Goal: Information Seeking & Learning: Learn about a topic

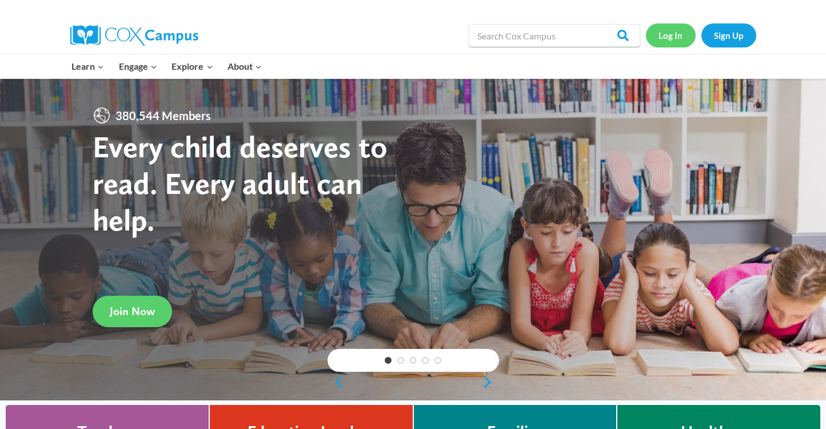
click at [666, 35] on link "Log In" at bounding box center [671, 34] width 50 height 23
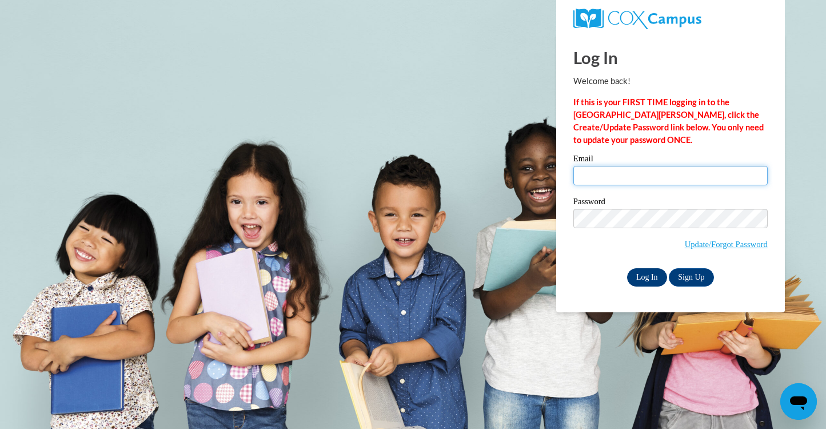
type input "mkrason@waukesha.k12.wi.us"
click at [636, 274] on input "Log In" at bounding box center [647, 277] width 40 height 18
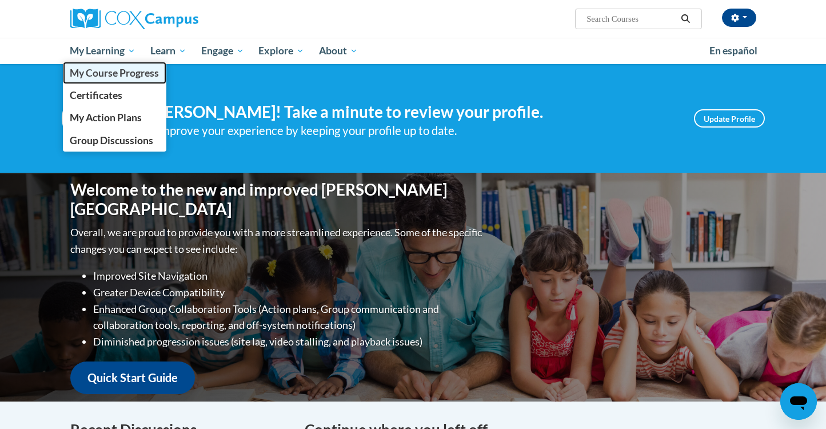
click at [91, 69] on span "My Course Progress" at bounding box center [114, 73] width 89 height 12
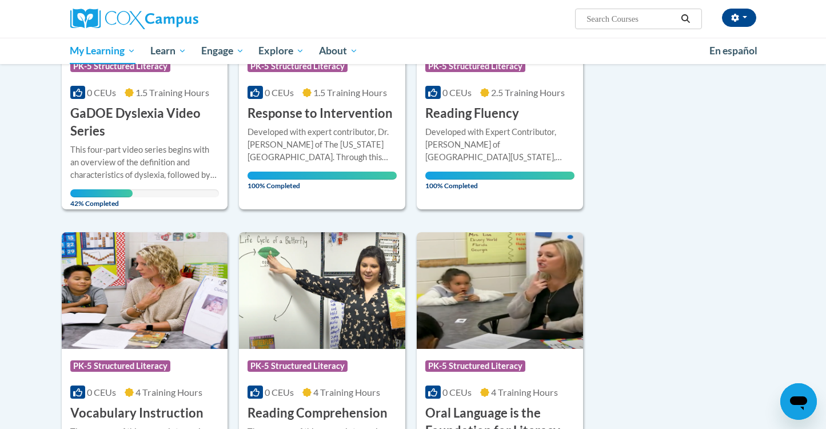
scroll to position [262, 0]
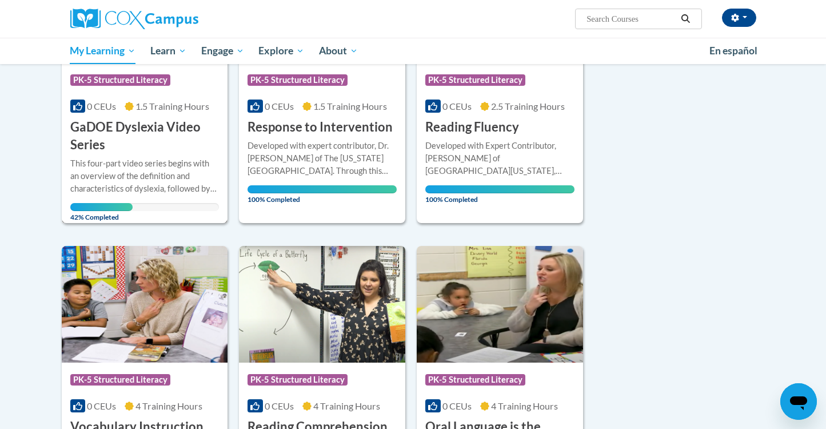
click at [128, 128] on h3 "GaDOE Dyslexia Video Series" at bounding box center [144, 135] width 149 height 35
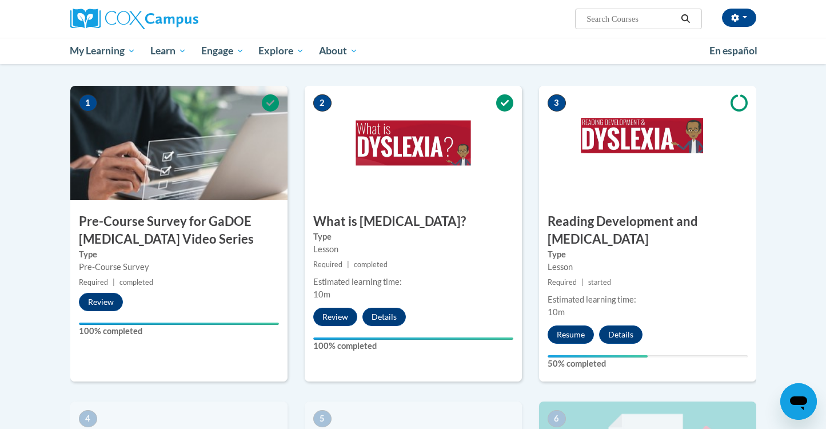
scroll to position [244, 0]
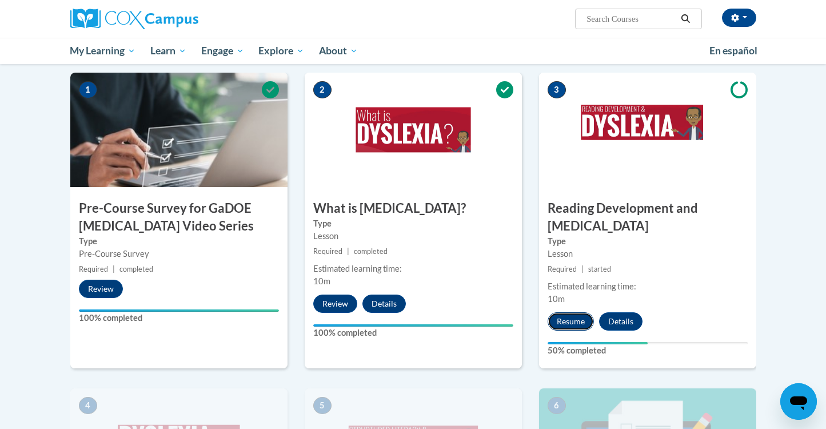
click at [567, 312] on button "Resume" at bounding box center [571, 321] width 46 height 18
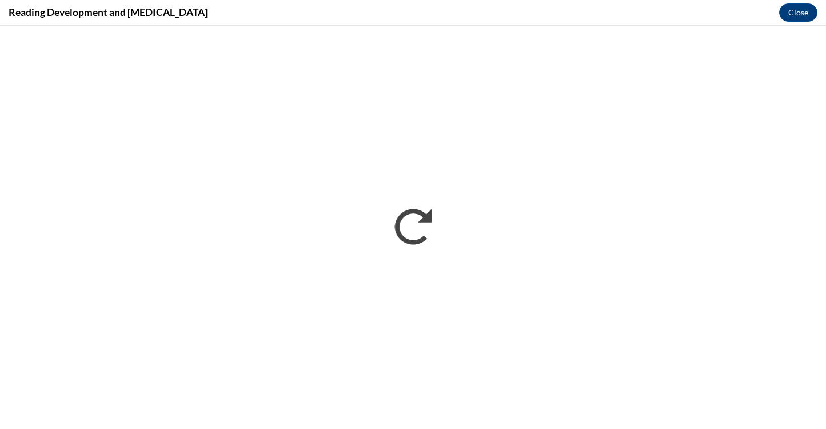
scroll to position [0, 0]
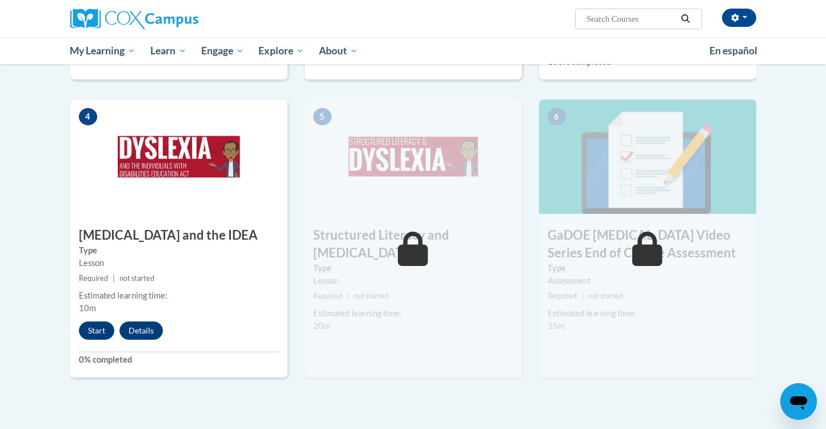
scroll to position [533, 0]
click at [97, 321] on button "Start" at bounding box center [96, 330] width 35 height 18
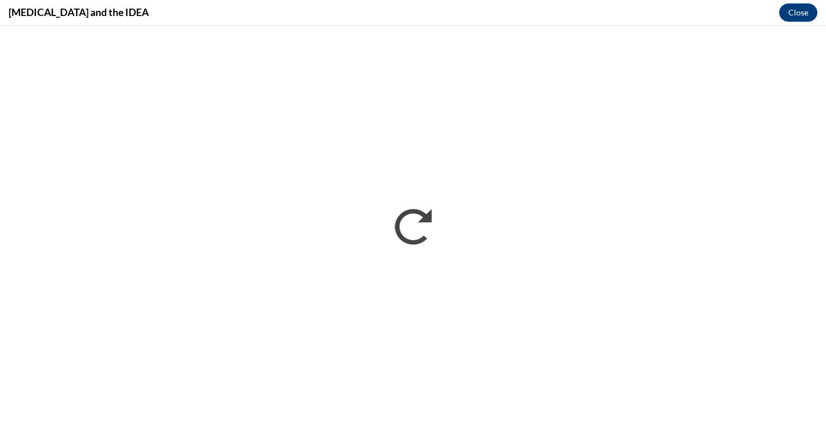
scroll to position [0, 0]
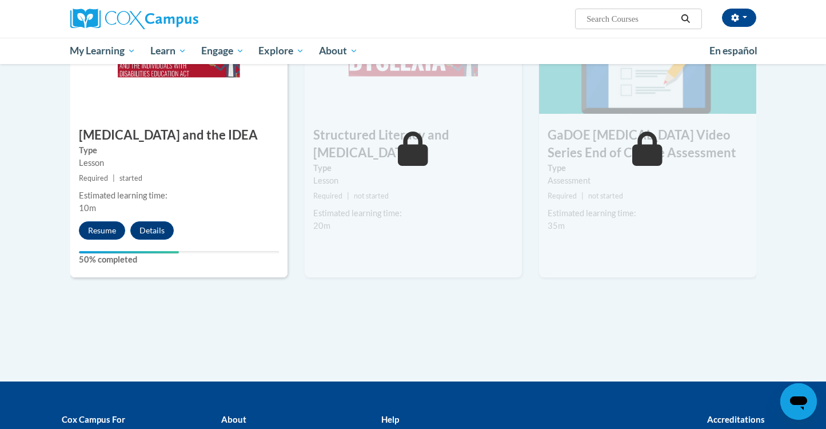
scroll to position [630, 0]
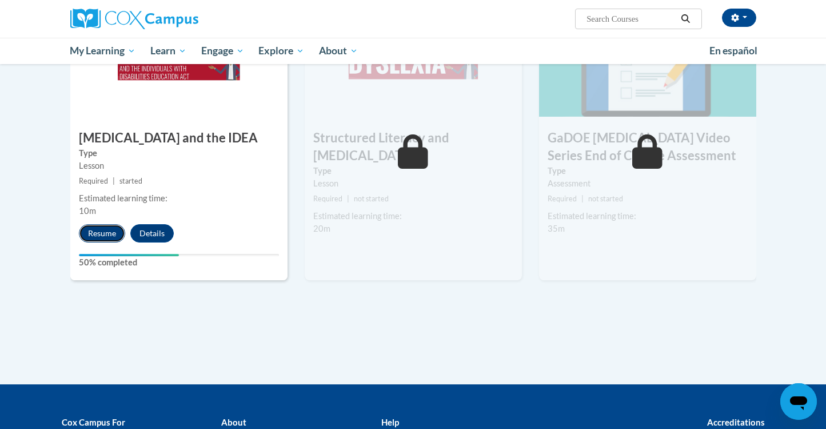
click at [104, 224] on button "Resume" at bounding box center [102, 233] width 46 height 18
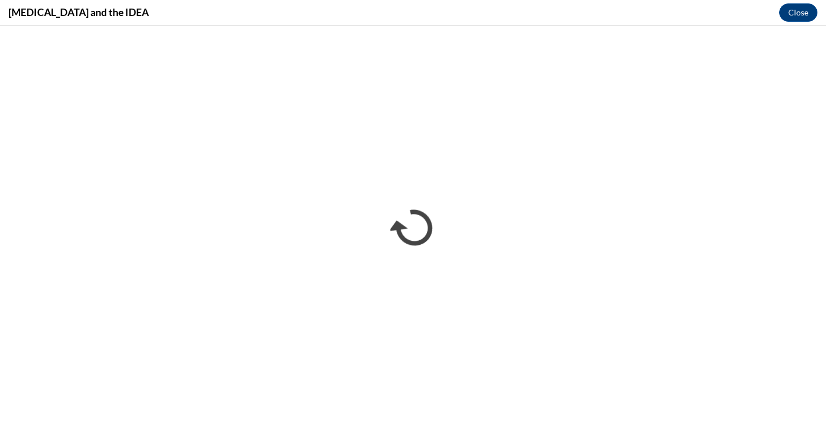
scroll to position [0, 0]
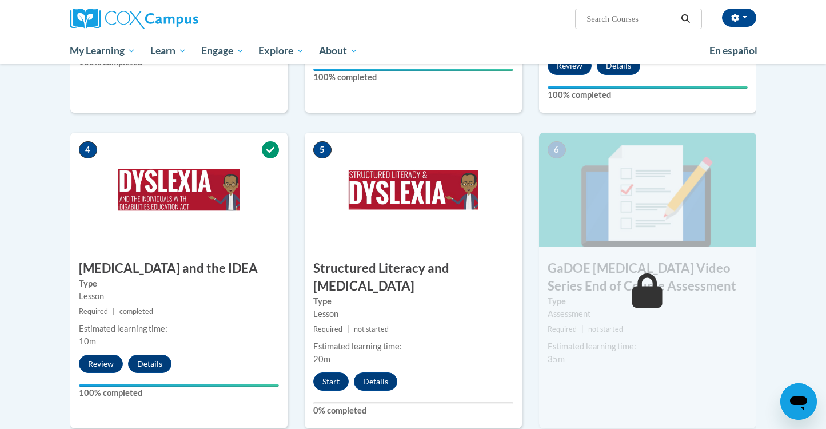
scroll to position [500, 0]
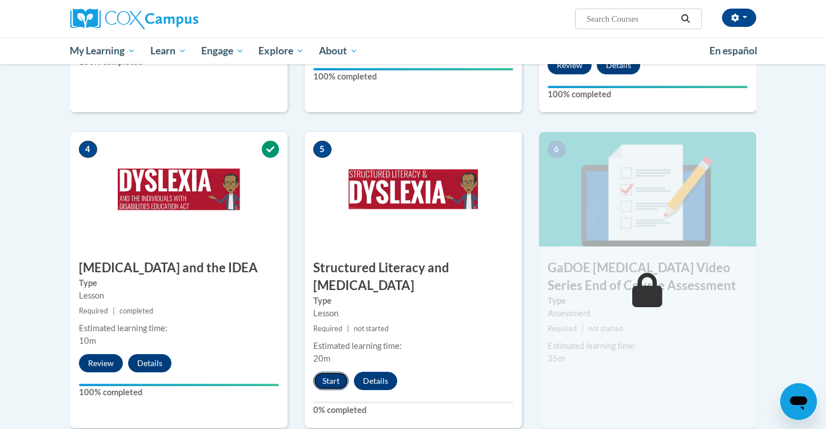
click at [330, 372] on button "Start" at bounding box center [330, 381] width 35 height 18
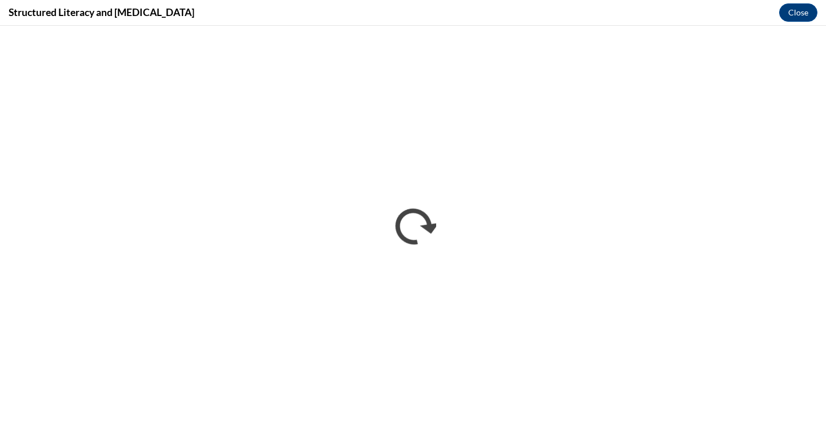
scroll to position [0, 0]
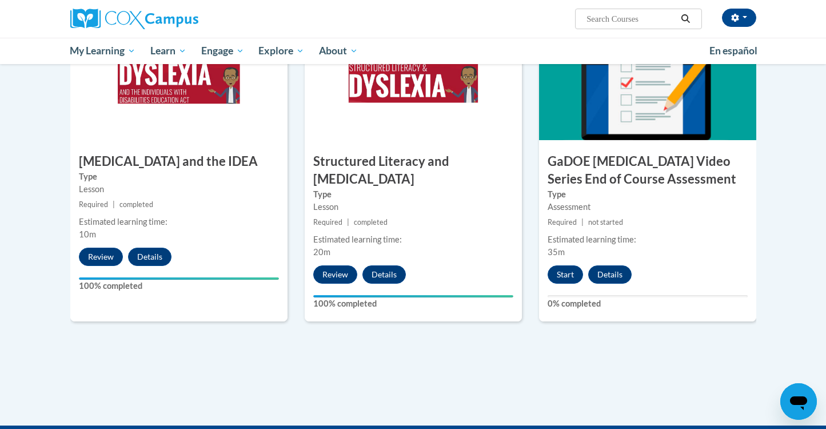
scroll to position [602, 0]
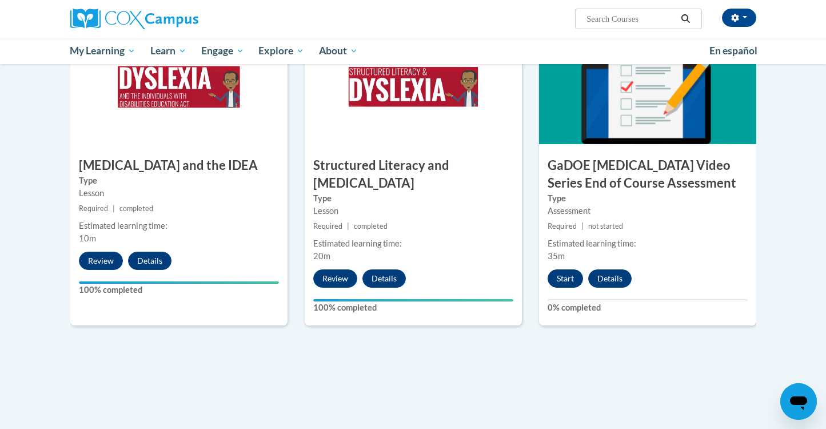
click at [561, 269] on button "Start" at bounding box center [565, 278] width 35 height 18
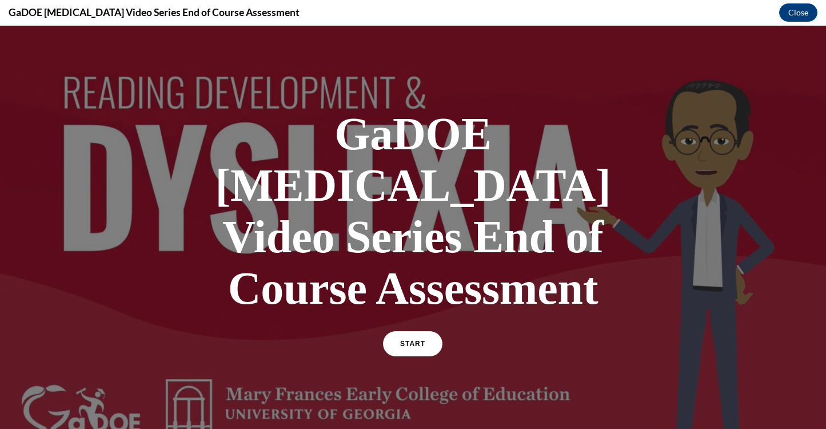
scroll to position [21, 0]
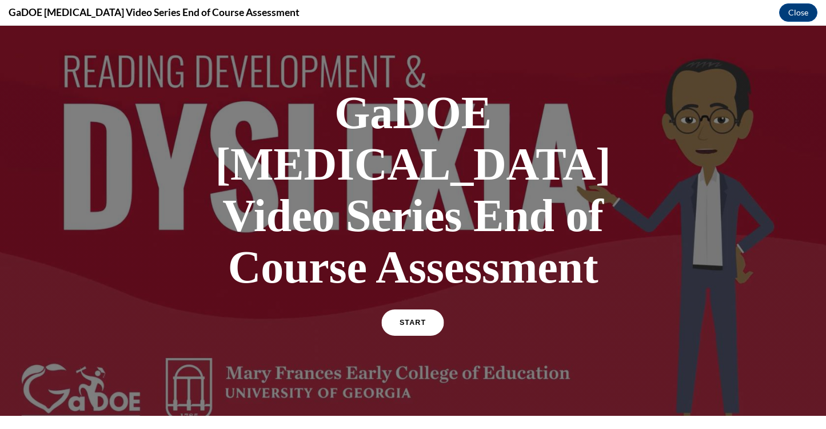
click at [414, 319] on span "START" at bounding box center [413, 323] width 26 height 9
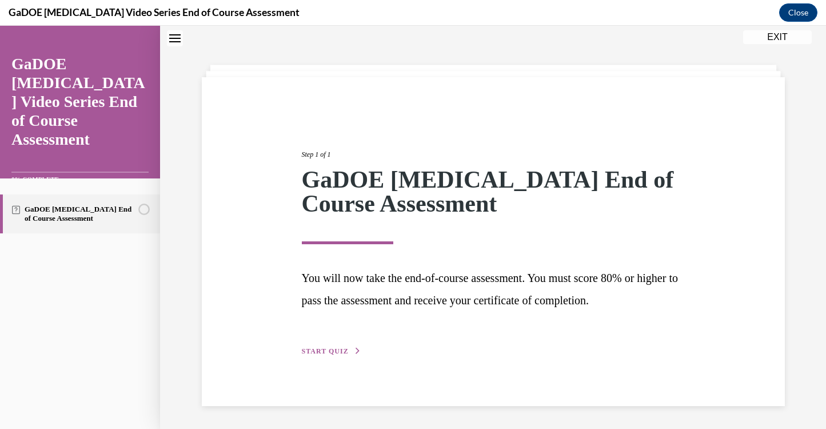
scroll to position [35, 0]
click at [326, 349] on span "START QUIZ" at bounding box center [325, 352] width 47 height 8
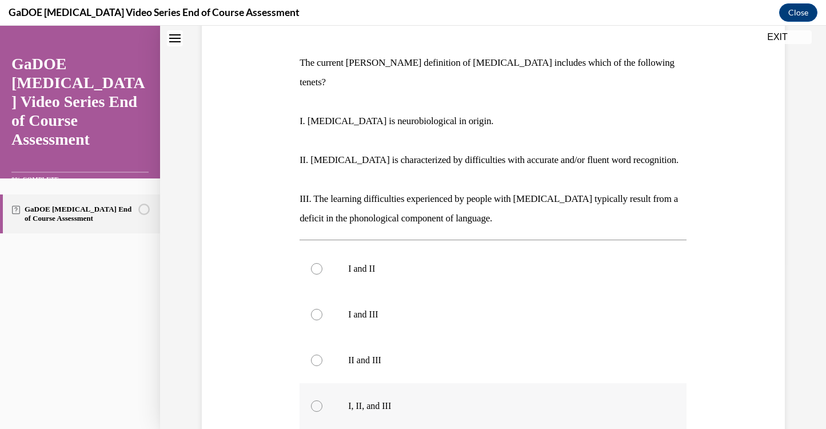
scroll to position [164, 0]
click at [319, 355] on div at bounding box center [316, 360] width 11 height 11
click at [319, 355] on input "II and III" at bounding box center [316, 360] width 11 height 11
radio input "true"
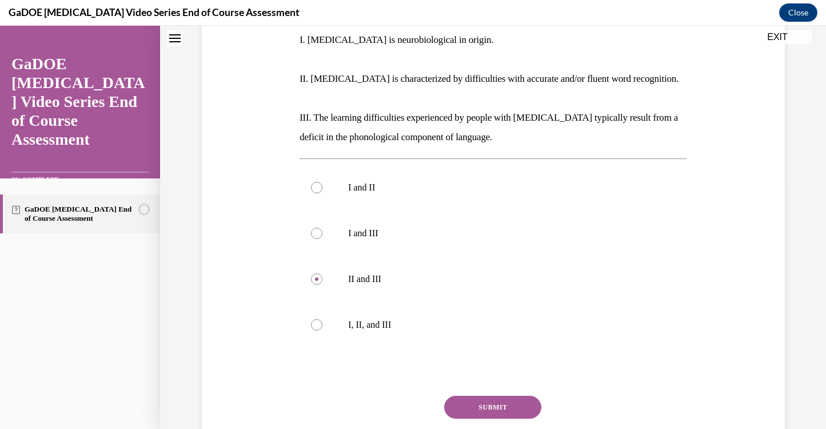
click at [481, 396] on button "SUBMIT" at bounding box center [492, 407] width 97 height 23
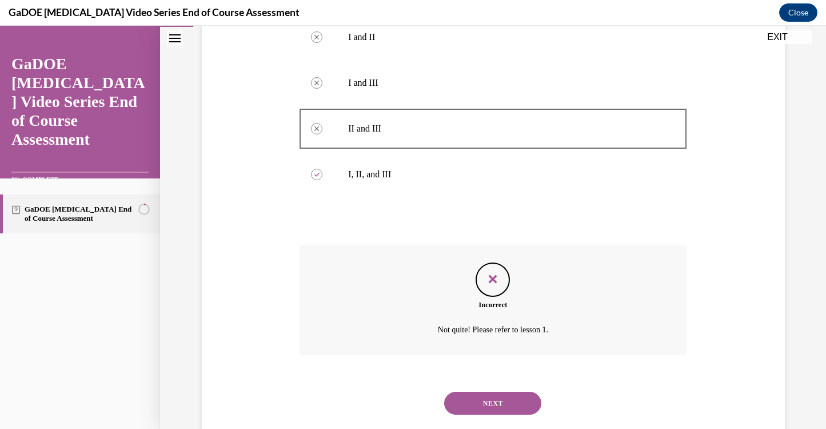
scroll to position [403, 0]
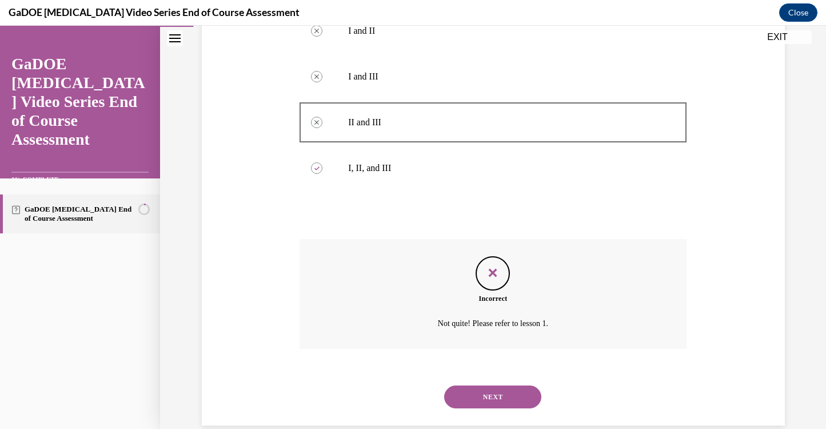
click at [481, 385] on button "NEXT" at bounding box center [492, 396] width 97 height 23
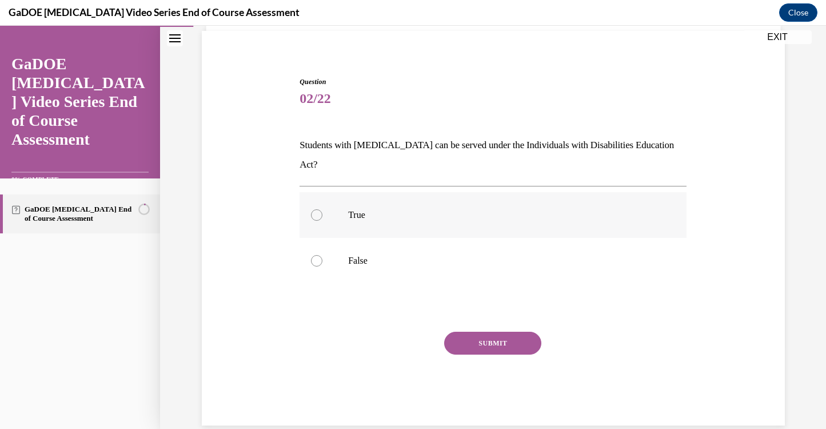
click at [329, 193] on label "True" at bounding box center [493, 215] width 387 height 46
click at [323, 209] on input "True" at bounding box center [316, 214] width 11 height 11
radio input "true"
click at [490, 332] on button "SUBMIT" at bounding box center [492, 343] width 97 height 23
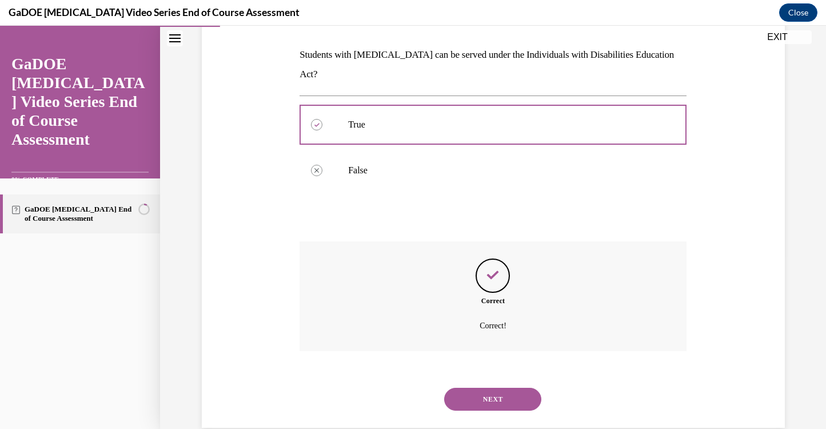
scroll to position [175, 0]
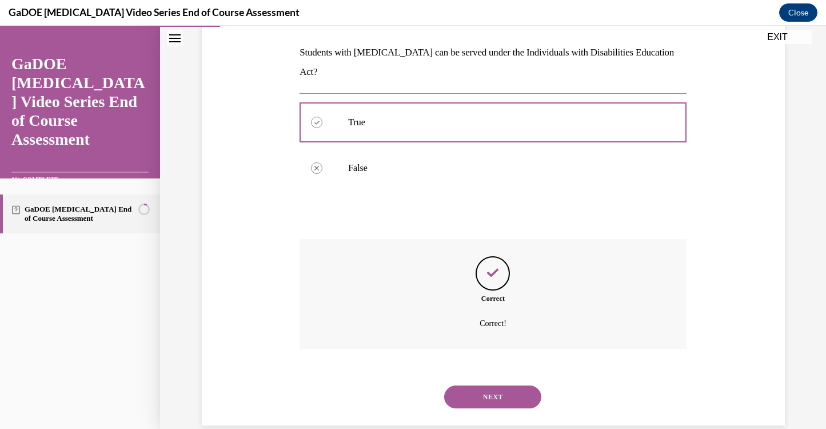
click at [486, 385] on button "NEXT" at bounding box center [492, 396] width 97 height 23
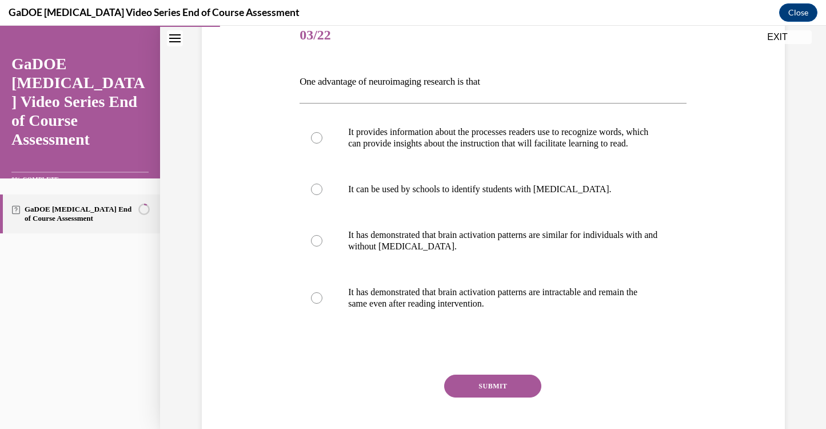
scroll to position [165, 0]
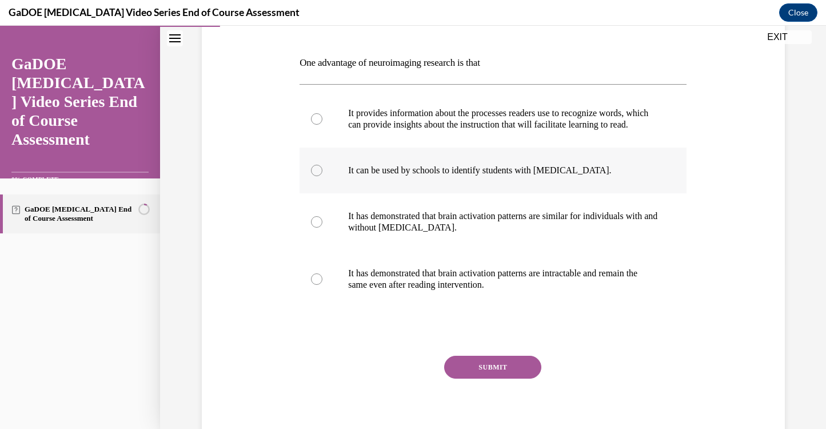
click at [360, 187] on label "It can be used by schools to identify students with dyslexia." at bounding box center [493, 171] width 387 height 46
click at [323, 176] on input "It can be used by schools to identify students with dyslexia." at bounding box center [316, 170] width 11 height 11
radio input "true"
click at [472, 379] on button "SUBMIT" at bounding box center [492, 367] width 97 height 23
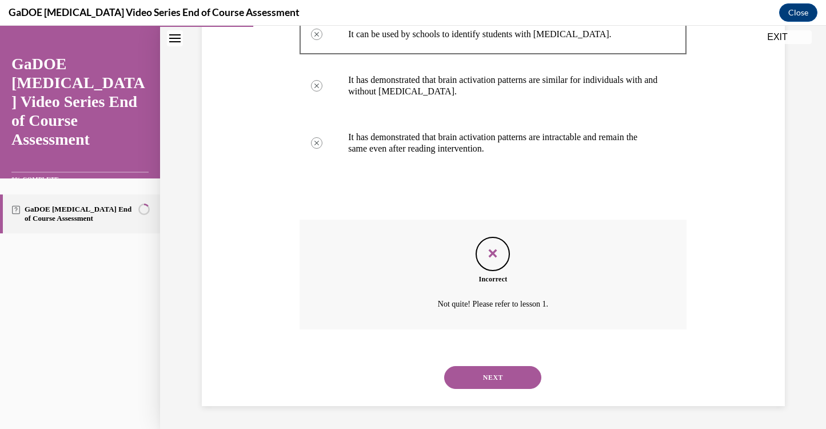
scroll to position [312, 0]
click at [473, 380] on button "NEXT" at bounding box center [492, 377] width 97 height 23
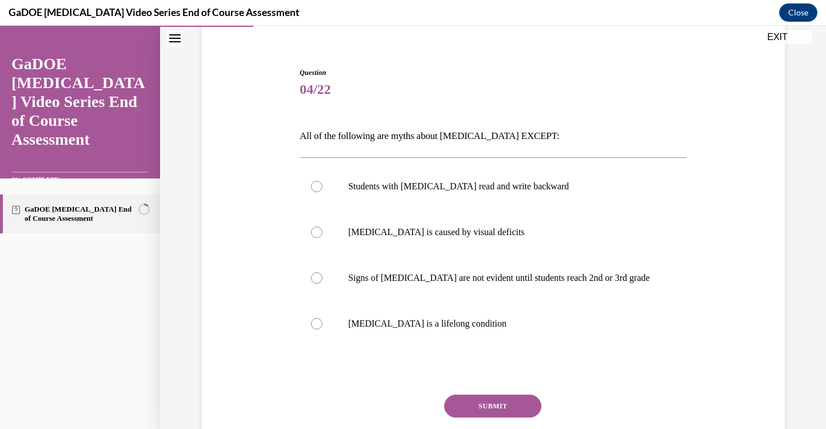
scroll to position [93, 0]
click at [359, 277] on p "Signs of dyslexia are not evident until students reach 2nd or 3rd grade" at bounding box center [503, 276] width 310 height 11
click at [323, 277] on input "Signs of dyslexia are not evident until students reach 2nd or 3rd grade" at bounding box center [316, 276] width 11 height 11
radio input "true"
click at [490, 405] on button "SUBMIT" at bounding box center [492, 404] width 97 height 23
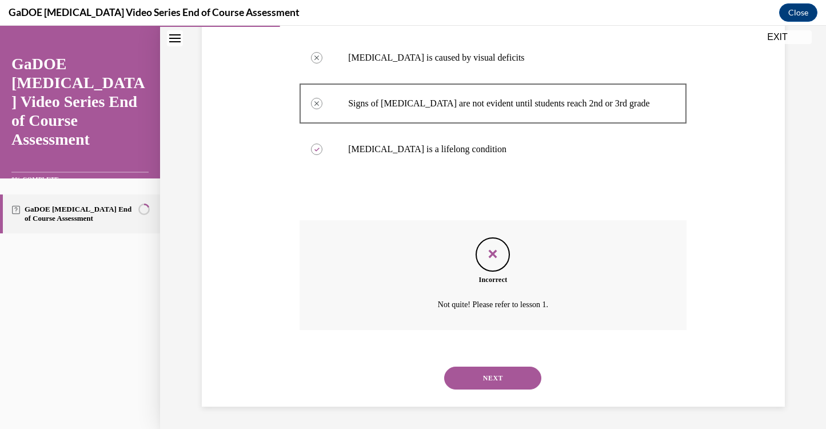
scroll to position [267, 0]
click at [488, 377] on button "NEXT" at bounding box center [492, 377] width 97 height 23
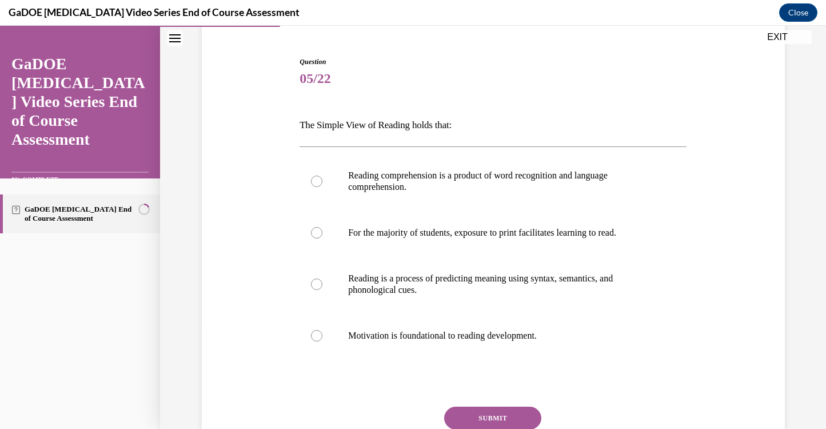
scroll to position [125, 0]
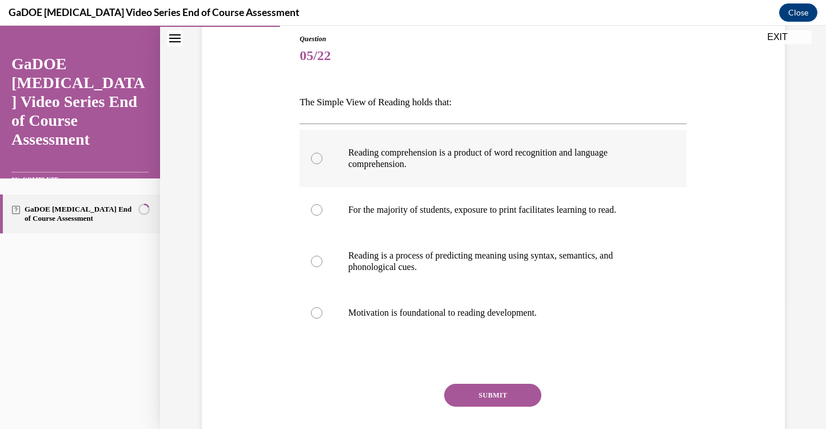
click at [333, 159] on label "Reading comprehension is a product of word recognition and language comprehensi…" at bounding box center [493, 158] width 387 height 57
click at [323, 159] on input "Reading comprehension is a product of word recognition and language comprehensi…" at bounding box center [316, 158] width 11 height 11
radio input "true"
click at [476, 394] on button "SUBMIT" at bounding box center [492, 395] width 97 height 23
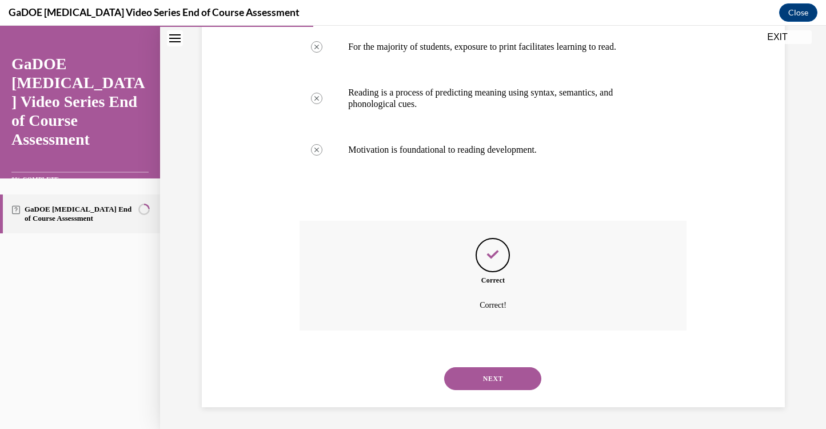
scroll to position [289, 0]
click at [483, 376] on button "NEXT" at bounding box center [492, 377] width 97 height 23
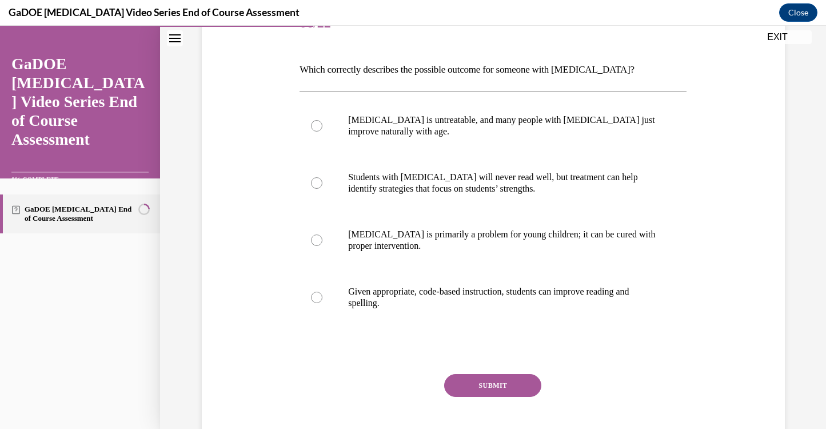
scroll to position [170, 0]
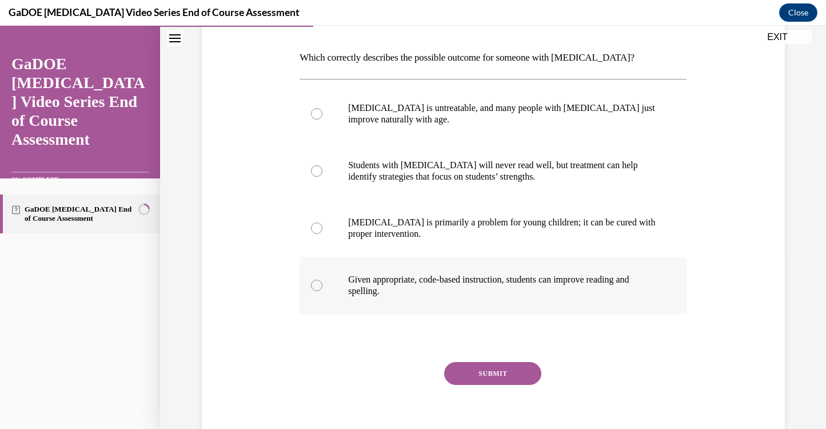
click at [369, 286] on p "Given appropriate, code-based instruction, students can improve reading and spe…" at bounding box center [503, 285] width 310 height 23
click at [323, 286] on input "Given appropriate, code-based instruction, students can improve reading and spe…" at bounding box center [316, 285] width 11 height 11
radio input "true"
click at [494, 379] on button "SUBMIT" at bounding box center [492, 373] width 97 height 23
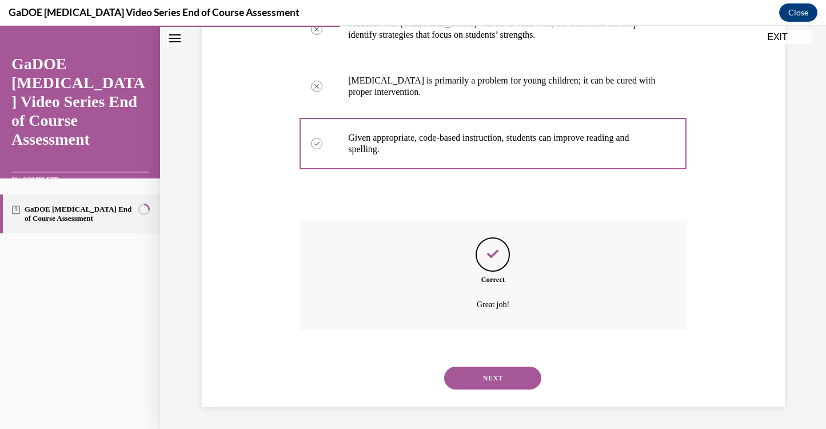
scroll to position [312, 0]
click at [488, 382] on button "NEXT" at bounding box center [492, 377] width 97 height 23
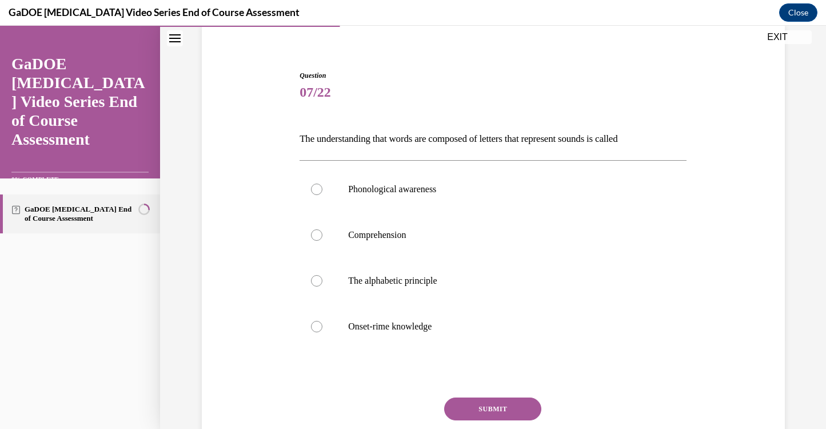
scroll to position [92, 0]
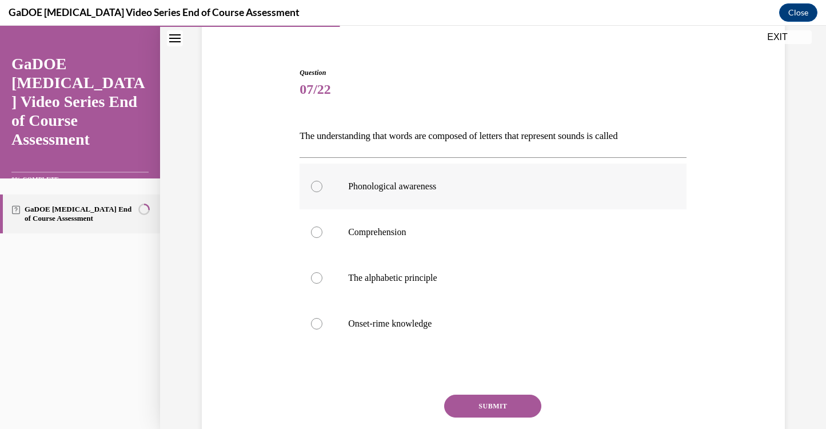
click at [426, 187] on p "Phonological awareness" at bounding box center [503, 186] width 310 height 11
click at [323, 187] on input "Phonological awareness" at bounding box center [316, 186] width 11 height 11
radio input "true"
click at [490, 401] on button "SUBMIT" at bounding box center [492, 406] width 97 height 23
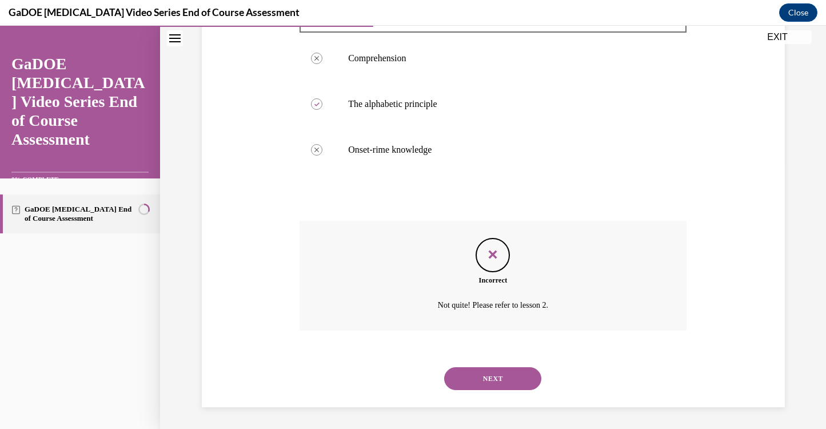
scroll to position [267, 0]
click at [486, 388] on button "NEXT" at bounding box center [492, 377] width 97 height 23
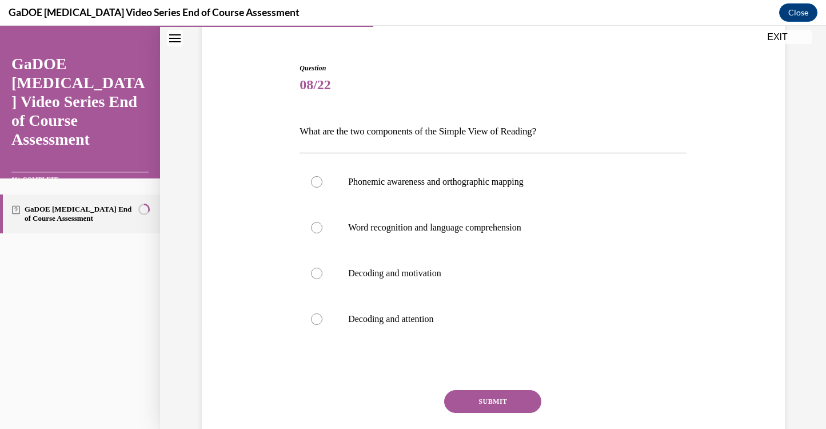
scroll to position [97, 0]
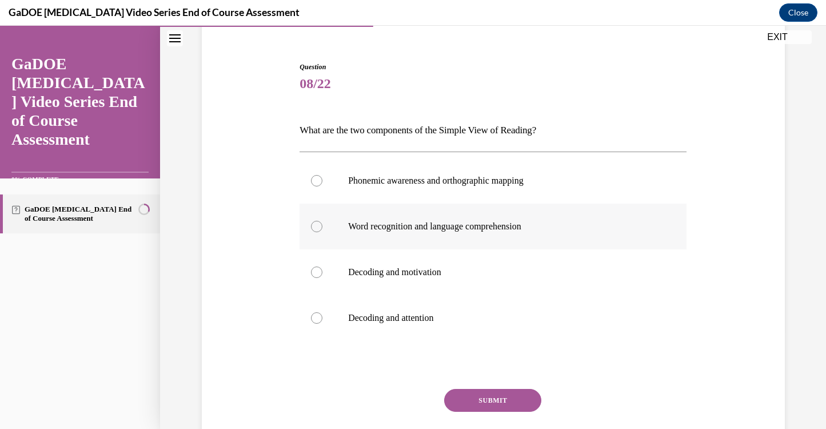
click at [401, 227] on p "Word recognition and language comprehension" at bounding box center [503, 226] width 310 height 11
click at [323, 227] on input "Word recognition and language comprehension" at bounding box center [316, 226] width 11 height 11
radio input "true"
click at [477, 400] on button "SUBMIT" at bounding box center [492, 400] width 97 height 23
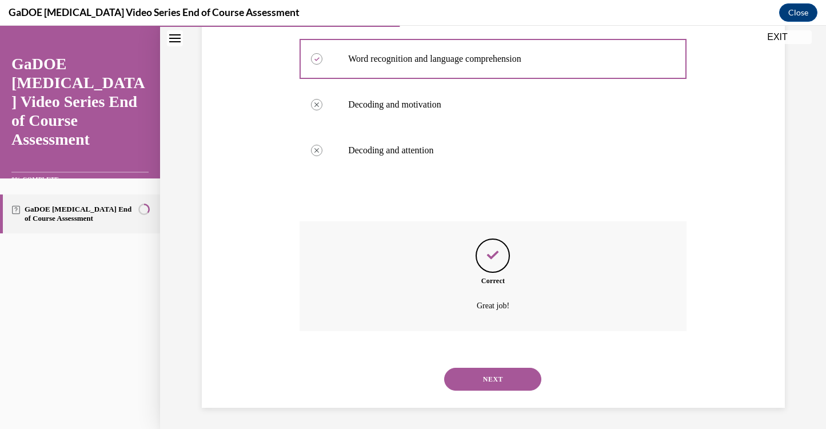
scroll to position [267, 0]
click at [488, 383] on button "NEXT" at bounding box center [492, 377] width 97 height 23
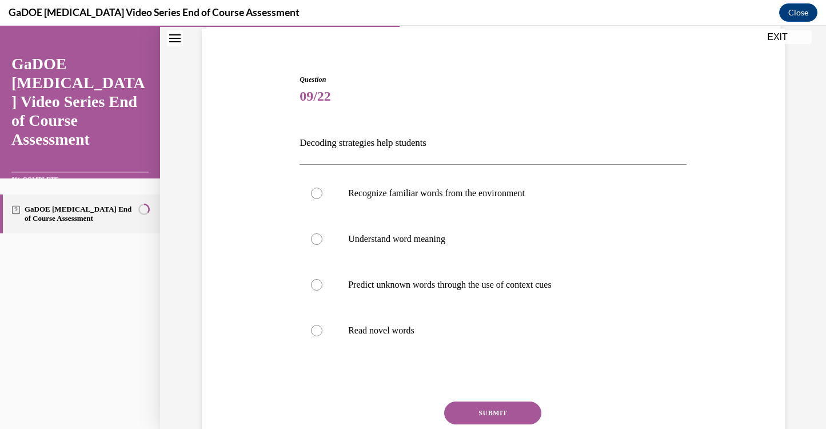
scroll to position [85, 0]
click at [488, 383] on div at bounding box center [493, 377] width 387 height 14
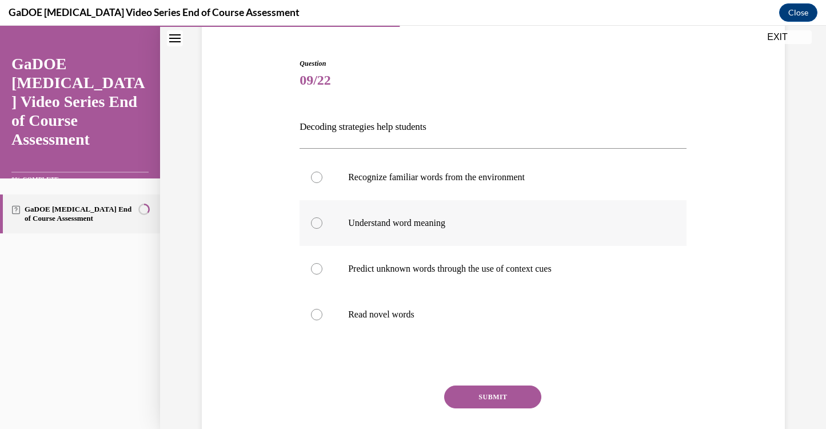
click at [319, 224] on div at bounding box center [316, 222] width 11 height 11
click at [319, 224] on input "Understand word meaning" at bounding box center [316, 222] width 11 height 11
radio input "true"
click at [486, 390] on button "SUBMIT" at bounding box center [492, 396] width 97 height 23
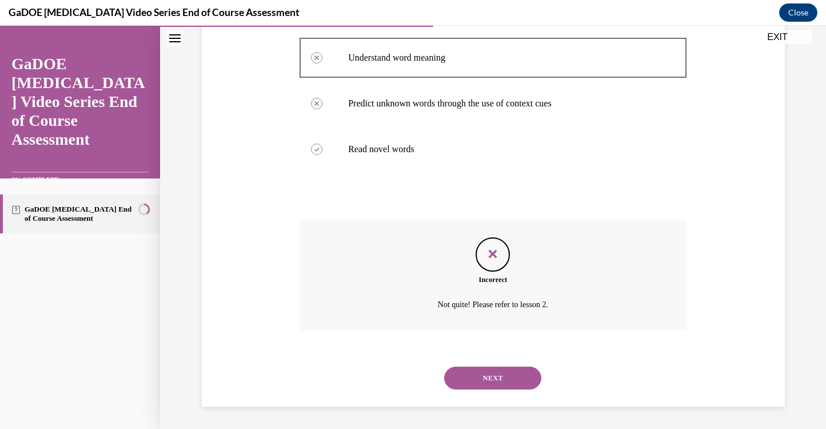
scroll to position [267, 0]
click at [483, 380] on button "NEXT" at bounding box center [492, 377] width 97 height 23
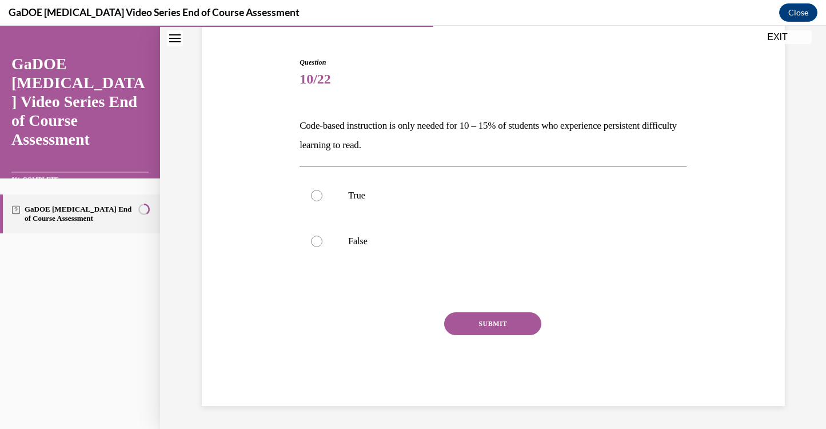
scroll to position [102, 0]
click at [336, 197] on label "True" at bounding box center [493, 196] width 387 height 46
click at [323, 197] on input "True" at bounding box center [316, 195] width 11 height 11
radio input "true"
click at [468, 321] on button "SUBMIT" at bounding box center [492, 323] width 97 height 23
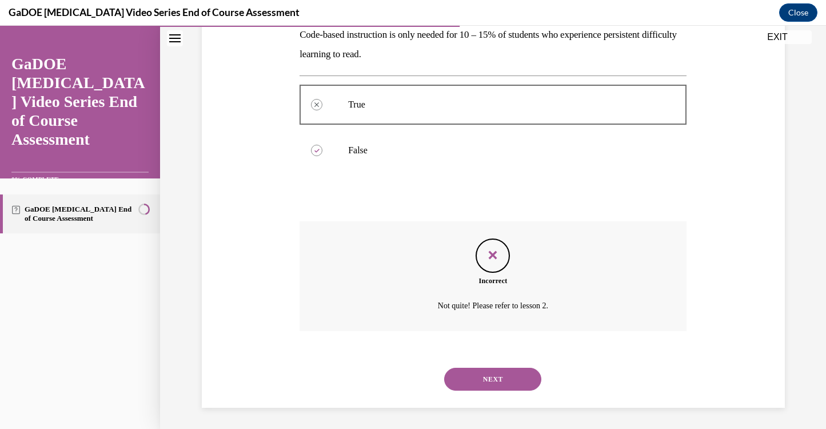
scroll to position [194, 0]
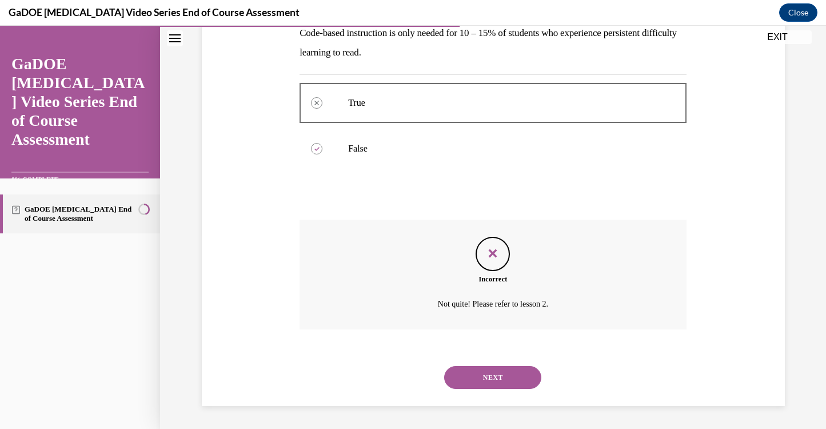
click at [478, 366] on button "NEXT" at bounding box center [492, 377] width 97 height 23
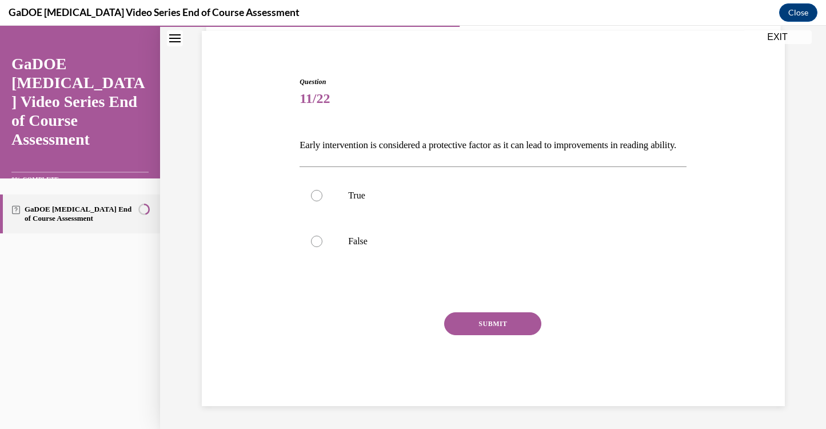
scroll to position [102, 0]
click at [351, 190] on p "True" at bounding box center [503, 195] width 310 height 11
click at [323, 190] on input "True" at bounding box center [316, 195] width 11 height 11
radio input "true"
click at [486, 329] on button "SUBMIT" at bounding box center [492, 323] width 97 height 23
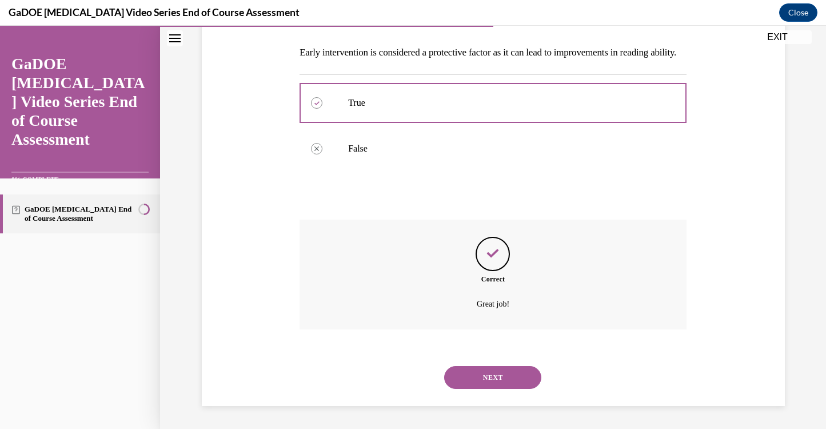
scroll to position [194, 0]
click at [488, 381] on button "NEXT" at bounding box center [492, 377] width 97 height 23
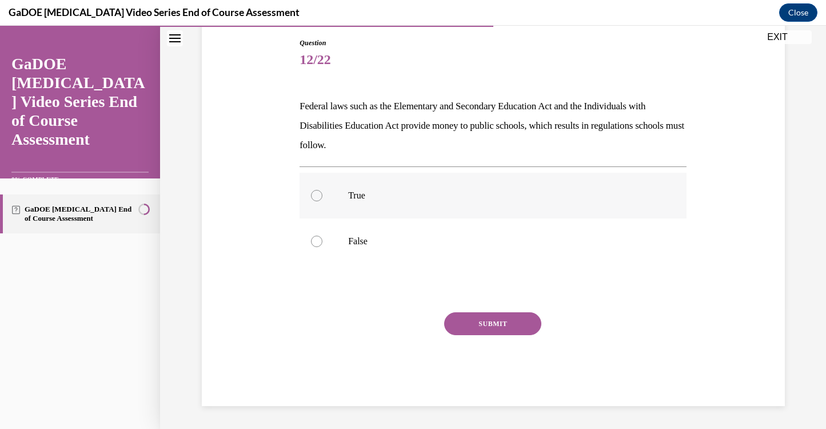
click at [352, 198] on p "True" at bounding box center [503, 195] width 310 height 11
click at [323, 198] on input "True" at bounding box center [316, 195] width 11 height 11
radio input "true"
click at [478, 321] on button "SUBMIT" at bounding box center [492, 323] width 97 height 23
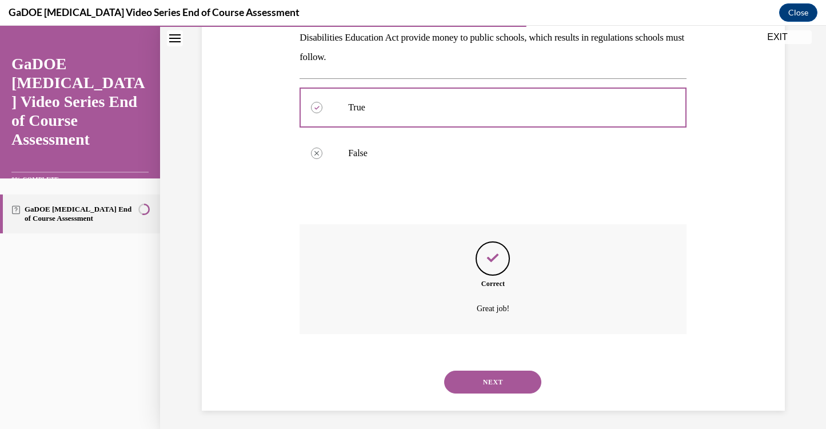
scroll to position [214, 0]
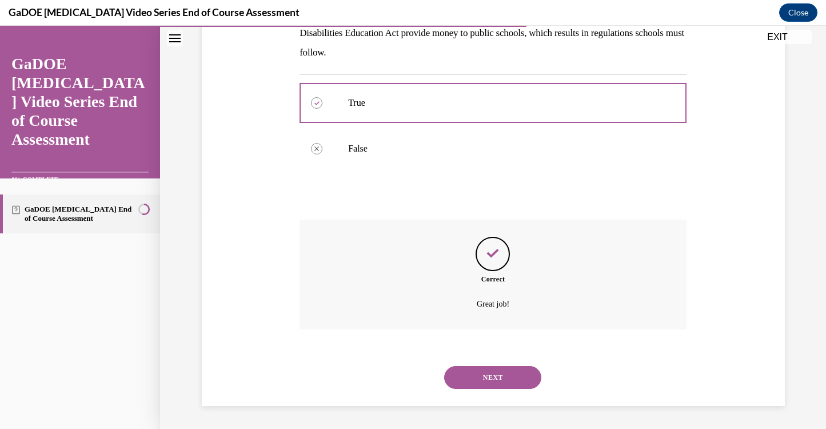
click at [482, 375] on button "NEXT" at bounding box center [492, 377] width 97 height 23
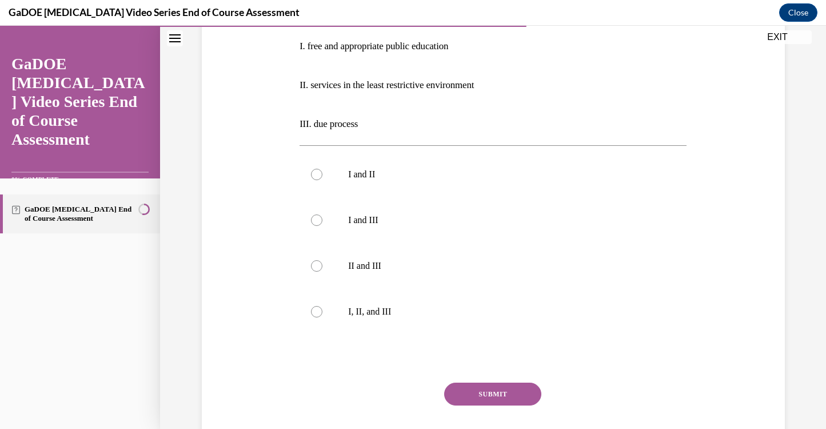
scroll to position [242, 0]
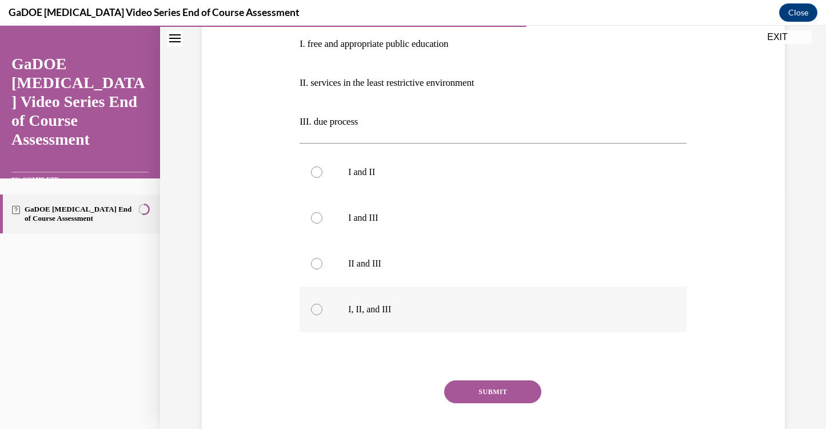
click at [393, 310] on p "I, II, and III" at bounding box center [503, 309] width 310 height 11
click at [323, 310] on input "I, II, and III" at bounding box center [316, 309] width 11 height 11
radio input "true"
click at [478, 389] on button "SUBMIT" at bounding box center [492, 391] width 97 height 23
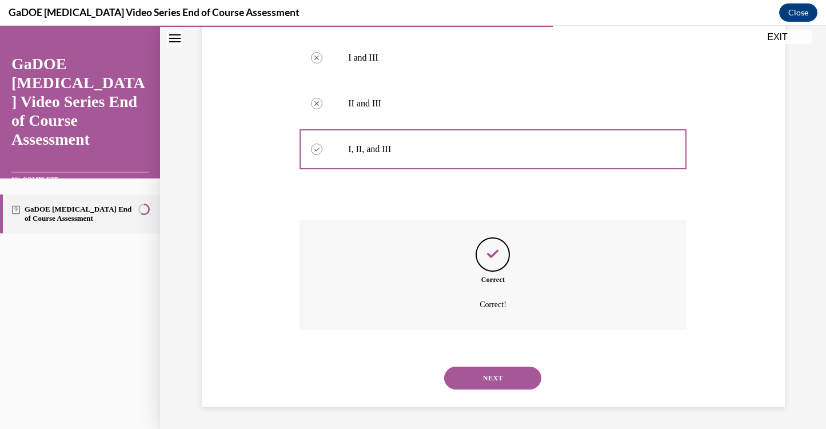
scroll to position [403, 0]
click at [484, 383] on button "NEXT" at bounding box center [492, 377] width 97 height 23
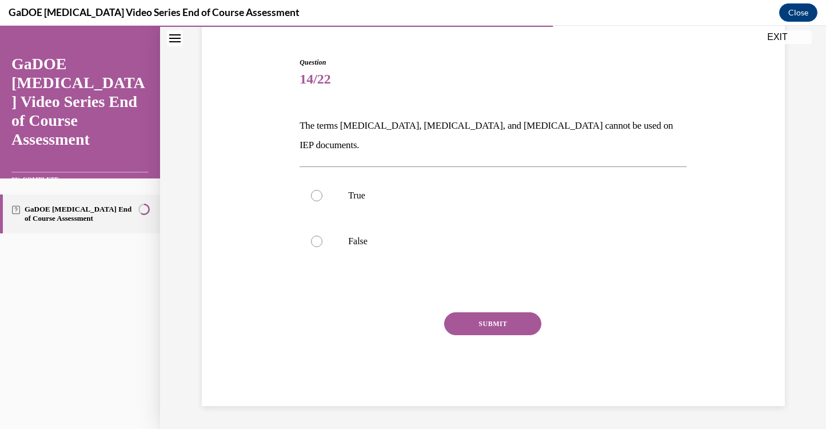
scroll to position [82, 0]
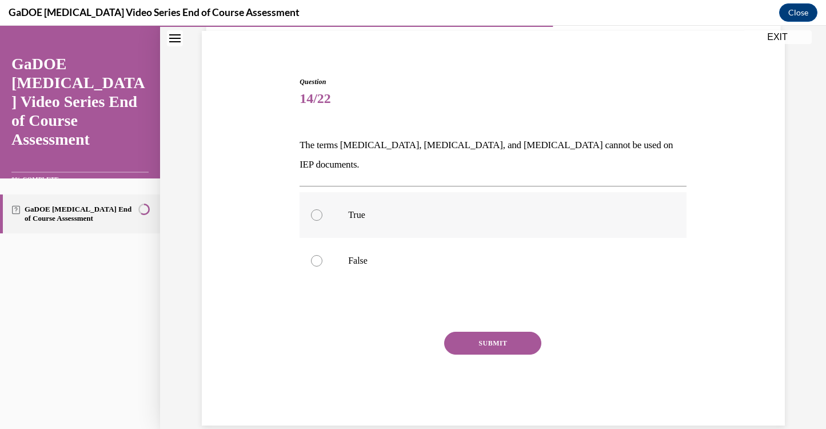
click at [352, 201] on label "True" at bounding box center [493, 215] width 387 height 46
click at [323, 209] on input "True" at bounding box center [316, 214] width 11 height 11
radio input "true"
click at [486, 332] on button "SUBMIT" at bounding box center [492, 343] width 97 height 23
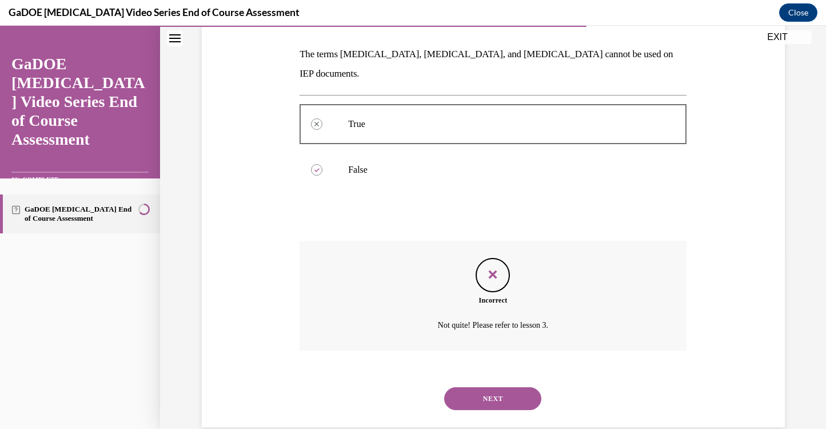
scroll to position [175, 0]
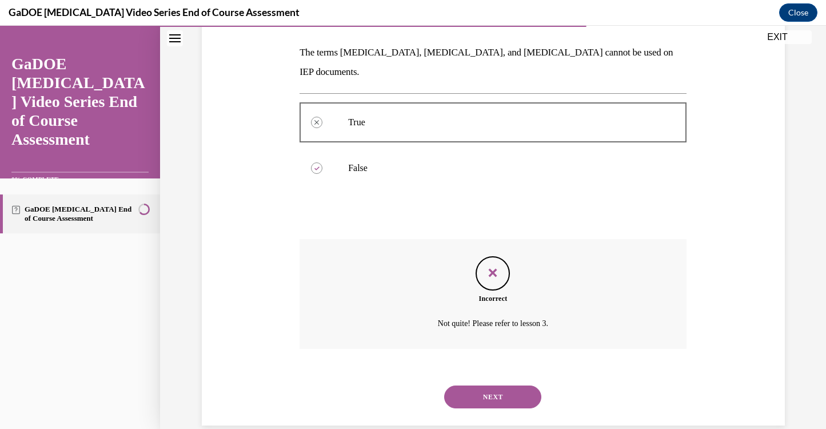
click at [484, 385] on button "NEXT" at bounding box center [492, 396] width 97 height 23
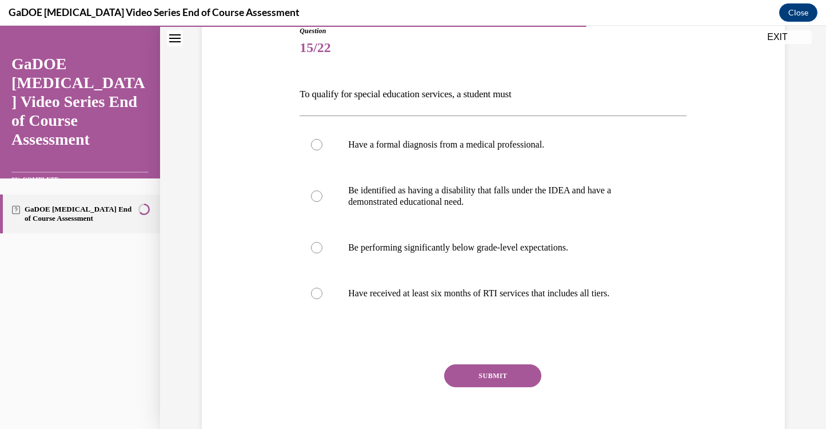
scroll to position [160, 0]
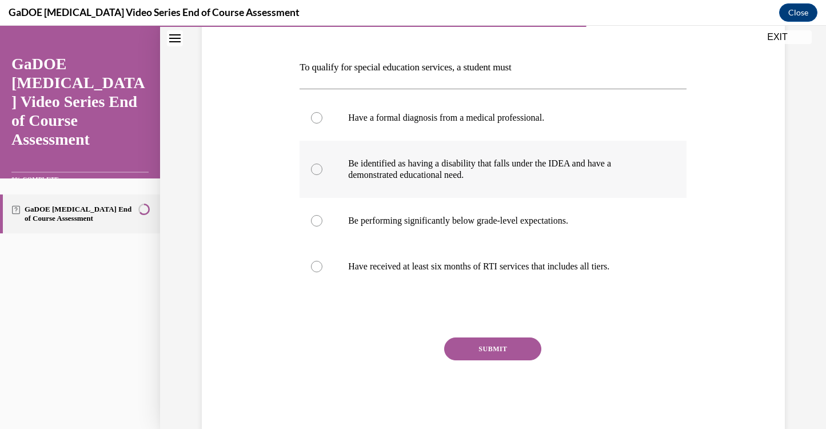
click at [357, 173] on p "Be identified as having a disability that falls under the IDEA and have a demon…" at bounding box center [503, 169] width 310 height 23
click at [323, 173] on input "Be identified as having a disability that falls under the IDEA and have a demon…" at bounding box center [316, 169] width 11 height 11
radio input "true"
click at [478, 341] on button "SUBMIT" at bounding box center [492, 348] width 97 height 23
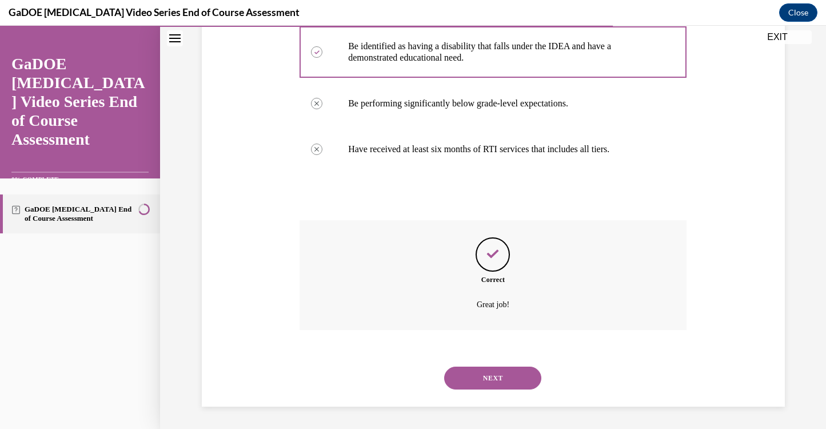
scroll to position [278, 0]
click at [487, 375] on button "NEXT" at bounding box center [492, 377] width 97 height 23
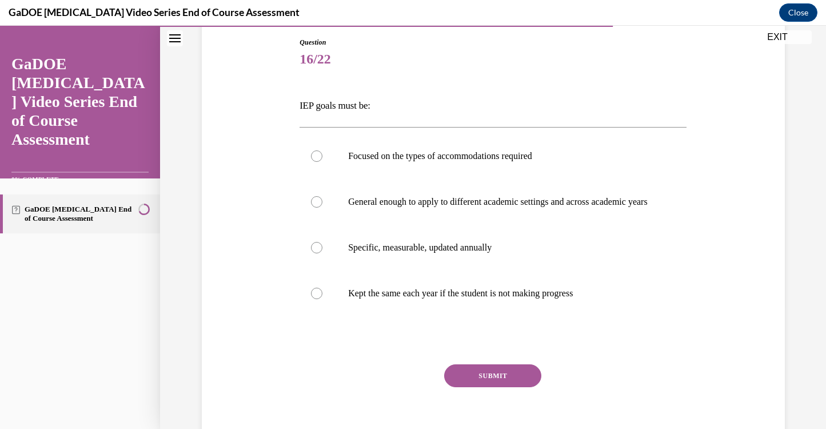
scroll to position [131, 0]
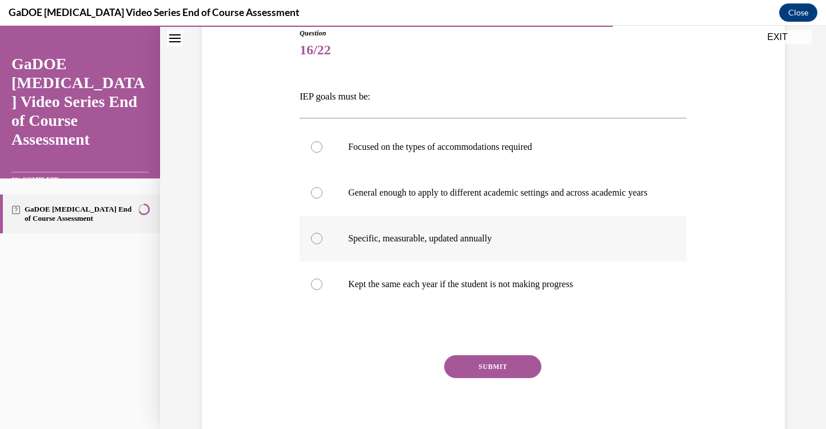
click at [383, 244] on p "Specific, measurable, updated annually" at bounding box center [503, 238] width 310 height 11
click at [323, 244] on input "Specific, measurable, updated annually" at bounding box center [316, 238] width 11 height 11
radio input "true"
click at [478, 369] on button "SUBMIT" at bounding box center [492, 366] width 97 height 23
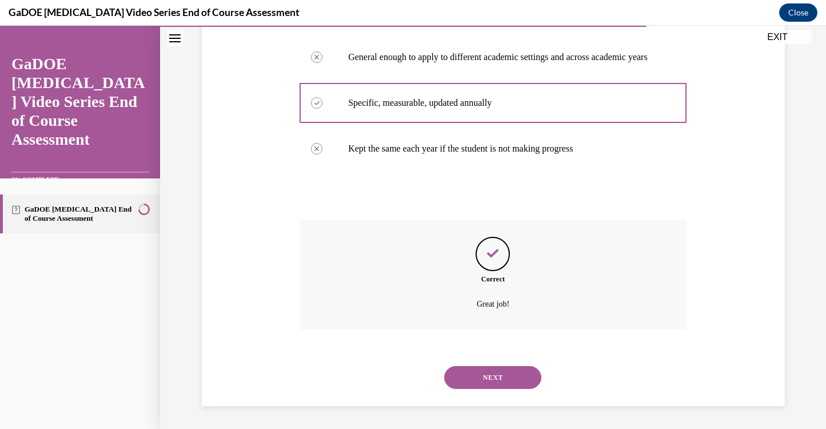
scroll to position [278, 0]
click at [475, 375] on button "NEXT" at bounding box center [492, 377] width 97 height 23
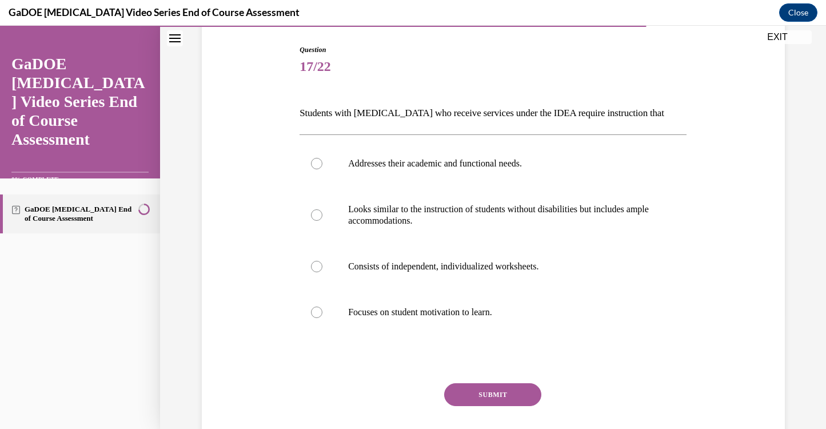
scroll to position [124, 0]
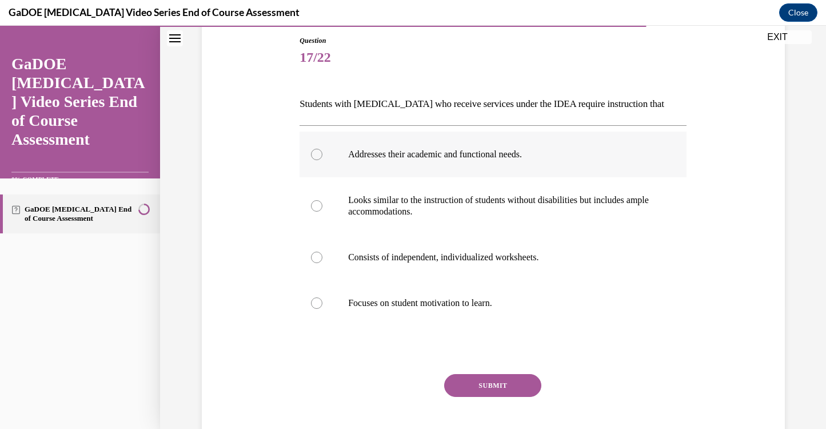
click at [412, 162] on label "Addresses their academic and functional needs." at bounding box center [493, 155] width 387 height 46
click at [323, 160] on input "Addresses their academic and functional needs." at bounding box center [316, 154] width 11 height 11
radio input "true"
click at [490, 384] on button "SUBMIT" at bounding box center [492, 385] width 97 height 23
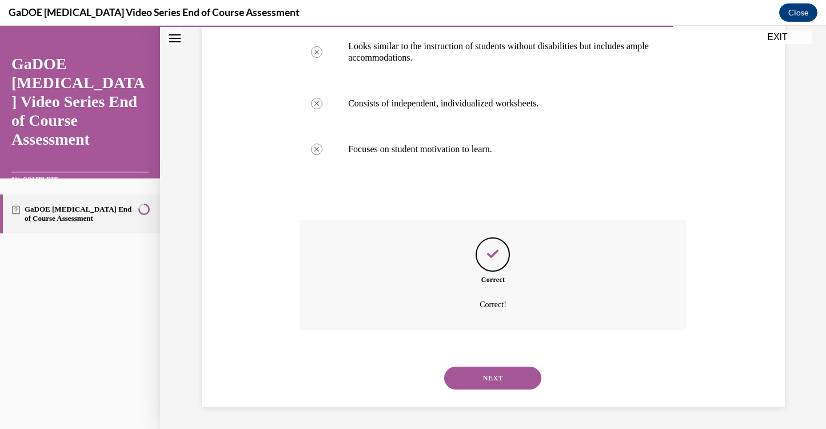
scroll to position [278, 0]
click at [483, 379] on button "NEXT" at bounding box center [492, 377] width 97 height 23
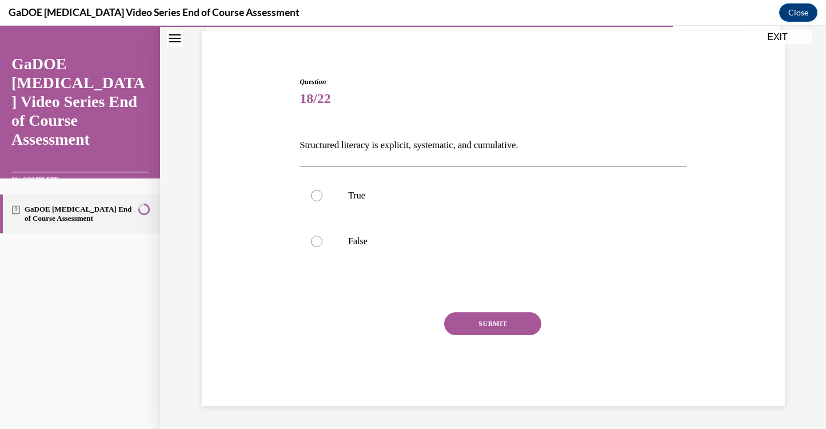
scroll to position [82, 0]
click at [345, 201] on label "True" at bounding box center [493, 196] width 387 height 46
click at [323, 201] on input "True" at bounding box center [316, 195] width 11 height 11
radio input "true"
click at [502, 325] on button "SUBMIT" at bounding box center [492, 323] width 97 height 23
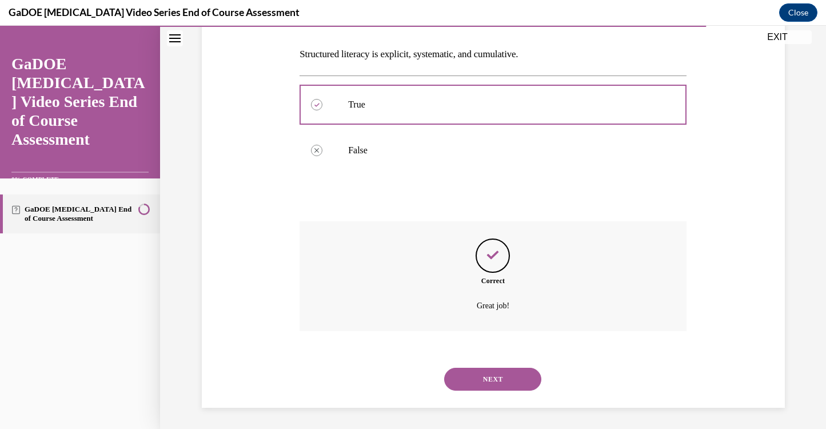
scroll to position [175, 0]
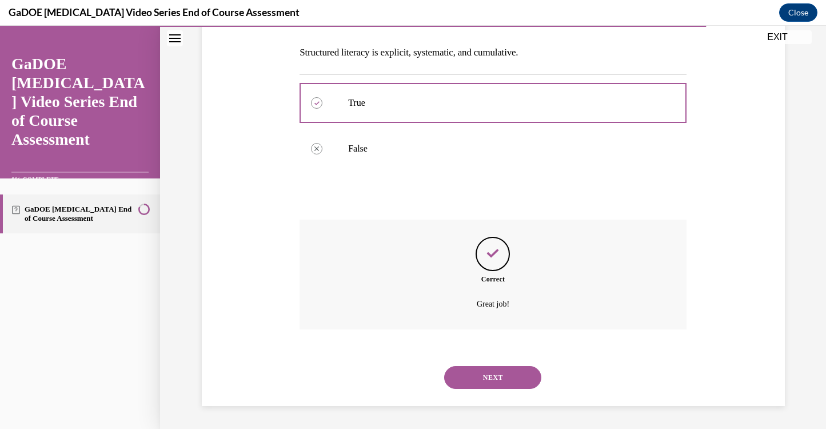
click at [493, 378] on button "NEXT" at bounding box center [492, 377] width 97 height 23
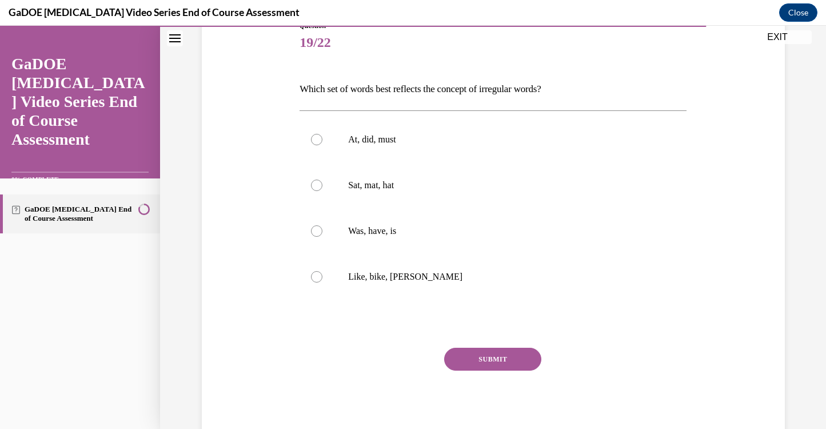
scroll to position [141, 0]
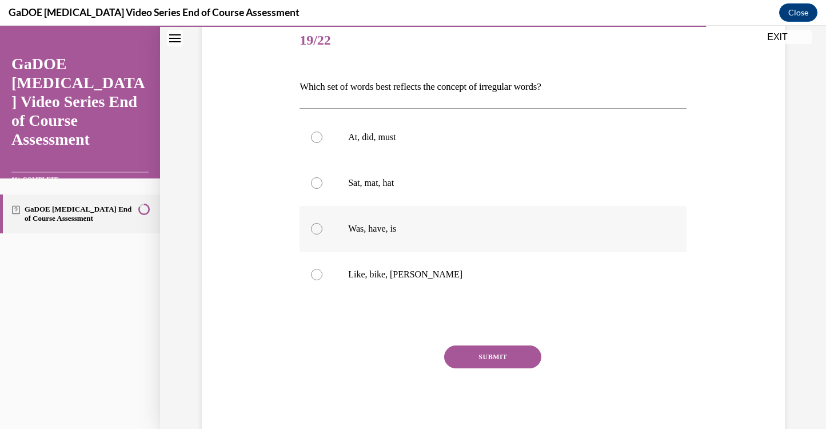
click at [359, 232] on p "Was, have, is" at bounding box center [503, 228] width 310 height 11
click at [323, 232] on input "Was, have, is" at bounding box center [316, 228] width 11 height 11
radio input "true"
click at [467, 360] on button "SUBMIT" at bounding box center [492, 356] width 97 height 23
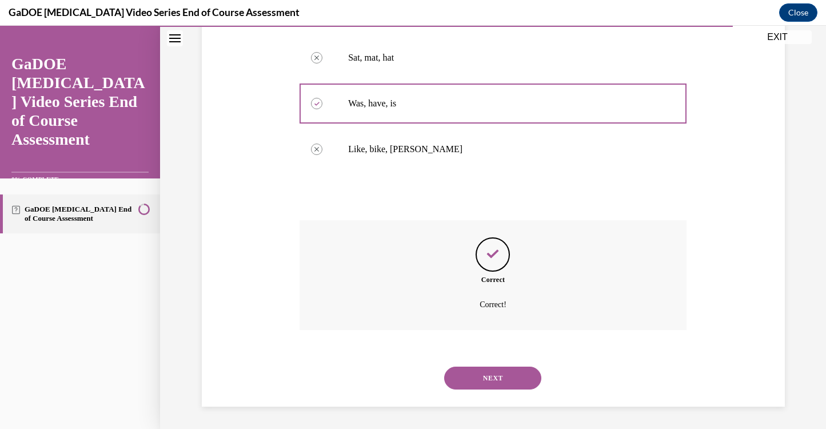
scroll to position [267, 0]
click at [481, 375] on button "NEXT" at bounding box center [492, 377] width 97 height 23
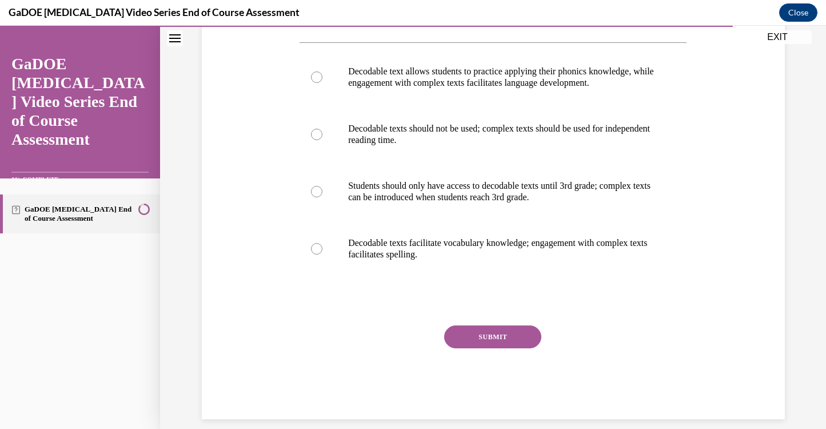
scroll to position [239, 0]
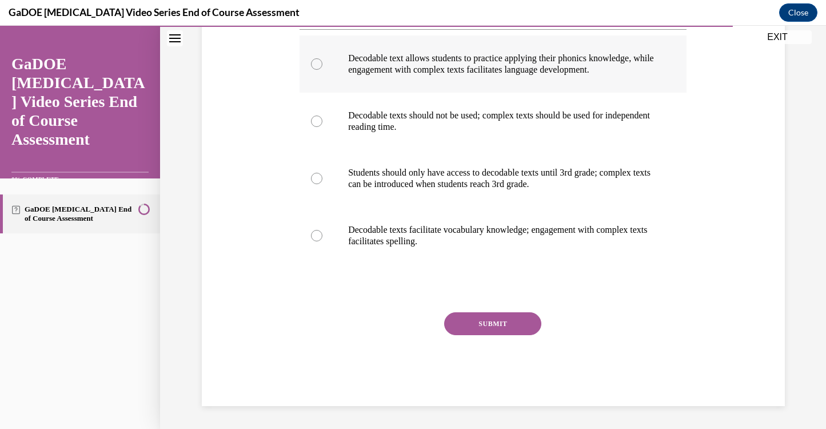
click at [401, 72] on p "Decodable text allows students to practice applying their phonics knowledge, wh…" at bounding box center [503, 64] width 310 height 23
click at [323, 70] on input "Decodable text allows students to practice applying their phonics knowledge, wh…" at bounding box center [316, 63] width 11 height 11
radio input "true"
click at [490, 324] on button "SUBMIT" at bounding box center [492, 323] width 97 height 23
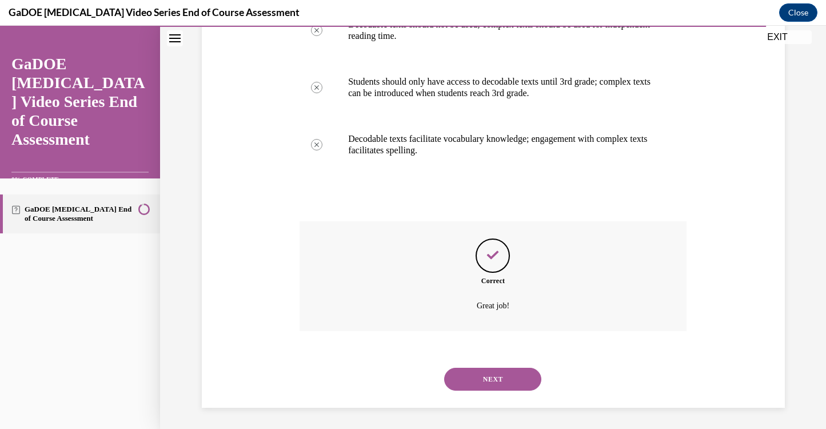
scroll to position [332, 0]
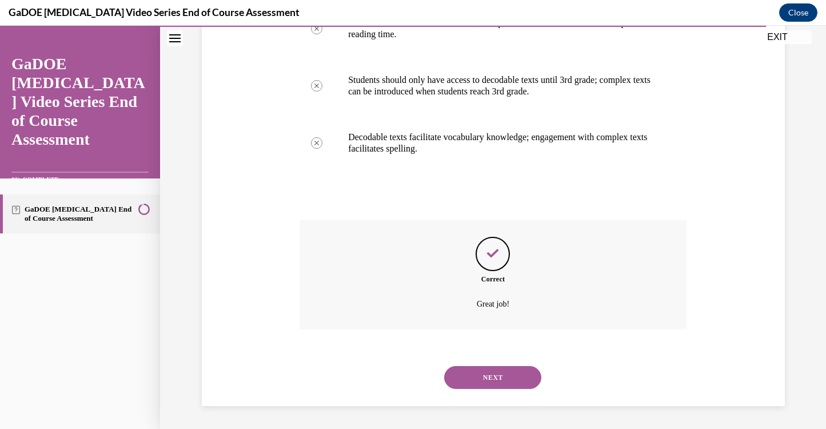
click at [488, 373] on button "NEXT" at bounding box center [492, 377] width 97 height 23
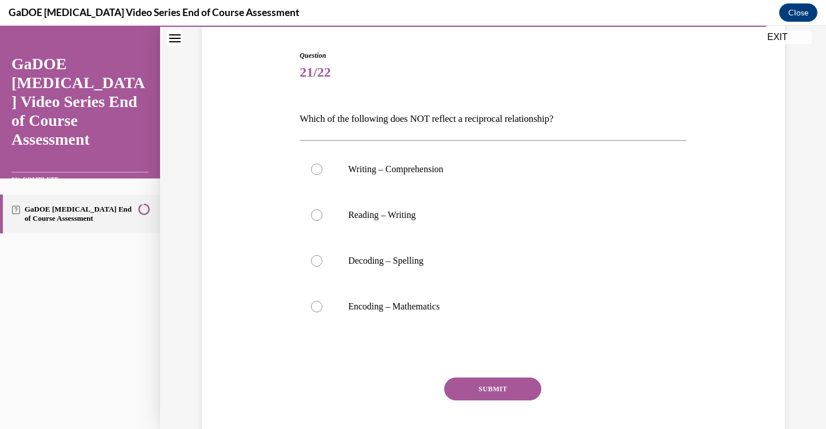
scroll to position [112, 0]
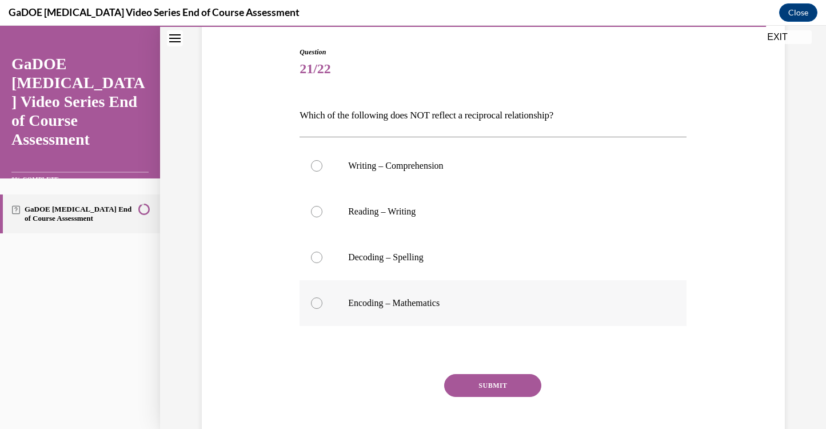
click at [350, 304] on p "Encoding – Mathematics" at bounding box center [503, 302] width 310 height 11
click at [323, 304] on input "Encoding – Mathematics" at bounding box center [316, 302] width 11 height 11
radio input "true"
click at [496, 377] on button "SUBMIT" at bounding box center [492, 385] width 97 height 23
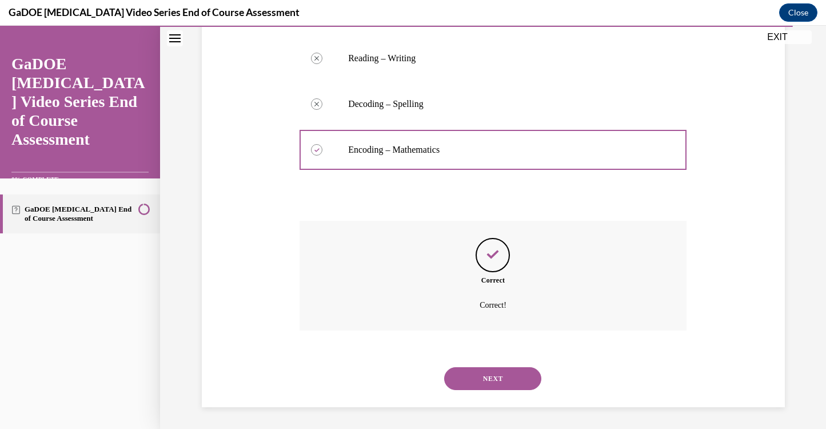
scroll to position [267, 0]
click at [495, 383] on button "NEXT" at bounding box center [492, 377] width 97 height 23
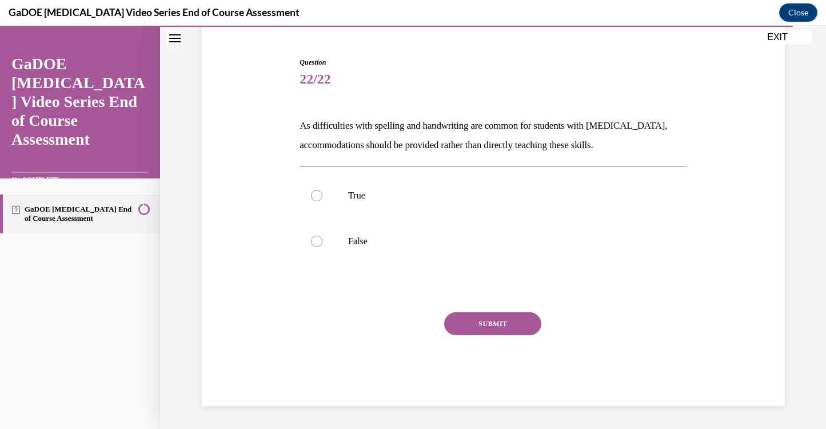
scroll to position [102, 0]
click at [344, 242] on label "False" at bounding box center [493, 241] width 387 height 46
click at [323, 242] on input "False" at bounding box center [316, 241] width 11 height 11
radio input "true"
click at [488, 324] on button "SUBMIT" at bounding box center [492, 323] width 97 height 23
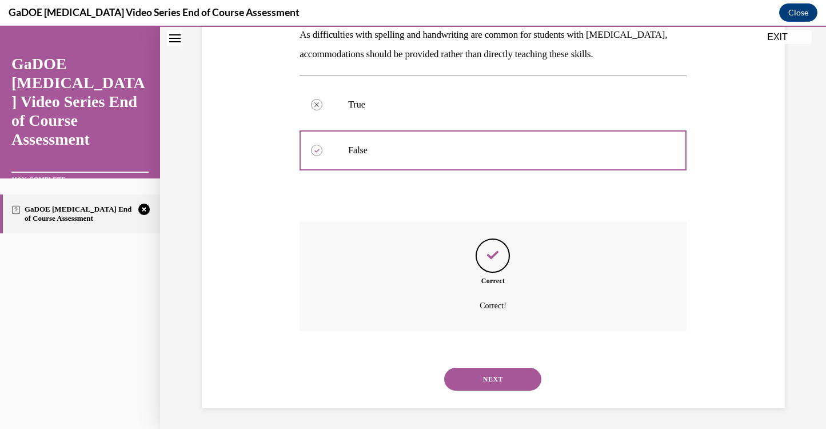
scroll to position [194, 0]
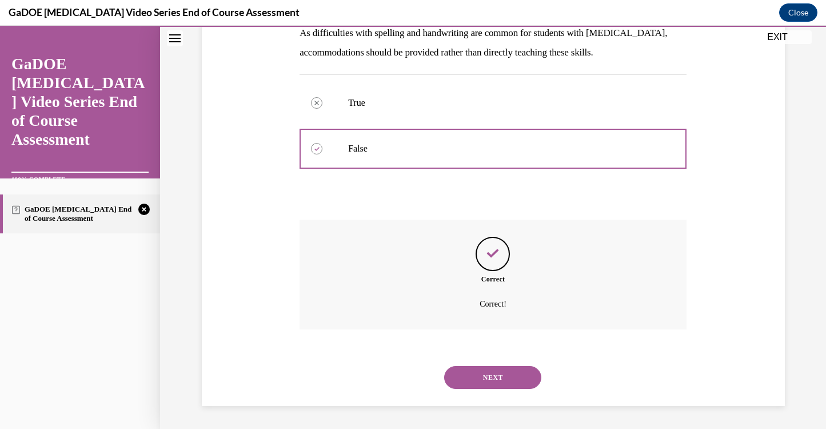
click at [486, 369] on button "NEXT" at bounding box center [492, 377] width 97 height 23
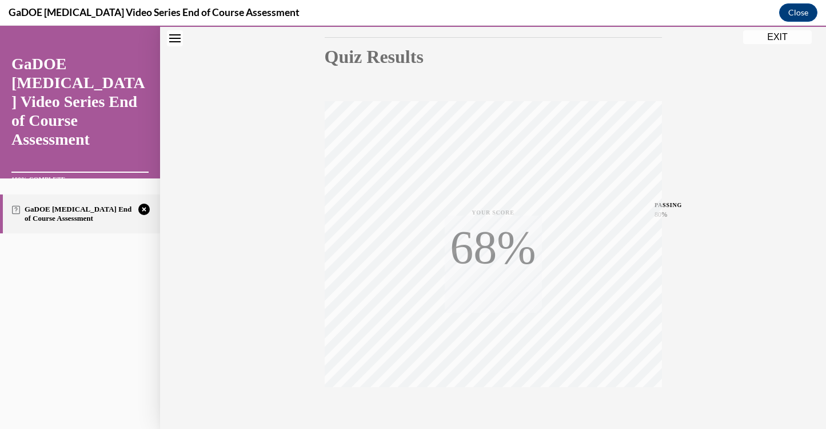
scroll to position [183, 0]
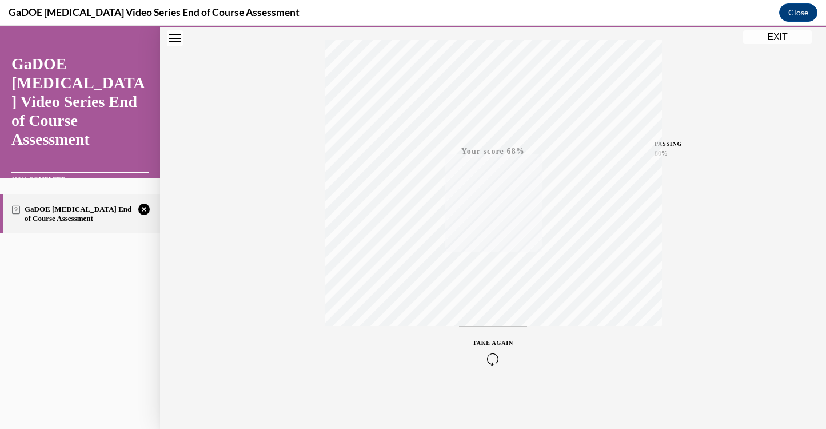
click at [491, 342] on span "TAKE AGAIN" at bounding box center [493, 343] width 41 height 6
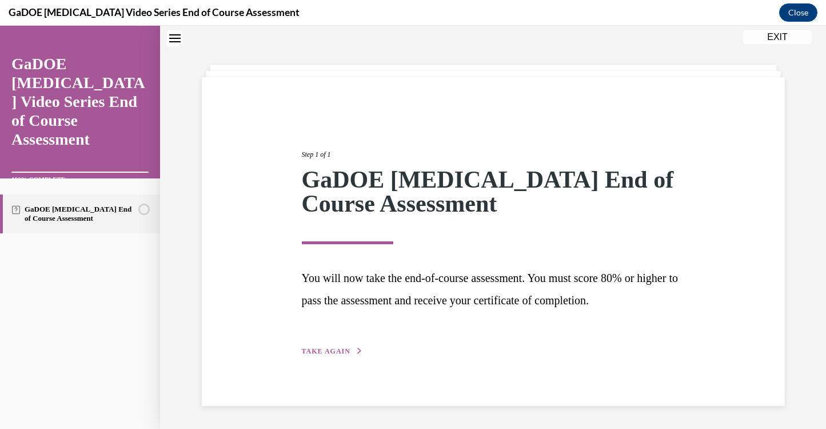
click at [328, 353] on span "TAKE AGAIN" at bounding box center [326, 351] width 49 height 8
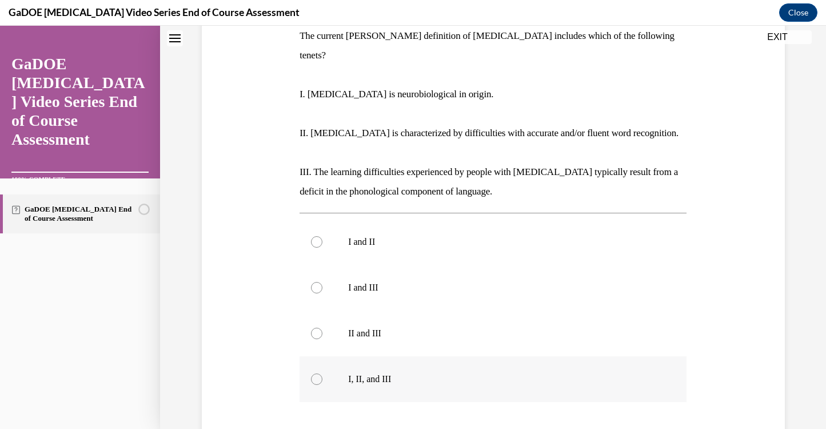
scroll to position [194, 0]
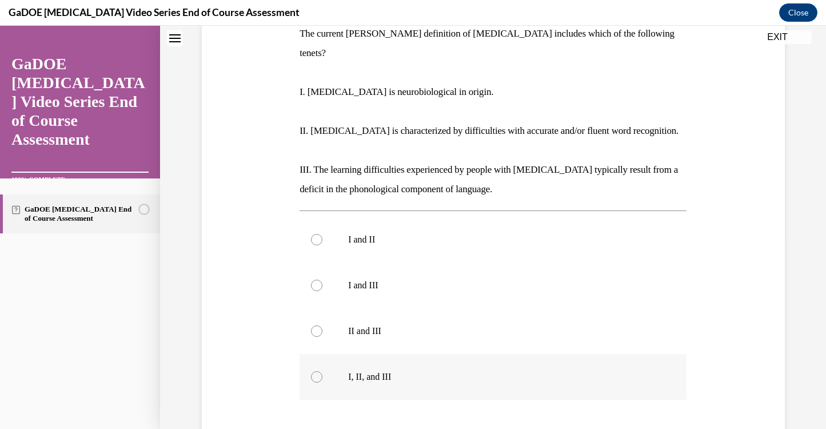
click at [315, 371] on div at bounding box center [316, 376] width 11 height 11
click at [315, 371] on input "I, II, and III" at bounding box center [316, 376] width 11 height 11
radio input "true"
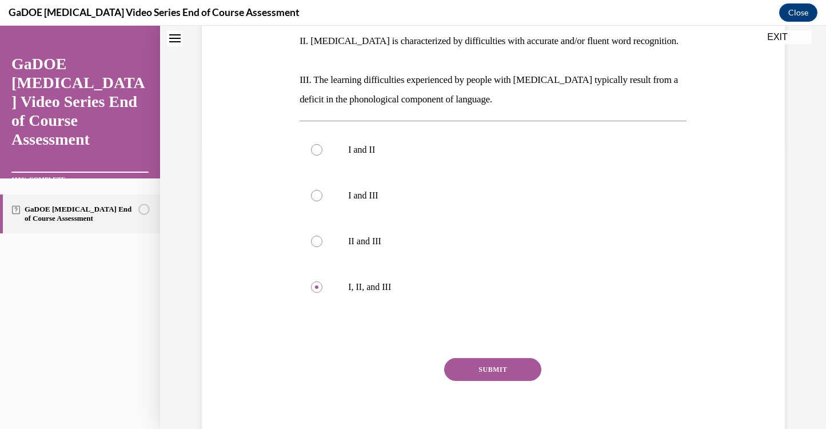
click at [474, 358] on button "SUBMIT" at bounding box center [492, 369] width 97 height 23
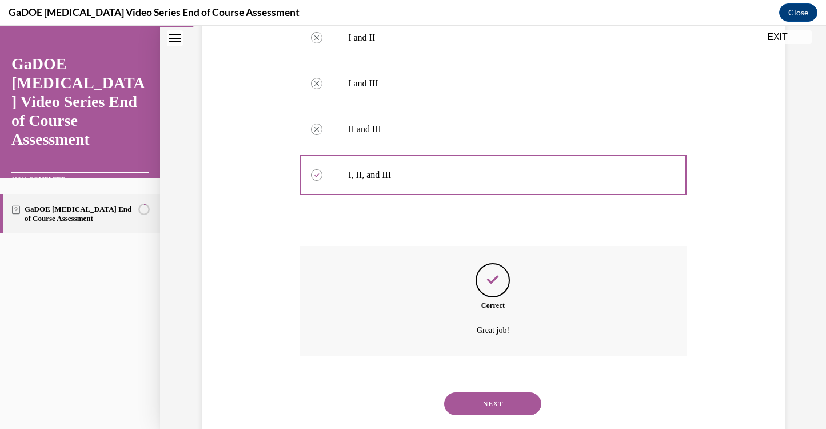
scroll to position [403, 0]
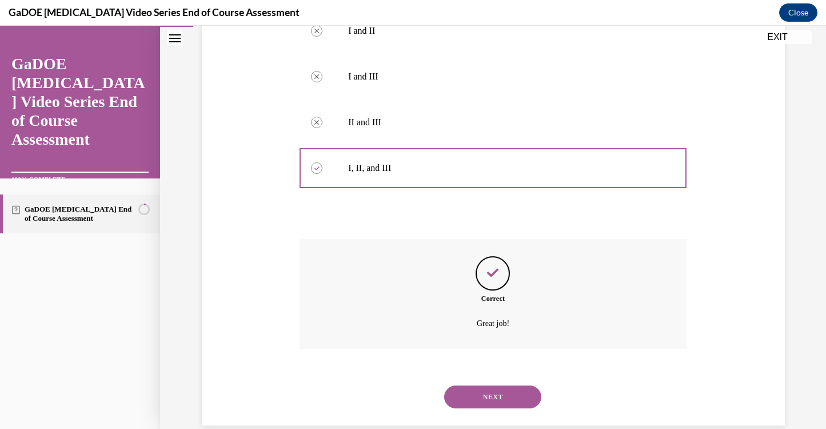
click at [478, 385] on button "NEXT" at bounding box center [492, 396] width 97 height 23
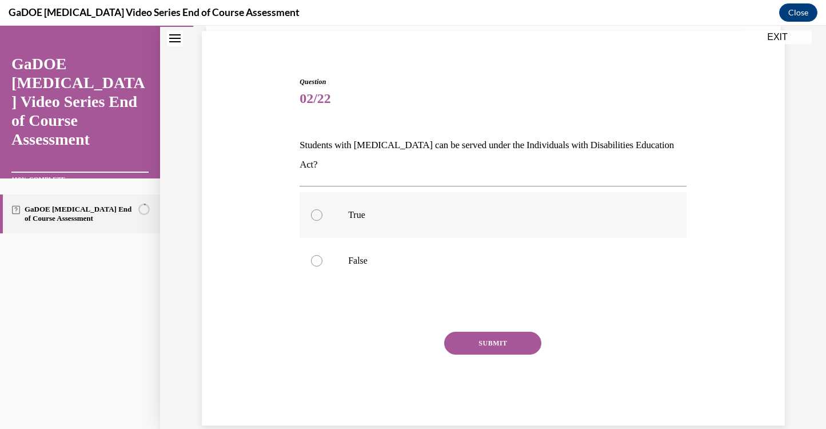
click at [340, 198] on label "True" at bounding box center [493, 215] width 387 height 46
click at [323, 209] on input "True" at bounding box center [316, 214] width 11 height 11
radio input "true"
click at [471, 332] on button "SUBMIT" at bounding box center [492, 343] width 97 height 23
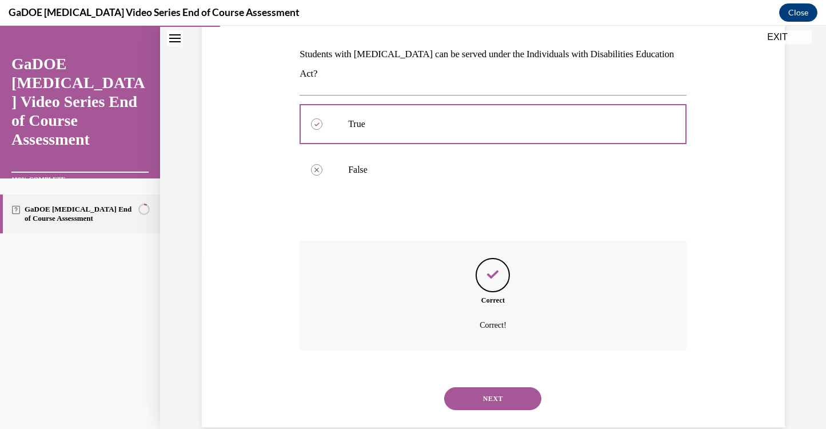
scroll to position [175, 0]
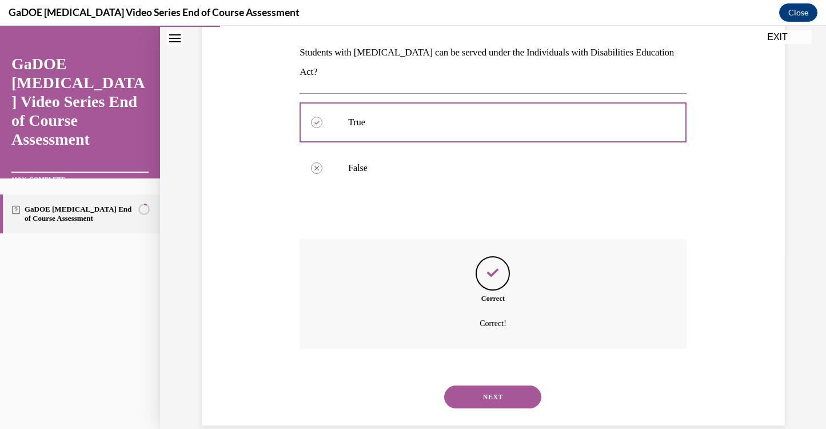
click at [475, 385] on button "NEXT" at bounding box center [492, 396] width 97 height 23
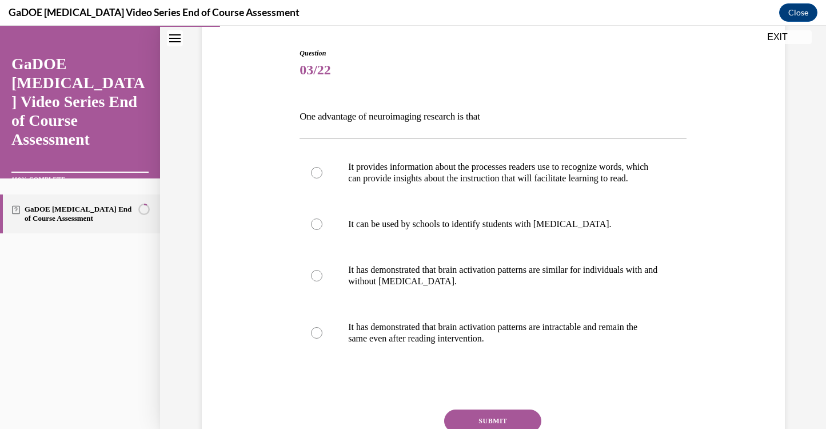
scroll to position [149, 0]
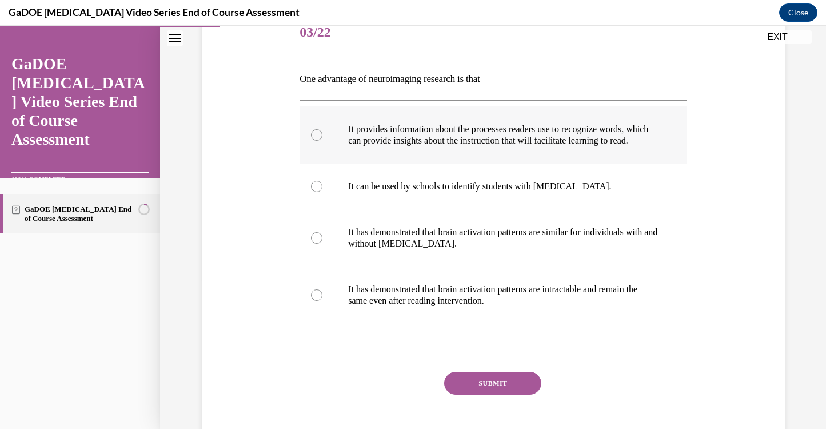
click at [358, 138] on p "It provides information about the processes readers use to recognize words, whi…" at bounding box center [503, 135] width 310 height 23
click at [323, 138] on input "It provides information about the processes readers use to recognize words, whi…" at bounding box center [316, 134] width 11 height 11
radio input "true"
click at [481, 390] on button "SUBMIT" at bounding box center [492, 383] width 97 height 23
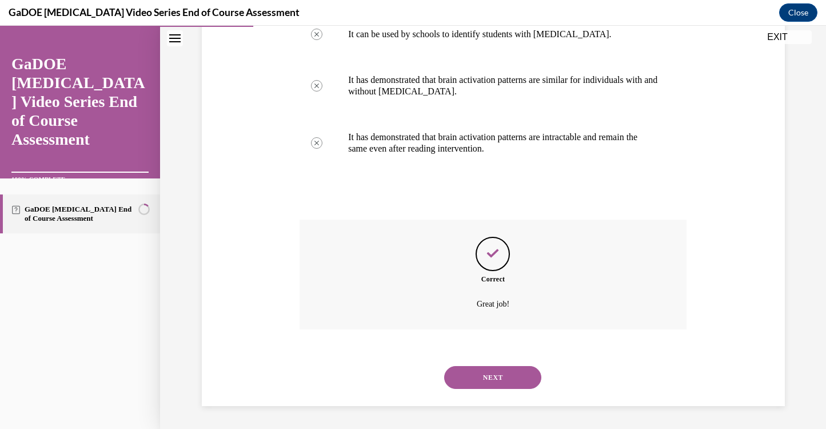
scroll to position [312, 0]
click at [482, 375] on button "NEXT" at bounding box center [492, 377] width 97 height 23
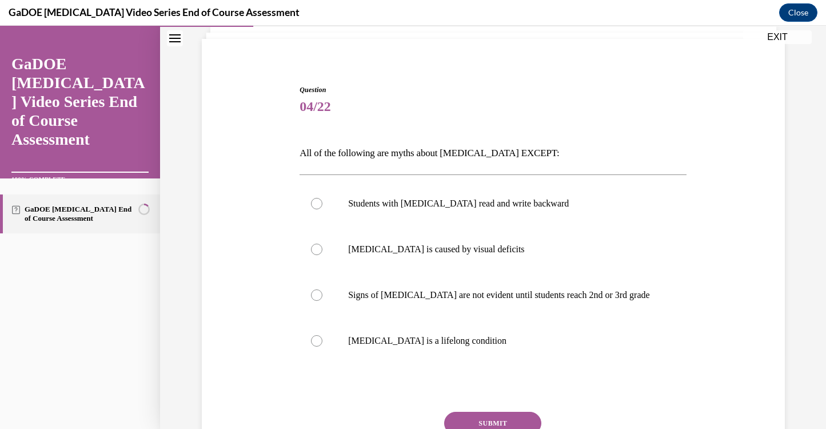
scroll to position [78, 0]
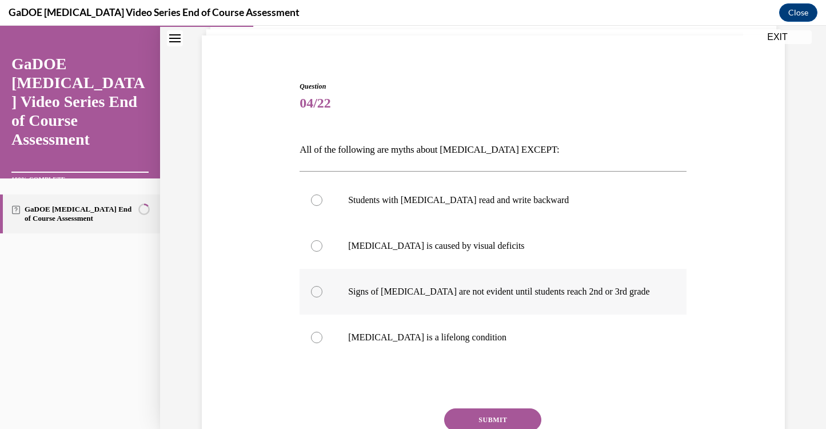
click at [470, 292] on p "Signs of dyslexia are not evident until students reach 2nd or 3rd grade" at bounding box center [503, 291] width 310 height 11
click at [323, 292] on input "Signs of dyslexia are not evident until students reach 2nd or 3rd grade" at bounding box center [316, 291] width 11 height 11
radio input "true"
click at [495, 420] on button "SUBMIT" at bounding box center [492, 419] width 97 height 23
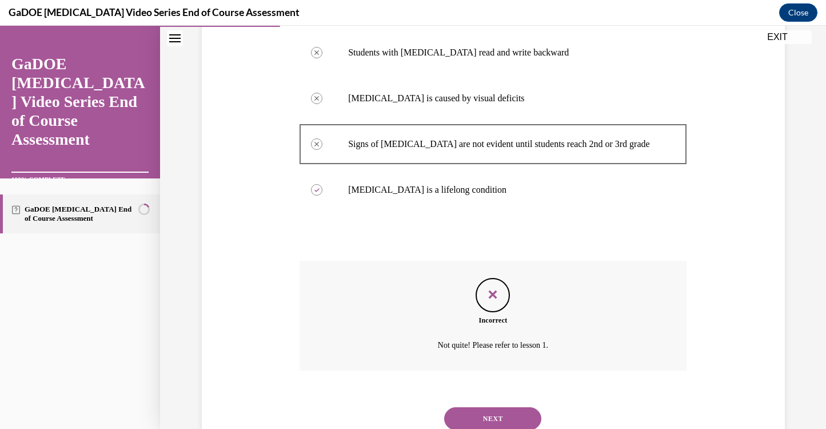
scroll to position [226, 0]
click at [481, 415] on button "NEXT" at bounding box center [492, 417] width 97 height 23
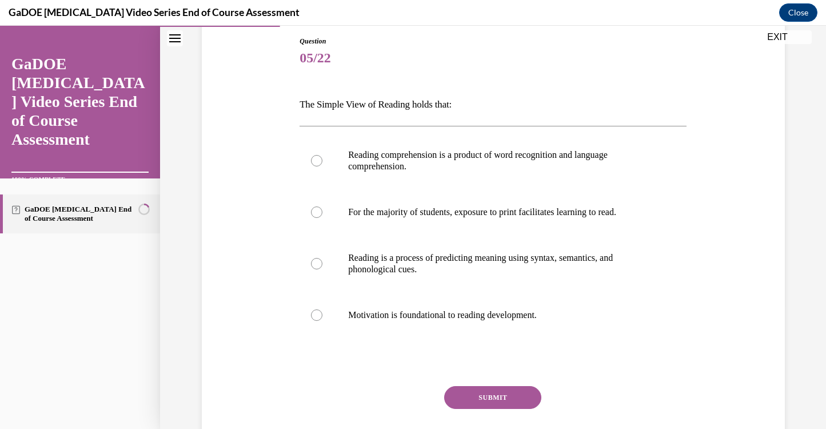
scroll to position [124, 0]
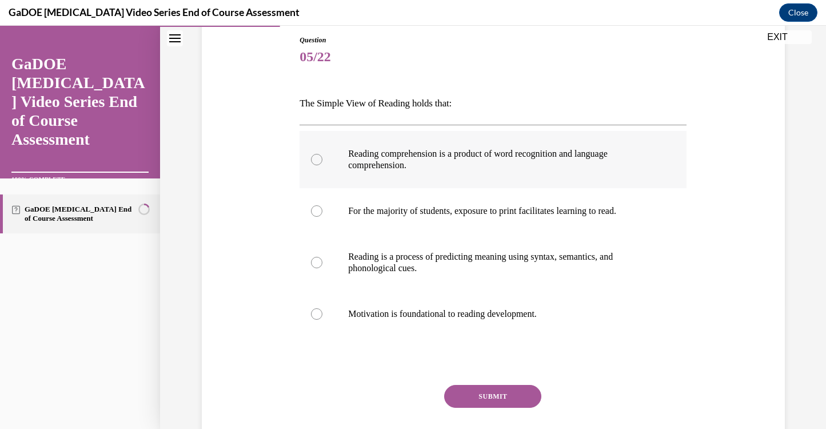
click at [352, 162] on p "Reading comprehension is a product of word recognition and language comprehensi…" at bounding box center [503, 159] width 310 height 23
click at [323, 162] on input "Reading comprehension is a product of word recognition and language comprehensi…" at bounding box center [316, 159] width 11 height 11
radio input "true"
click at [494, 391] on button "SUBMIT" at bounding box center [492, 396] width 97 height 23
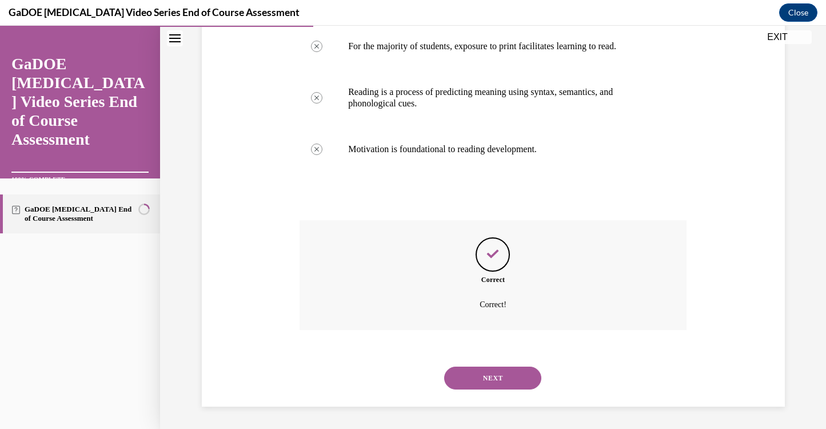
scroll to position [289, 0]
click at [491, 377] on button "NEXT" at bounding box center [492, 377] width 97 height 23
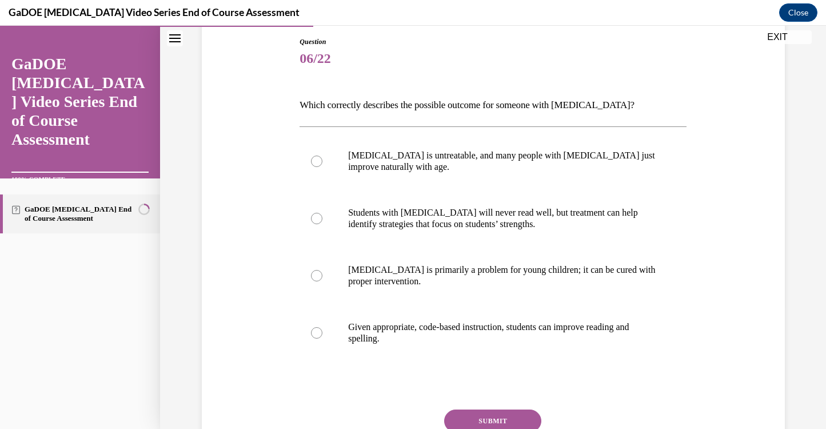
scroll to position [140, 0]
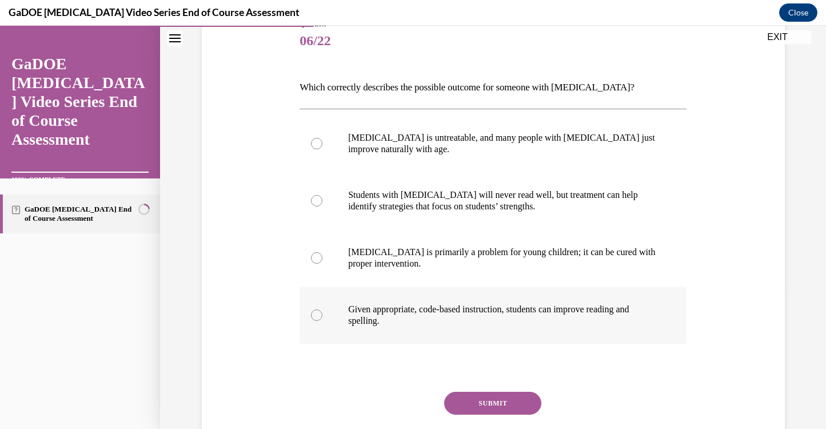
click at [392, 316] on p "Given appropriate, code-based instruction, students can improve reading and spe…" at bounding box center [503, 315] width 310 height 23
click at [323, 316] on input "Given appropriate, code-based instruction, students can improve reading and spe…" at bounding box center [316, 314] width 11 height 11
radio input "true"
click at [473, 405] on button "SUBMIT" at bounding box center [492, 403] width 97 height 23
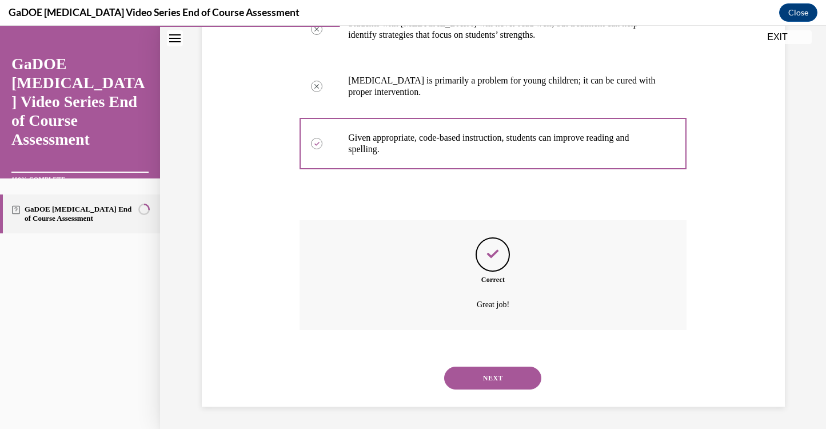
scroll to position [312, 0]
click at [487, 377] on button "NEXT" at bounding box center [492, 377] width 97 height 23
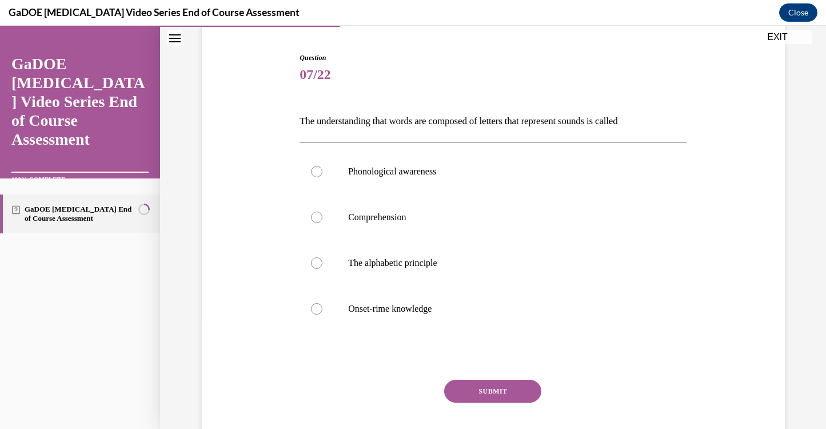
scroll to position [110, 0]
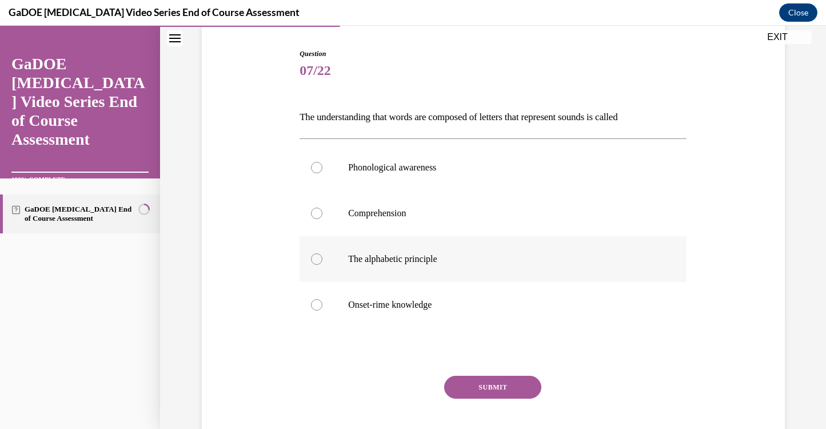
click at [393, 260] on p "The alphabetic principle" at bounding box center [503, 258] width 310 height 11
click at [323, 260] on input "The alphabetic principle" at bounding box center [316, 258] width 11 height 11
radio input "true"
click at [491, 391] on button "SUBMIT" at bounding box center [492, 387] width 97 height 23
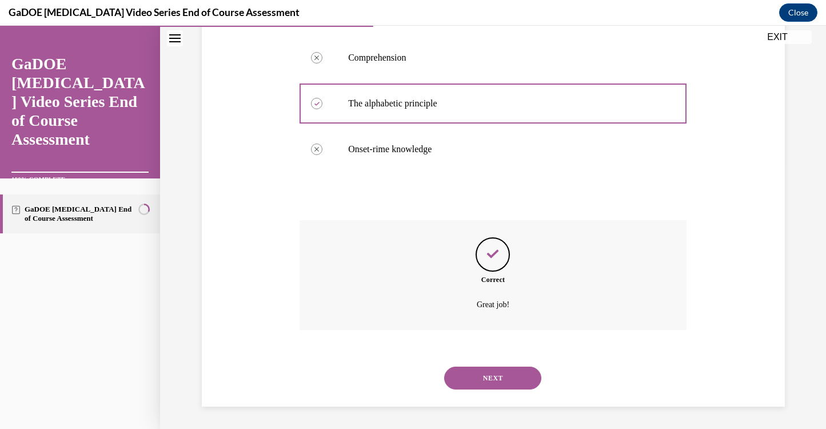
scroll to position [267, 0]
click at [488, 375] on button "NEXT" at bounding box center [492, 377] width 97 height 23
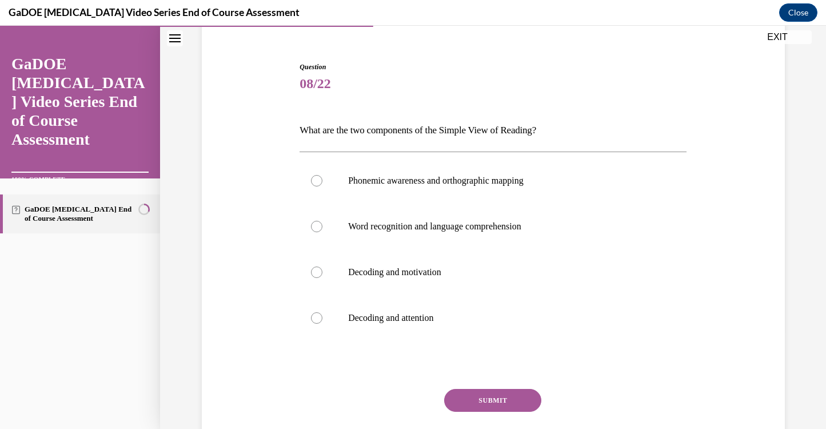
scroll to position [98, 0]
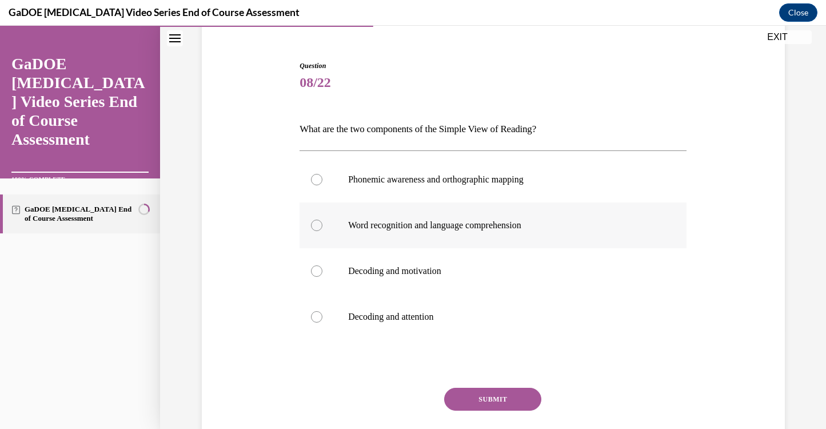
click at [365, 229] on p "Word recognition and language comprehension" at bounding box center [503, 225] width 310 height 11
click at [323, 229] on input "Word recognition and language comprehension" at bounding box center [316, 225] width 11 height 11
radio input "true"
click at [479, 397] on button "SUBMIT" at bounding box center [492, 399] width 97 height 23
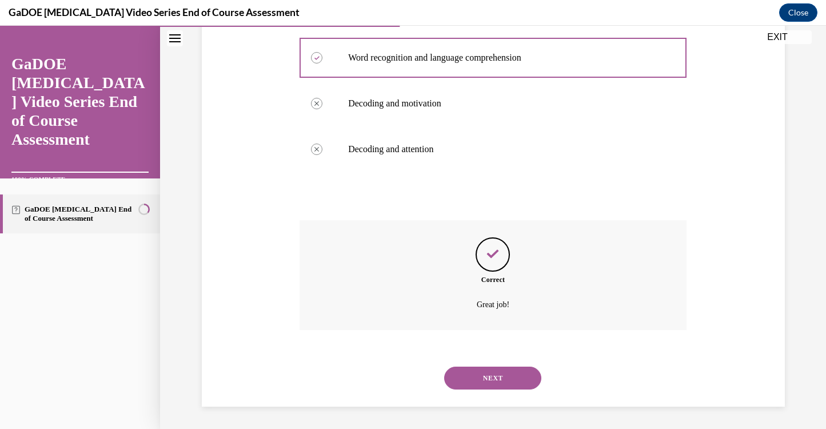
scroll to position [267, 0]
click at [482, 381] on button "NEXT" at bounding box center [492, 377] width 97 height 23
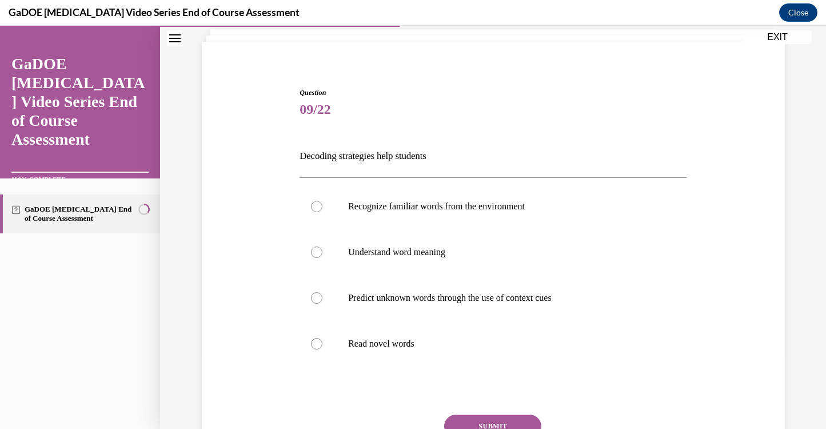
scroll to position [91, 0]
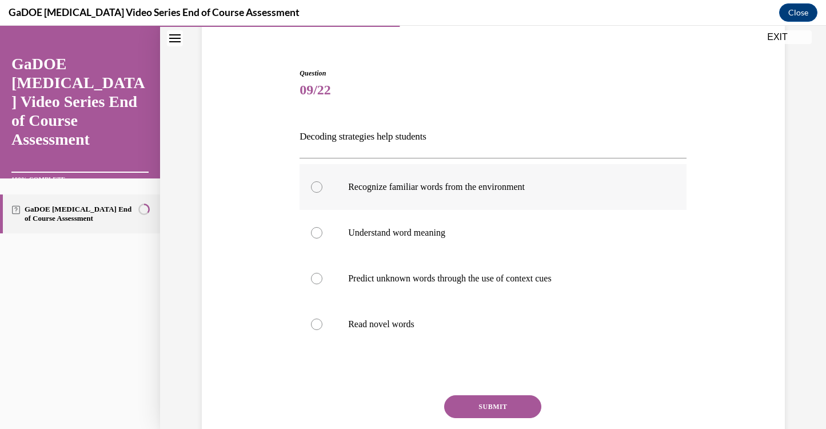
click at [362, 194] on label "Recognize familiar words from the environment" at bounding box center [493, 187] width 387 height 46
click at [323, 193] on input "Recognize familiar words from the environment" at bounding box center [316, 186] width 11 height 11
radio input "true"
click at [466, 401] on button "SUBMIT" at bounding box center [492, 406] width 97 height 23
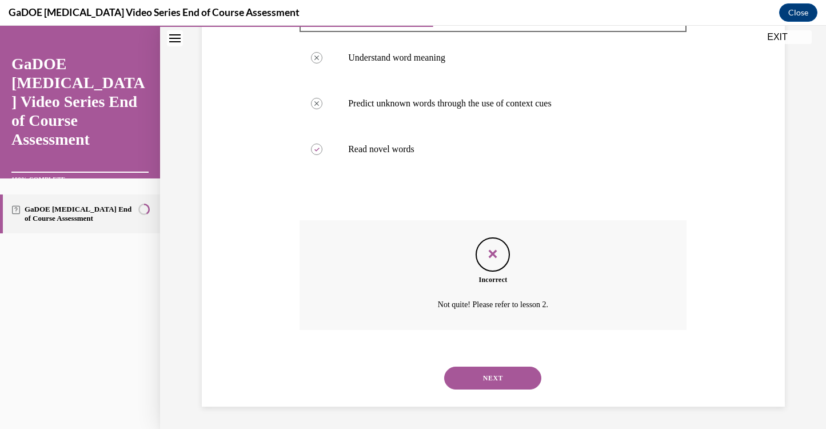
scroll to position [267, 0]
click at [474, 376] on button "NEXT" at bounding box center [492, 377] width 97 height 23
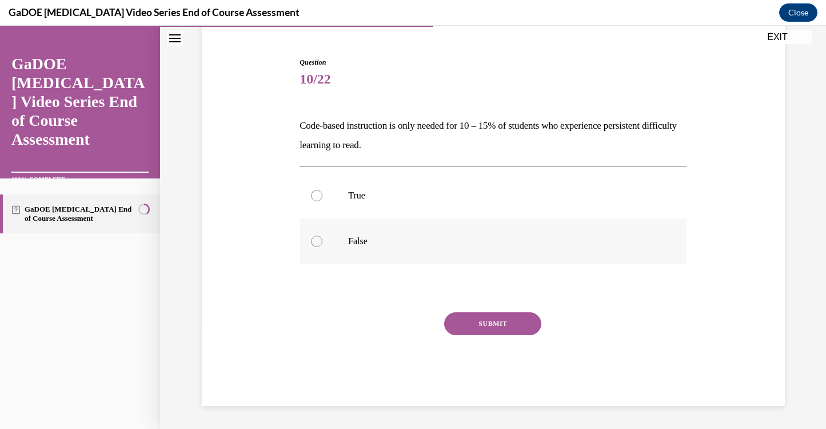
click at [331, 237] on label "False" at bounding box center [493, 241] width 387 height 46
click at [323, 237] on input "False" at bounding box center [316, 241] width 11 height 11
radio input "true"
click at [498, 328] on button "SUBMIT" at bounding box center [492, 323] width 97 height 23
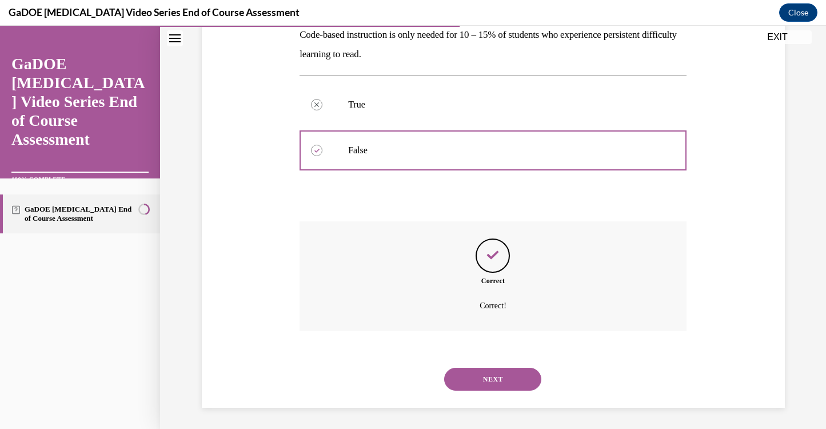
scroll to position [194, 0]
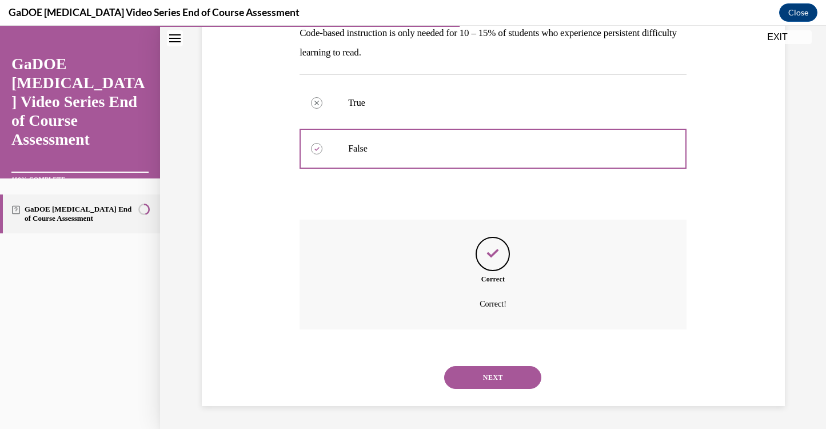
click at [496, 374] on button "NEXT" at bounding box center [492, 377] width 97 height 23
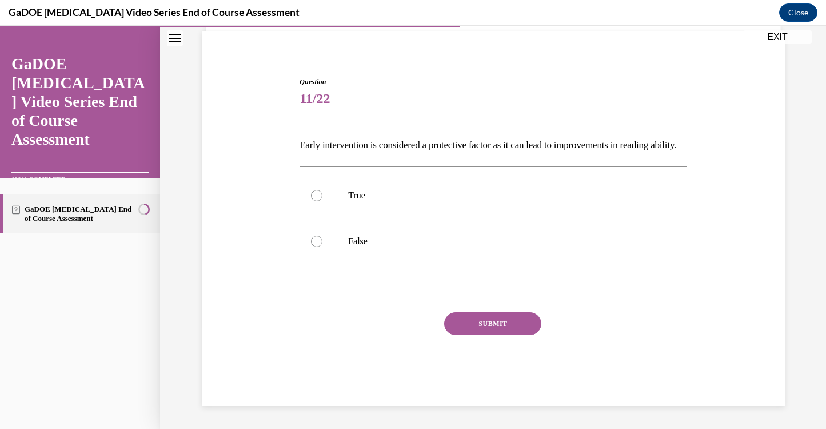
scroll to position [102, 0]
click at [356, 201] on label "True" at bounding box center [493, 196] width 387 height 46
click at [323, 201] on input "True" at bounding box center [316, 195] width 11 height 11
radio input "true"
click at [474, 316] on button "SUBMIT" at bounding box center [492, 323] width 97 height 23
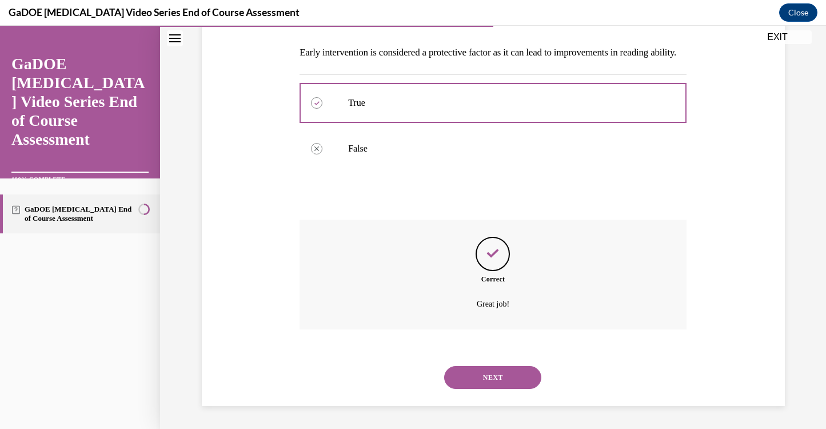
scroll to position [194, 0]
click at [492, 382] on button "NEXT" at bounding box center [492, 377] width 97 height 23
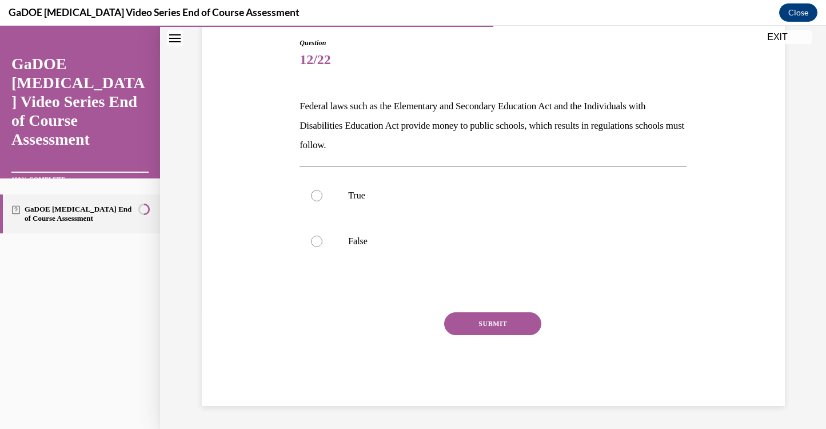
scroll to position [121, 0]
click at [335, 195] on label "True" at bounding box center [493, 196] width 387 height 46
click at [323, 195] on input "True" at bounding box center [316, 195] width 11 height 11
radio input "true"
click at [476, 330] on button "SUBMIT" at bounding box center [492, 323] width 97 height 23
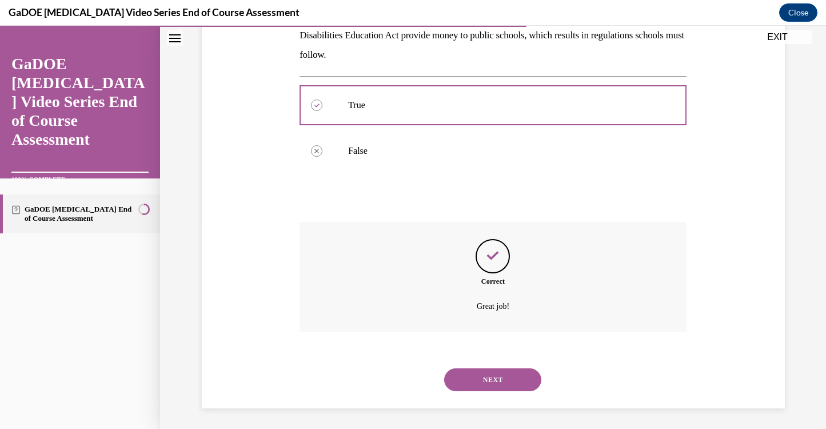
scroll to position [214, 0]
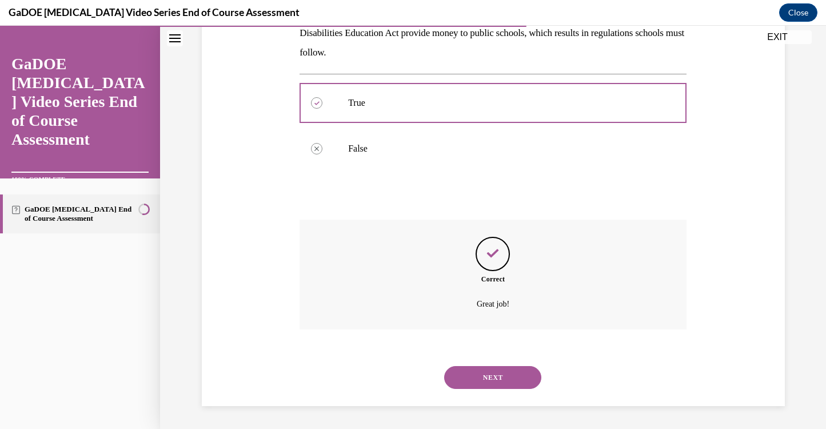
click at [482, 377] on button "NEXT" at bounding box center [492, 377] width 97 height 23
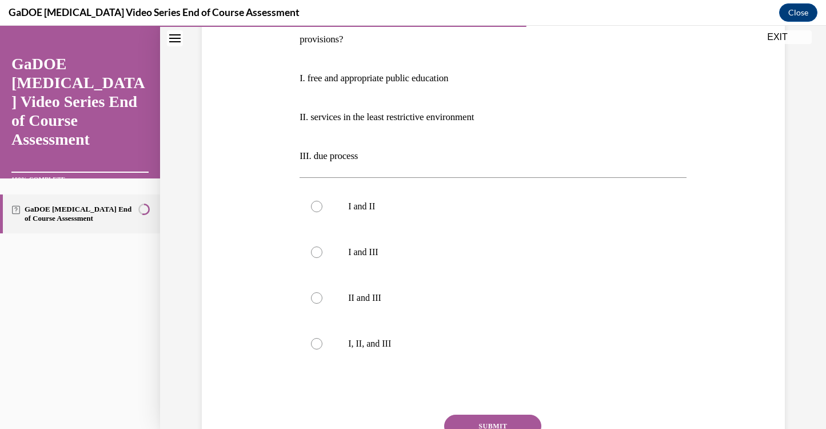
scroll to position [210, 0]
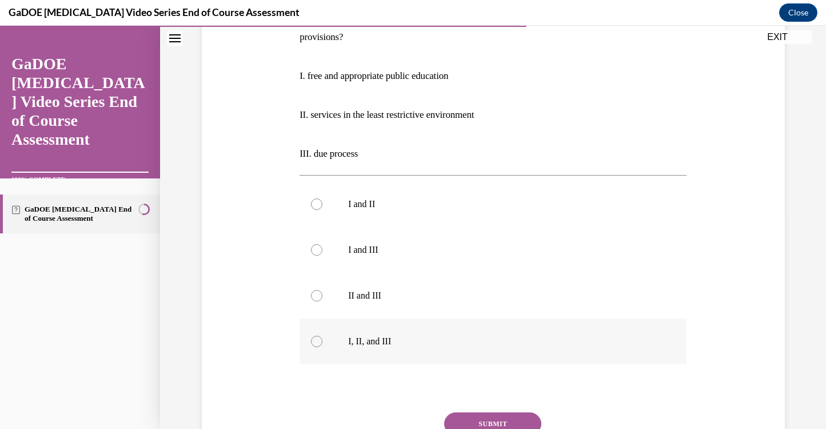
click at [377, 340] on p "I, II, and III" at bounding box center [503, 341] width 310 height 11
click at [323, 340] on input "I, II, and III" at bounding box center [316, 341] width 11 height 11
radio input "true"
click at [460, 420] on button "SUBMIT" at bounding box center [492, 423] width 97 height 23
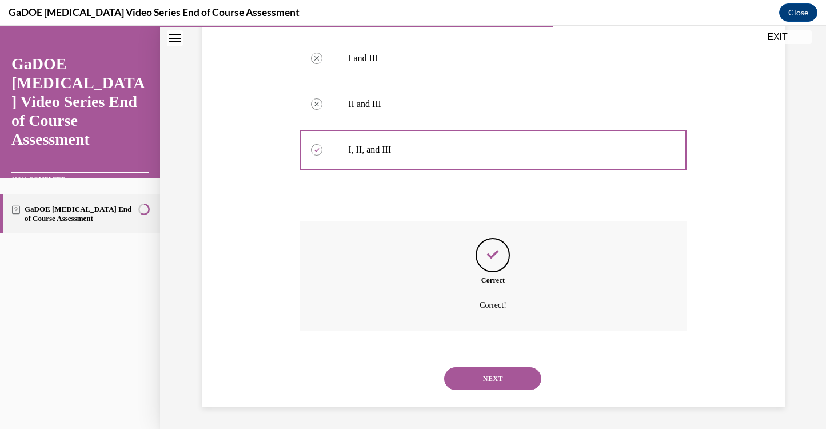
scroll to position [403, 0]
click at [480, 376] on button "NEXT" at bounding box center [492, 377] width 97 height 23
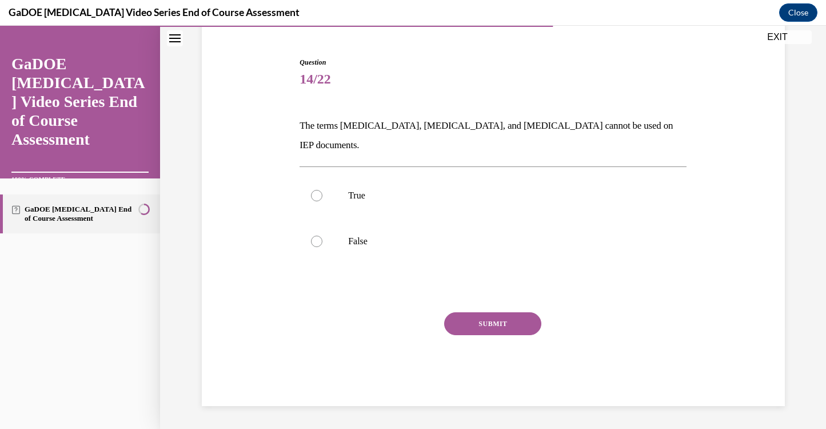
scroll to position [82, 0]
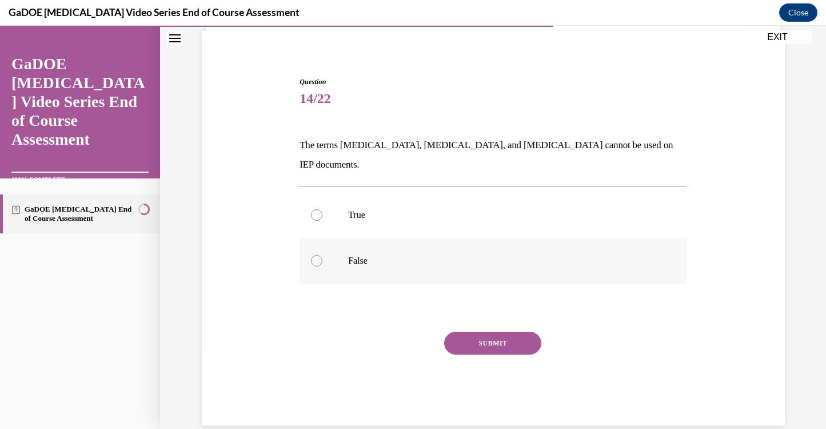
click at [339, 244] on label "False" at bounding box center [493, 261] width 387 height 46
click at [323, 255] on input "False" at bounding box center [316, 260] width 11 height 11
radio input "true"
click at [467, 332] on button "SUBMIT" at bounding box center [492, 343] width 97 height 23
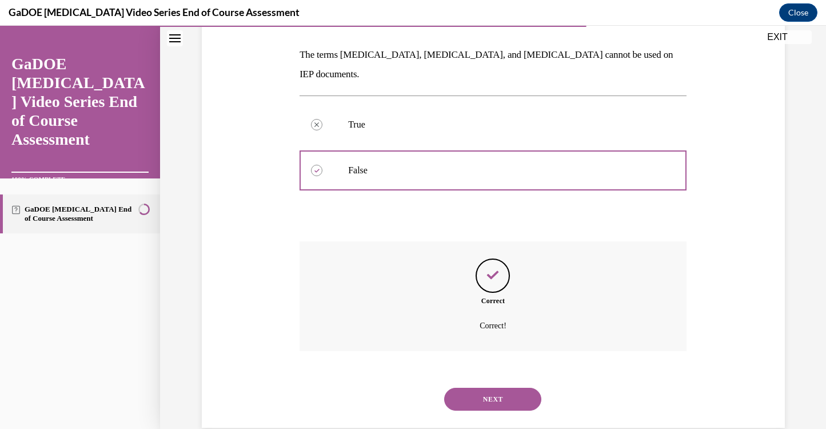
scroll to position [175, 0]
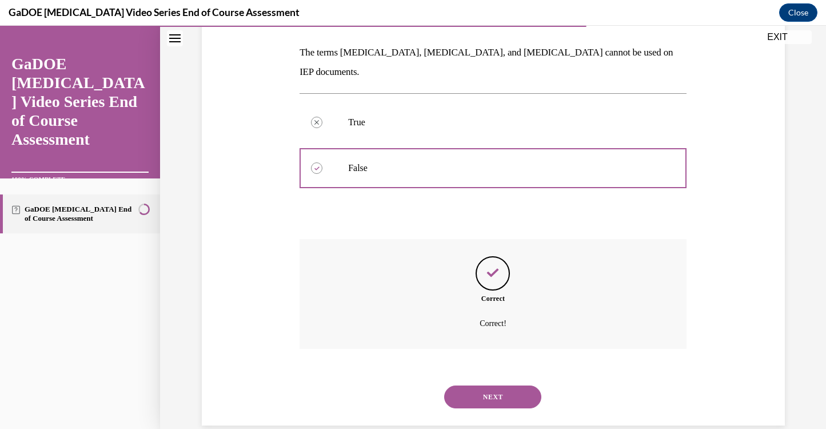
click at [498, 385] on button "NEXT" at bounding box center [492, 396] width 97 height 23
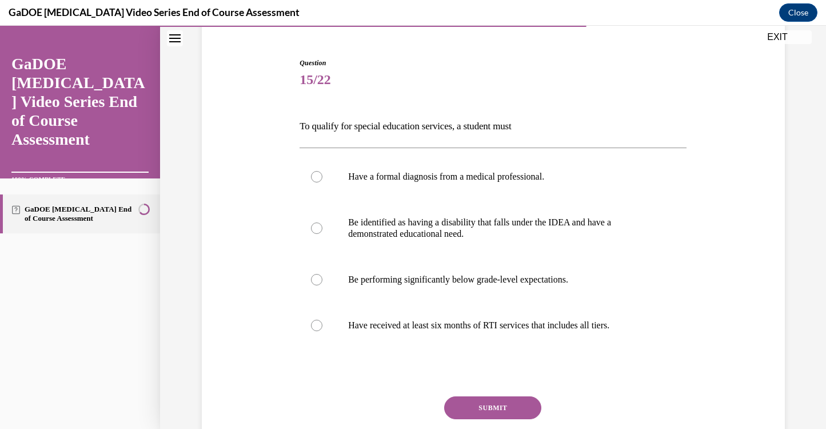
scroll to position [140, 0]
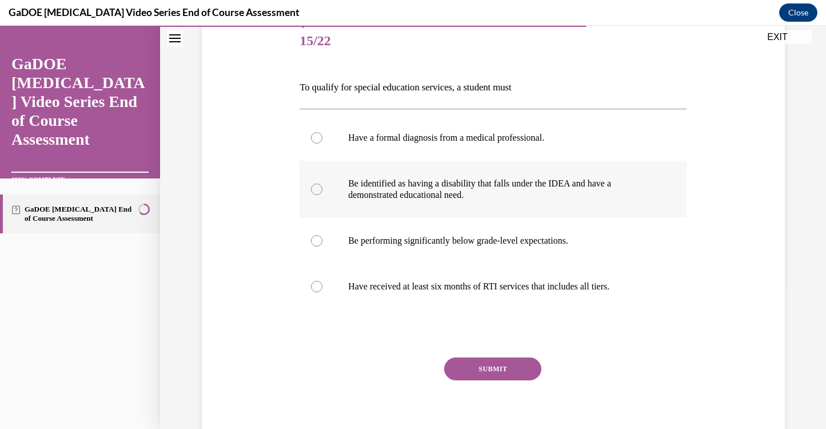
click at [391, 198] on p "Be identified as having a disability that falls under the IDEA and have a demon…" at bounding box center [503, 189] width 310 height 23
click at [323, 195] on input "Be identified as having a disability that falls under the IDEA and have a demon…" at bounding box center [316, 189] width 11 height 11
radio input "true"
click at [490, 372] on button "SUBMIT" at bounding box center [492, 368] width 97 height 23
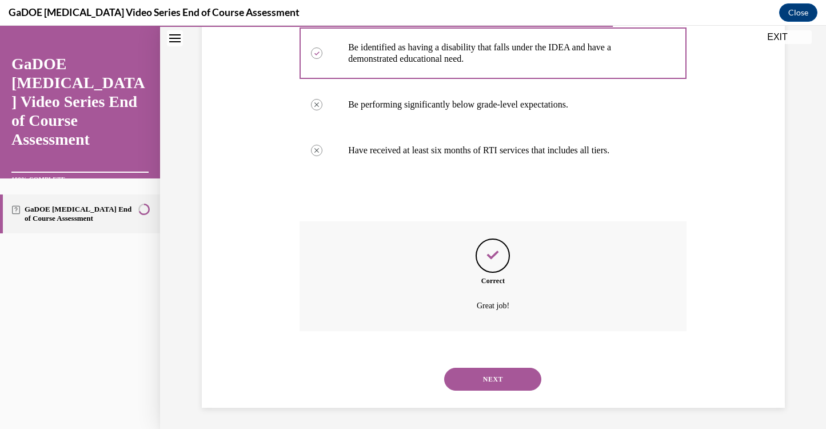
scroll to position [278, 0]
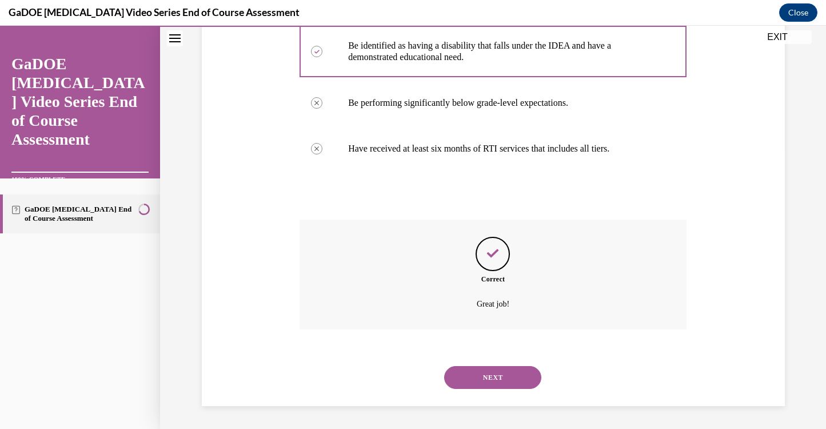
click at [487, 383] on button "NEXT" at bounding box center [492, 377] width 97 height 23
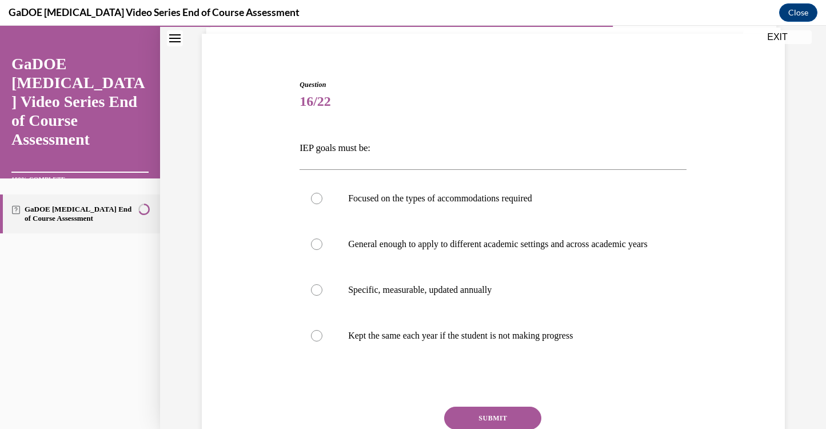
scroll to position [82, 0]
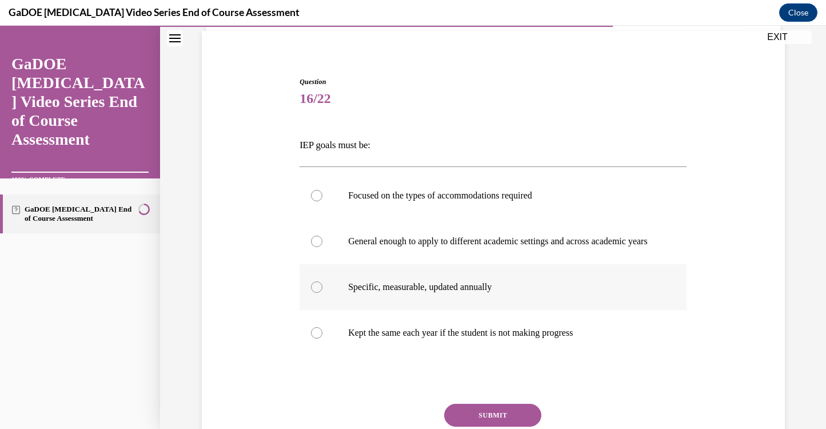
click at [395, 291] on label "Specific, measurable, updated annually" at bounding box center [493, 287] width 387 height 46
click at [323, 291] on input "Specific, measurable, updated annually" at bounding box center [316, 286] width 11 height 11
radio input "true"
click at [498, 423] on button "SUBMIT" at bounding box center [492, 415] width 97 height 23
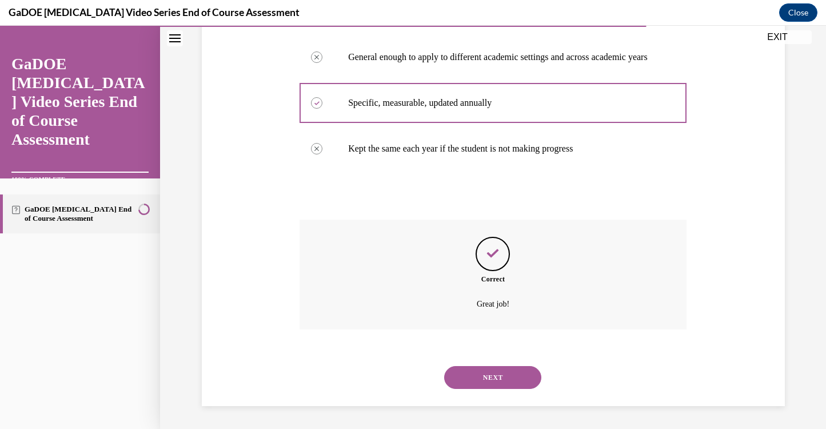
scroll to position [278, 0]
click at [489, 384] on button "NEXT" at bounding box center [492, 377] width 97 height 23
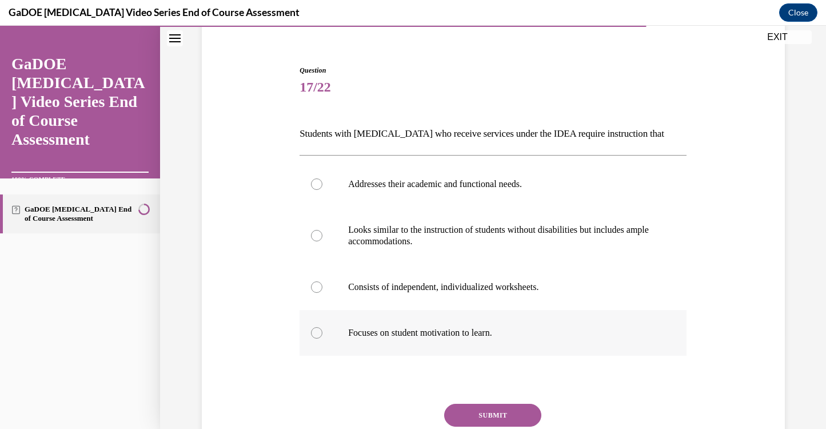
scroll to position [97, 0]
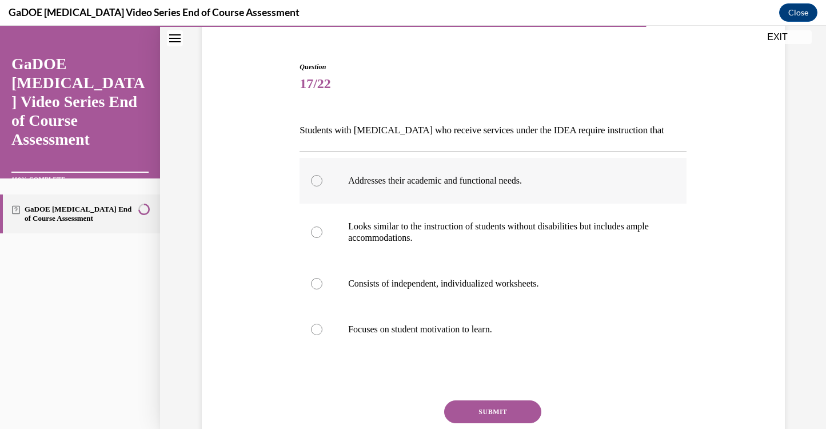
click at [445, 184] on p "Addresses their academic and functional needs." at bounding box center [503, 180] width 310 height 11
click at [323, 184] on input "Addresses their academic and functional needs." at bounding box center [316, 180] width 11 height 11
radio input "true"
click at [504, 408] on button "SUBMIT" at bounding box center [492, 411] width 97 height 23
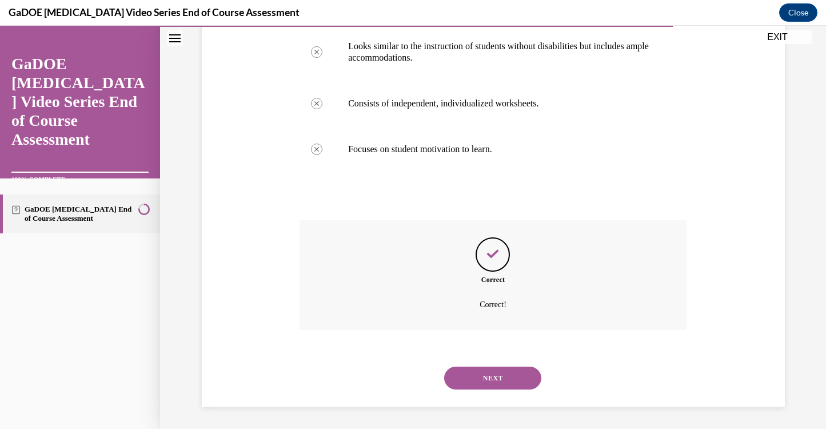
scroll to position [278, 0]
click at [466, 384] on button "NEXT" at bounding box center [492, 377] width 97 height 23
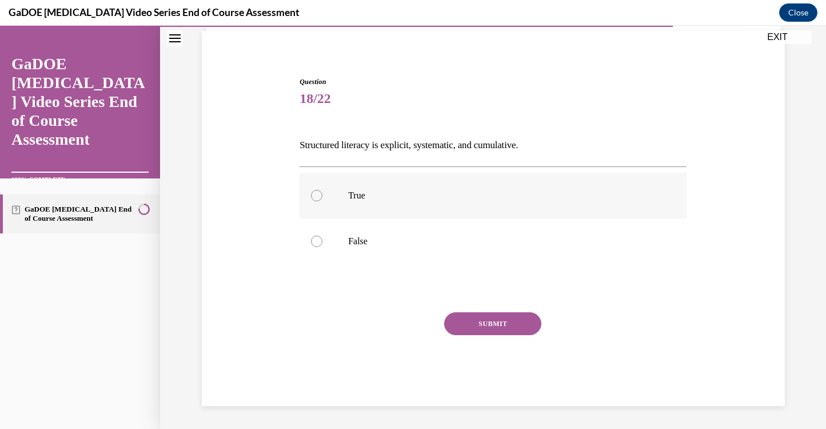
click at [348, 197] on p "True" at bounding box center [503, 195] width 310 height 11
click at [323, 197] on input "True" at bounding box center [316, 195] width 11 height 11
radio input "true"
click at [462, 328] on button "SUBMIT" at bounding box center [492, 323] width 97 height 23
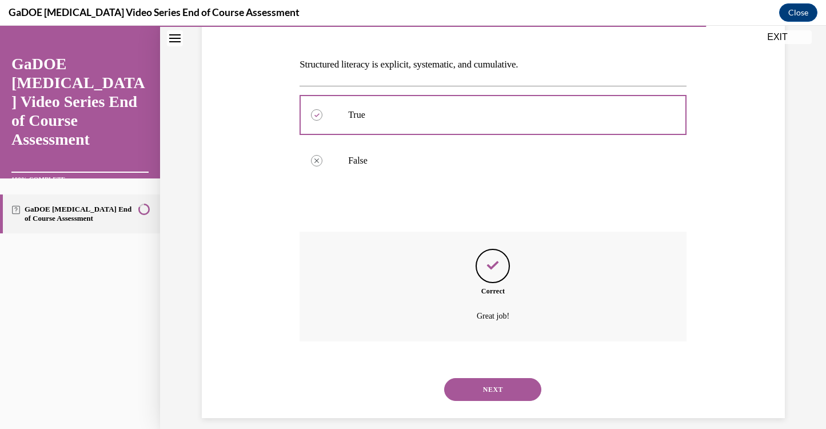
scroll to position [161, 0]
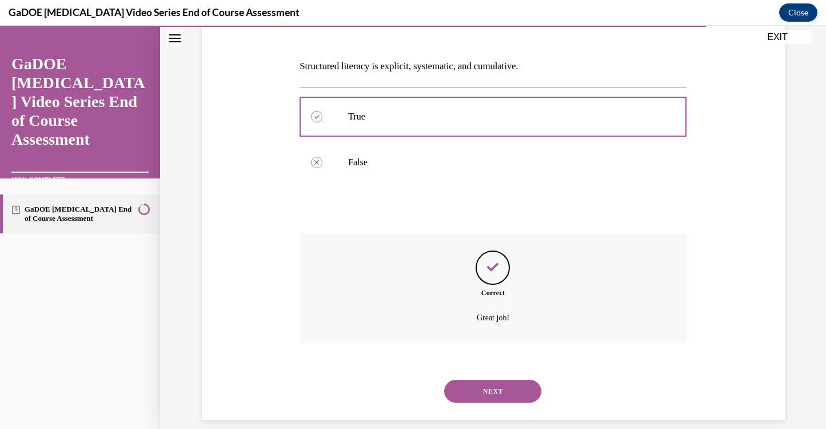
click at [500, 391] on button "NEXT" at bounding box center [492, 391] width 97 height 23
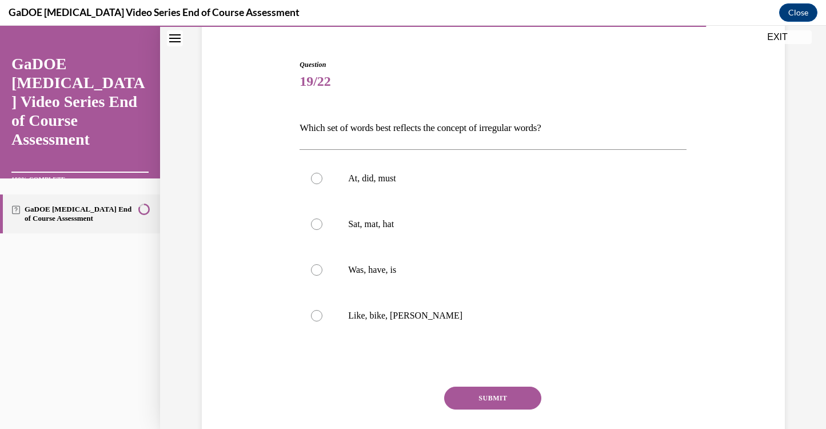
scroll to position [100, 0]
click at [376, 268] on p "Was, have, is" at bounding box center [503, 269] width 310 height 11
click at [323, 268] on input "Was, have, is" at bounding box center [316, 269] width 11 height 11
radio input "true"
click at [468, 395] on button "SUBMIT" at bounding box center [492, 398] width 97 height 23
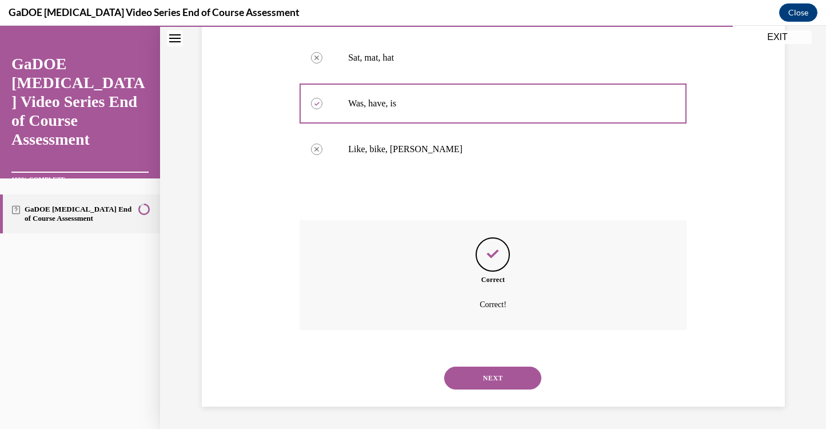
scroll to position [267, 0]
click at [487, 378] on button "NEXT" at bounding box center [492, 377] width 97 height 23
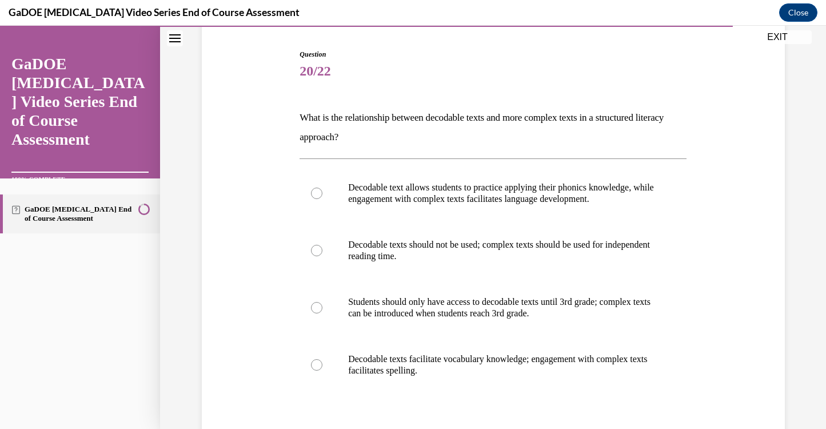
scroll to position [116, 0]
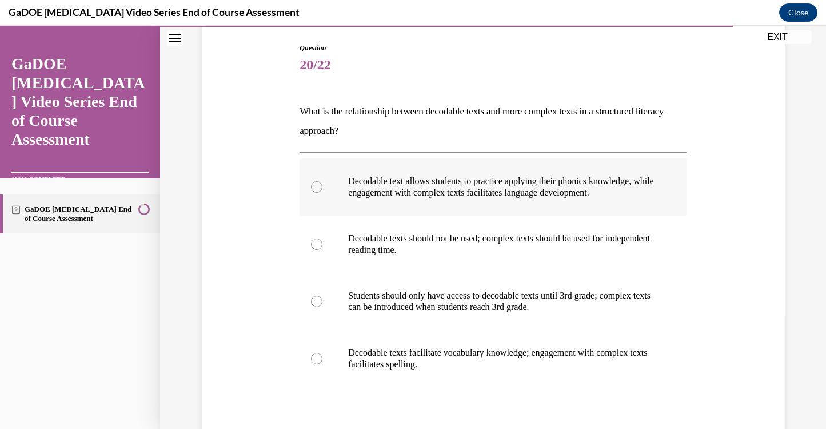
click at [476, 198] on label "Decodable text allows students to practice applying their phonics knowledge, wh…" at bounding box center [493, 186] width 387 height 57
click at [323, 193] on input "Decodable text allows students to practice applying their phonics knowledge, wh…" at bounding box center [316, 186] width 11 height 11
radio input "true"
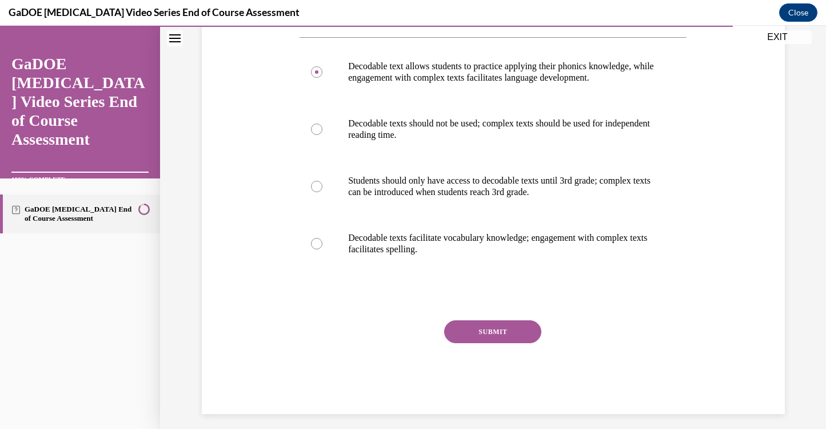
scroll to position [239, 0]
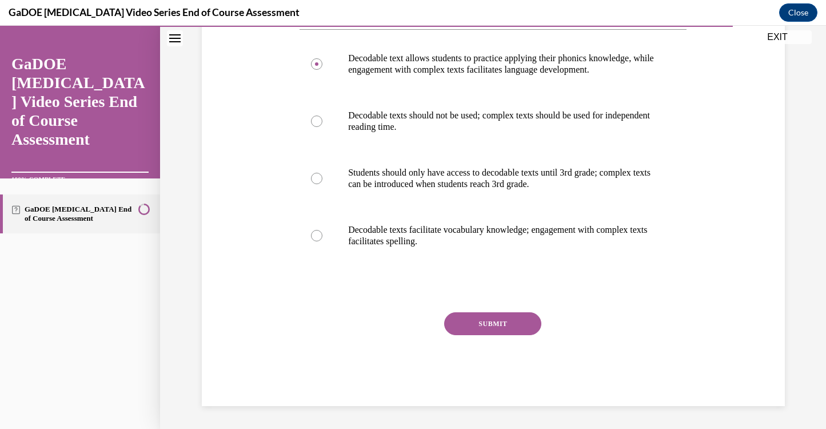
click at [490, 320] on button "SUBMIT" at bounding box center [492, 323] width 97 height 23
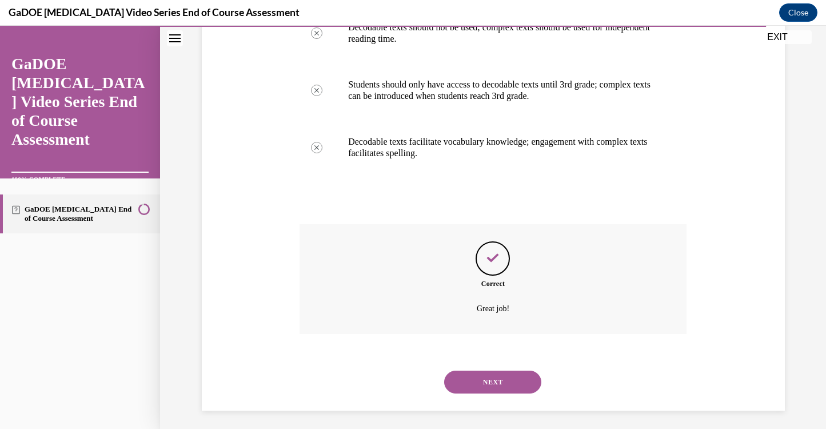
scroll to position [332, 0]
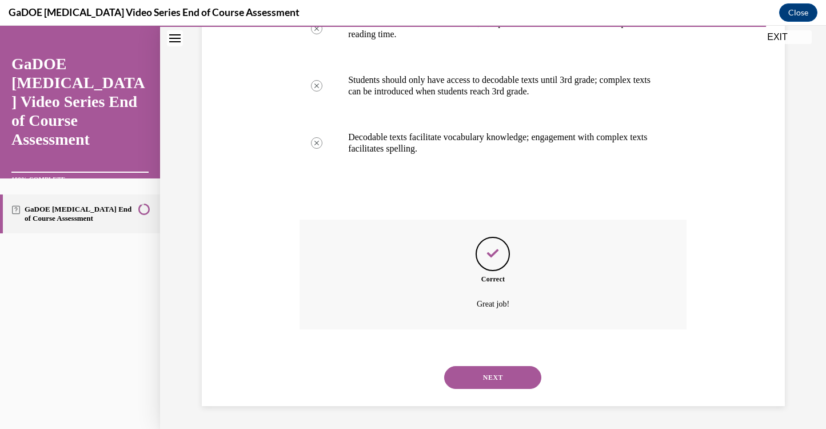
click at [496, 375] on button "NEXT" at bounding box center [492, 377] width 97 height 23
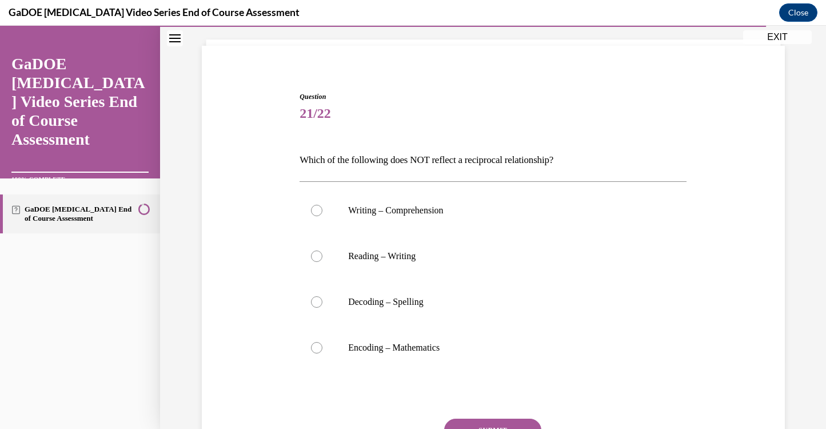
scroll to position [71, 0]
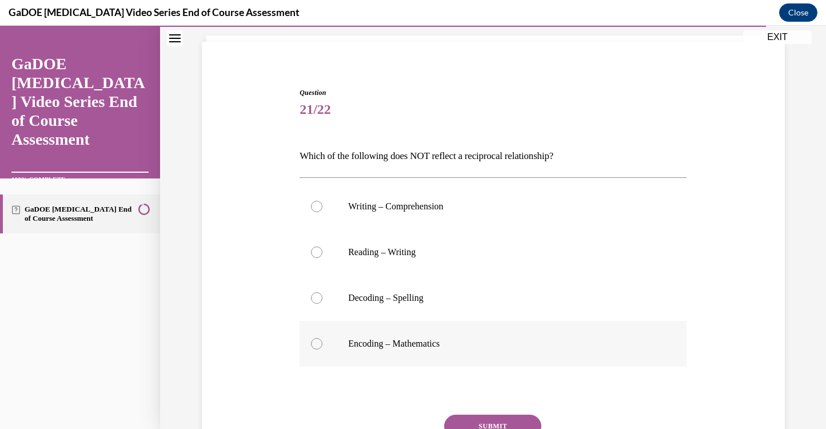
click at [438, 346] on p "Encoding – Mathematics" at bounding box center [503, 343] width 310 height 11
click at [323, 346] on input "Encoding – Mathematics" at bounding box center [316, 343] width 11 height 11
radio input "true"
click at [474, 419] on button "SUBMIT" at bounding box center [492, 426] width 97 height 23
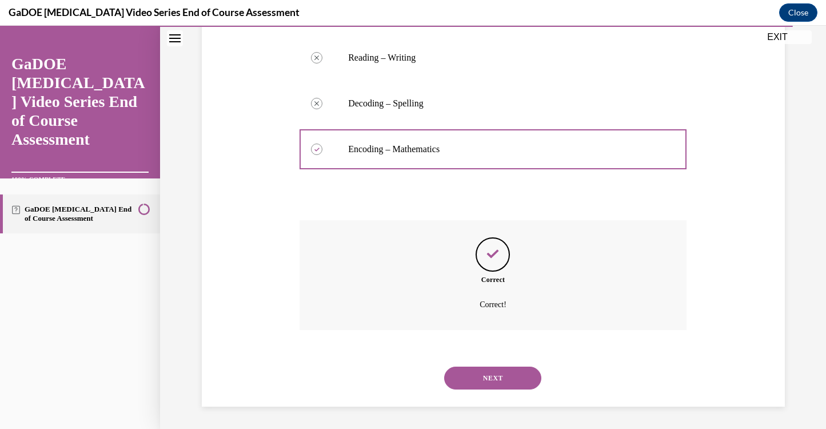
scroll to position [267, 0]
click at [478, 379] on button "NEXT" at bounding box center [492, 377] width 97 height 23
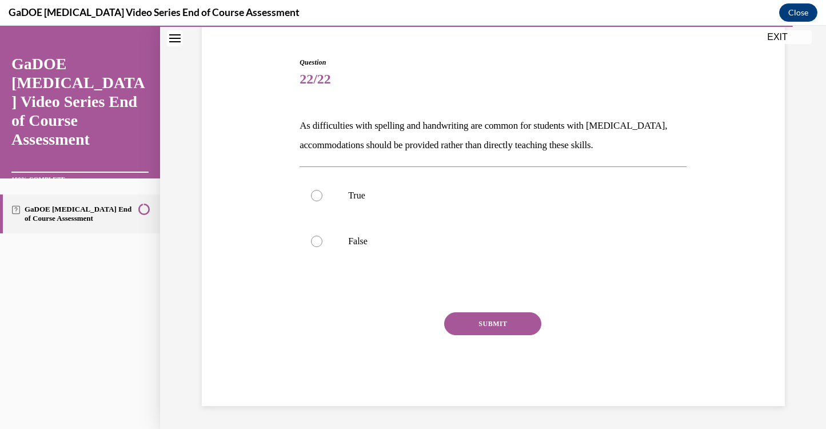
scroll to position [102, 0]
click at [351, 242] on p "False" at bounding box center [503, 241] width 310 height 11
click at [323, 242] on input "False" at bounding box center [316, 241] width 11 height 11
radio input "true"
click at [479, 328] on button "SUBMIT" at bounding box center [492, 323] width 97 height 23
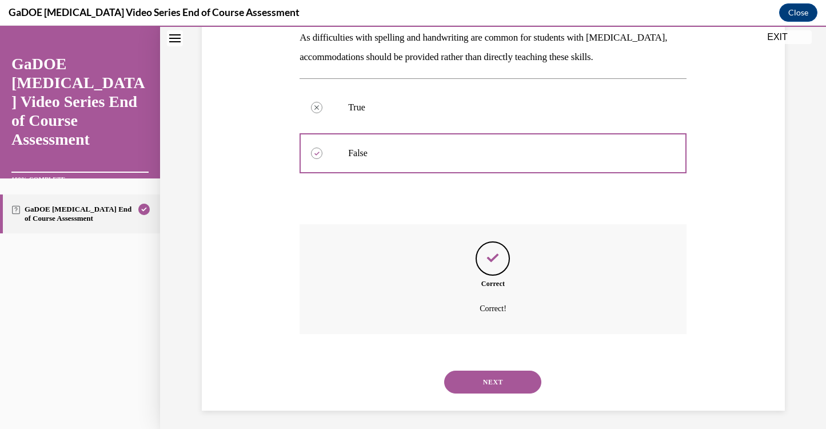
scroll to position [194, 0]
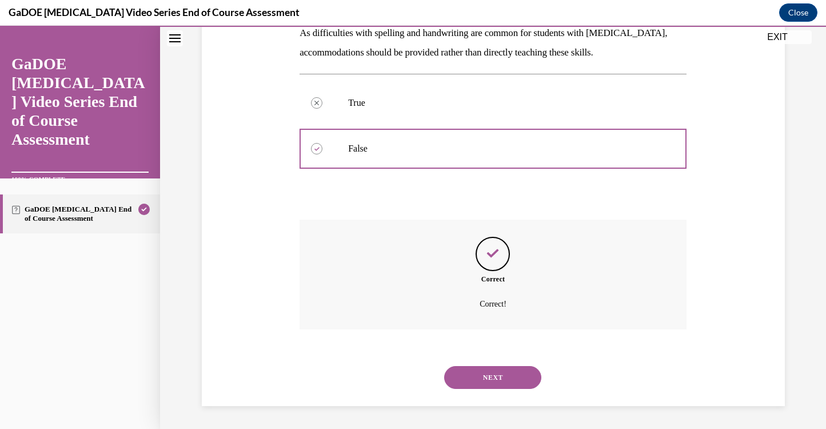
click at [483, 376] on button "NEXT" at bounding box center [492, 377] width 97 height 23
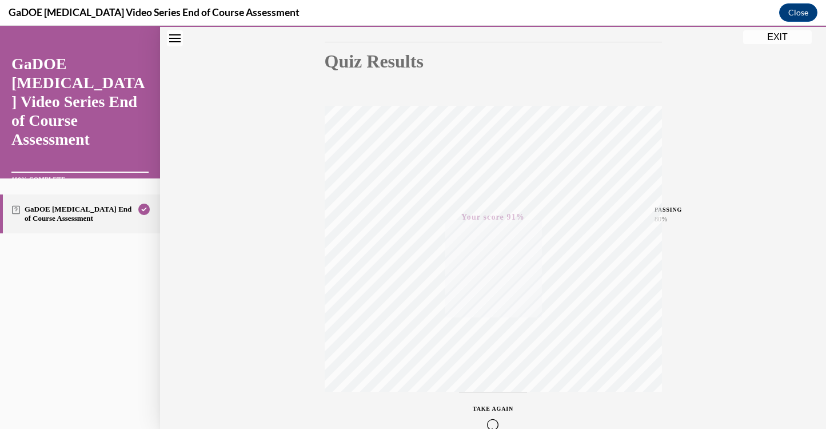
scroll to position [98, 0]
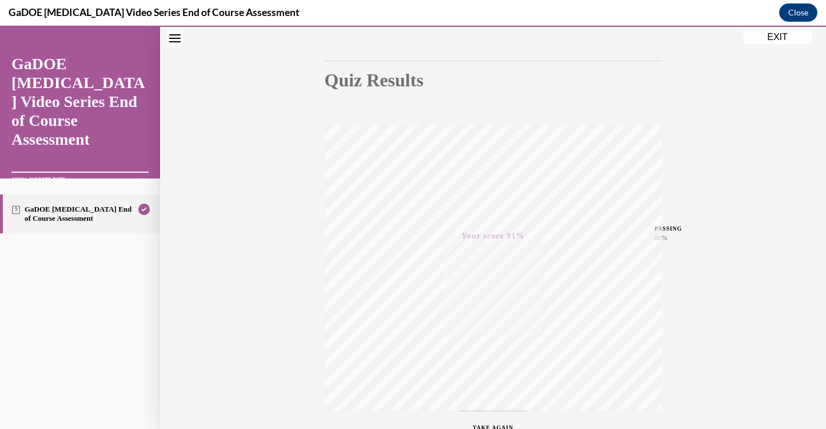
click at [771, 36] on button "EXIT" at bounding box center [777, 37] width 69 height 14
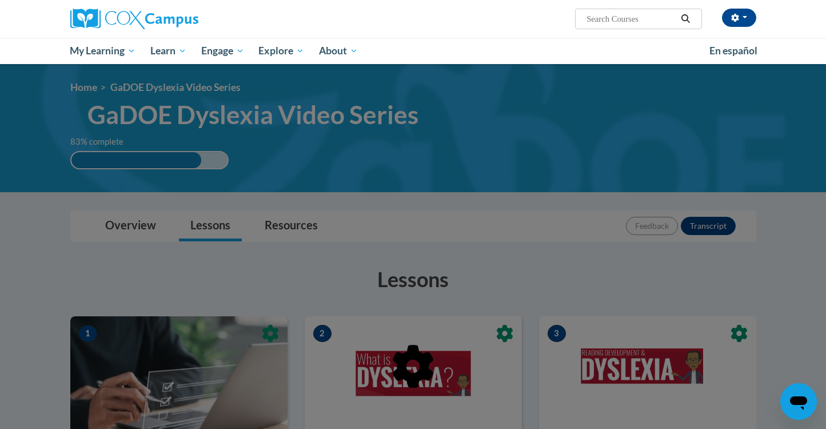
scroll to position [8, 0]
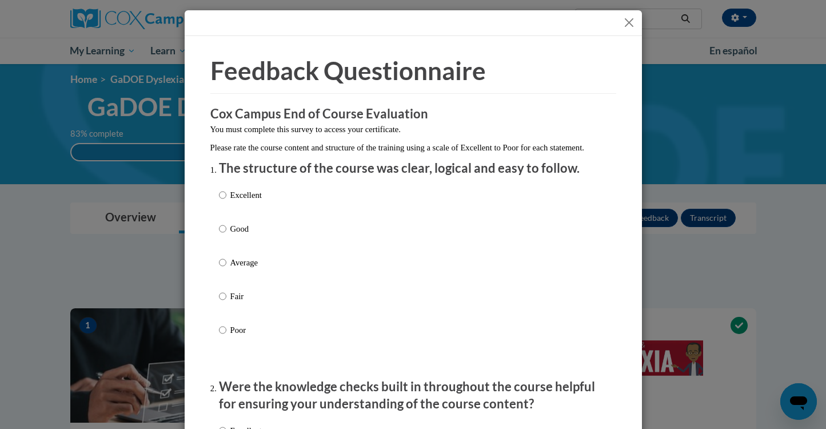
click at [627, 23] on button "Close" at bounding box center [629, 22] width 14 height 14
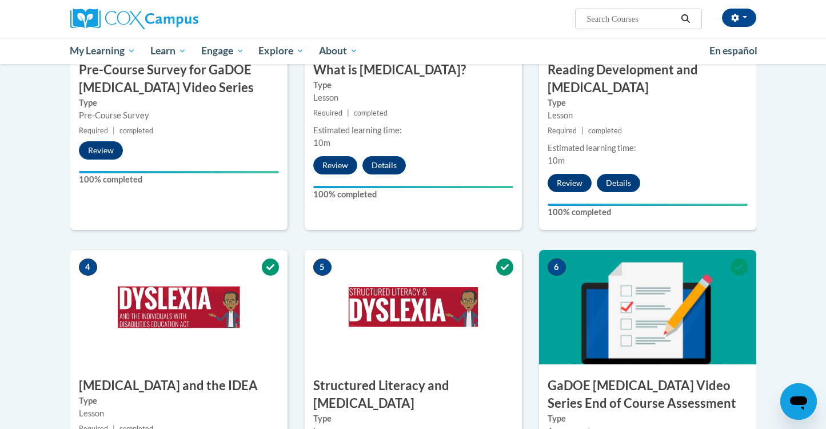
scroll to position [380, 0]
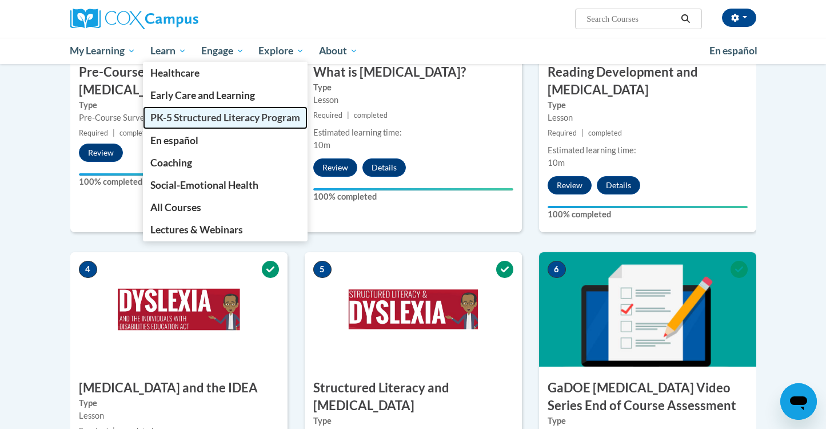
click at [178, 116] on span "PK-5 Structured Literacy Program" at bounding box center [225, 118] width 150 height 12
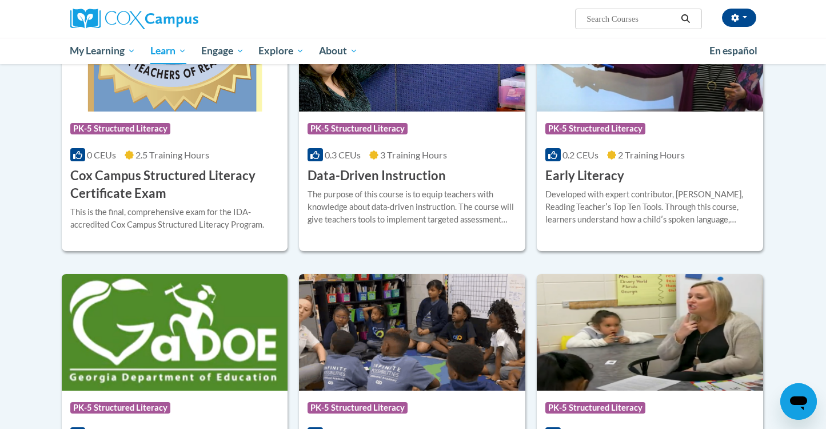
scroll to position [440, 0]
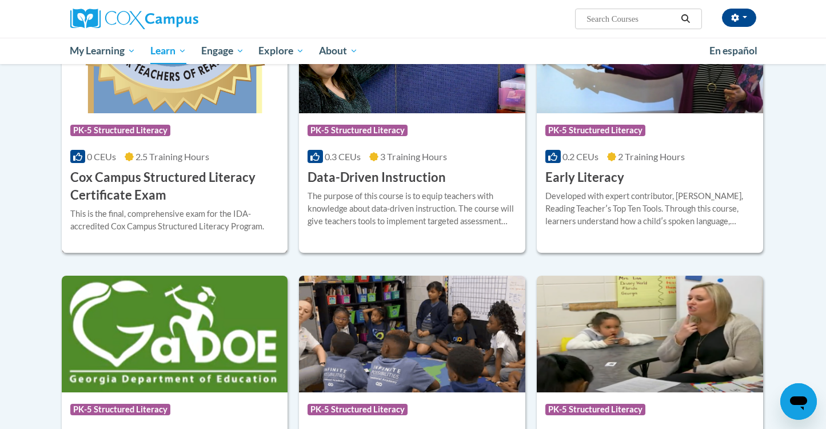
click at [217, 178] on h3 "Cox Campus Structured Literacy Certificate Exam" at bounding box center [174, 186] width 209 height 35
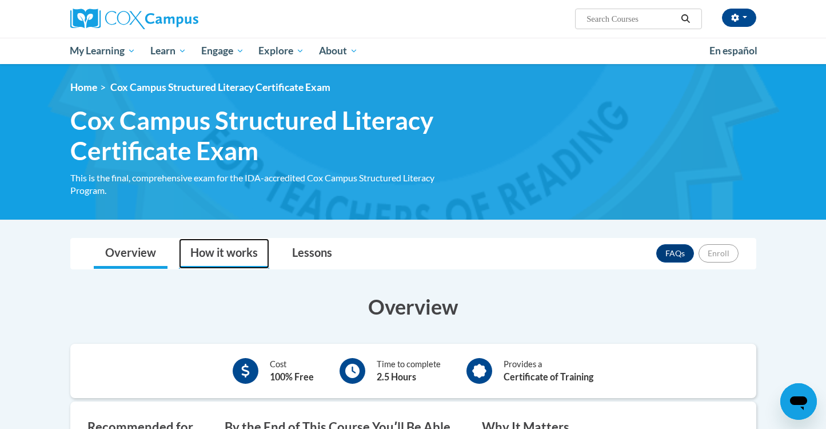
click at [221, 244] on link "How it works" at bounding box center [224, 253] width 90 height 30
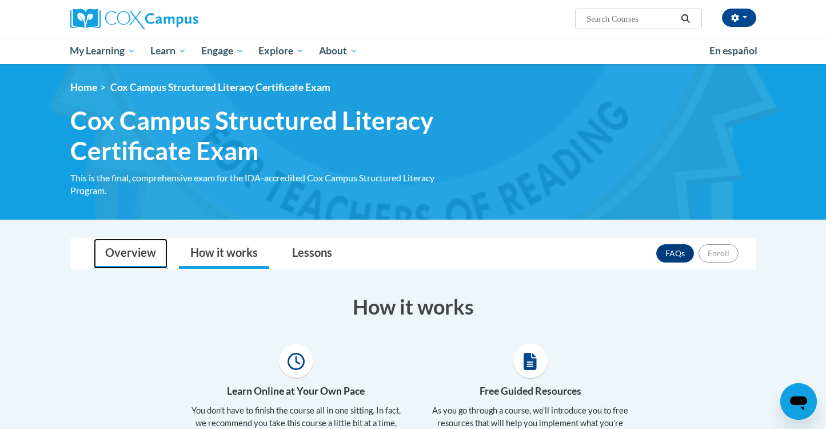
click at [141, 252] on link "Overview" at bounding box center [131, 253] width 74 height 30
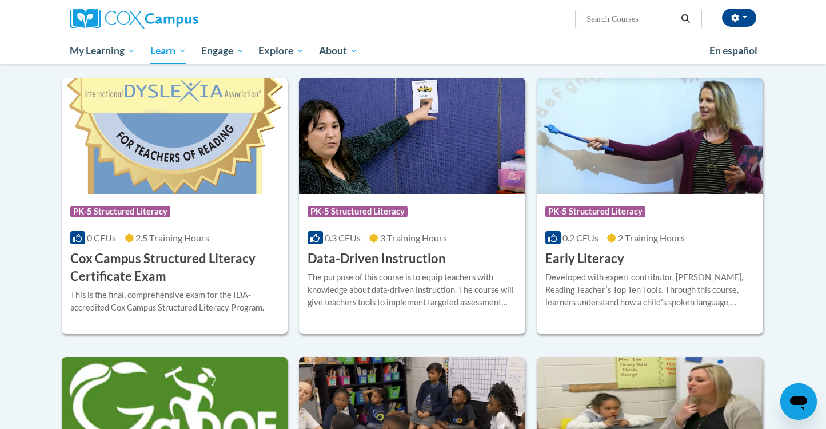
scroll to position [360, 0]
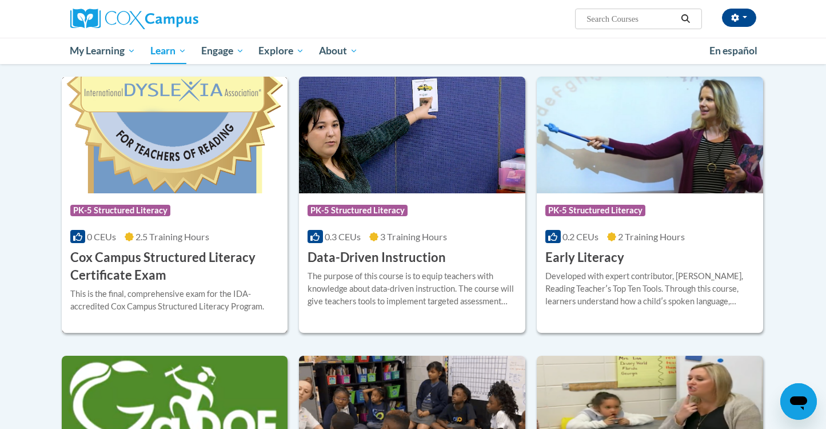
click at [157, 257] on h3 "Cox Campus Structured Literacy Certificate Exam" at bounding box center [174, 266] width 209 height 35
